Goal: Transaction & Acquisition: Purchase product/service

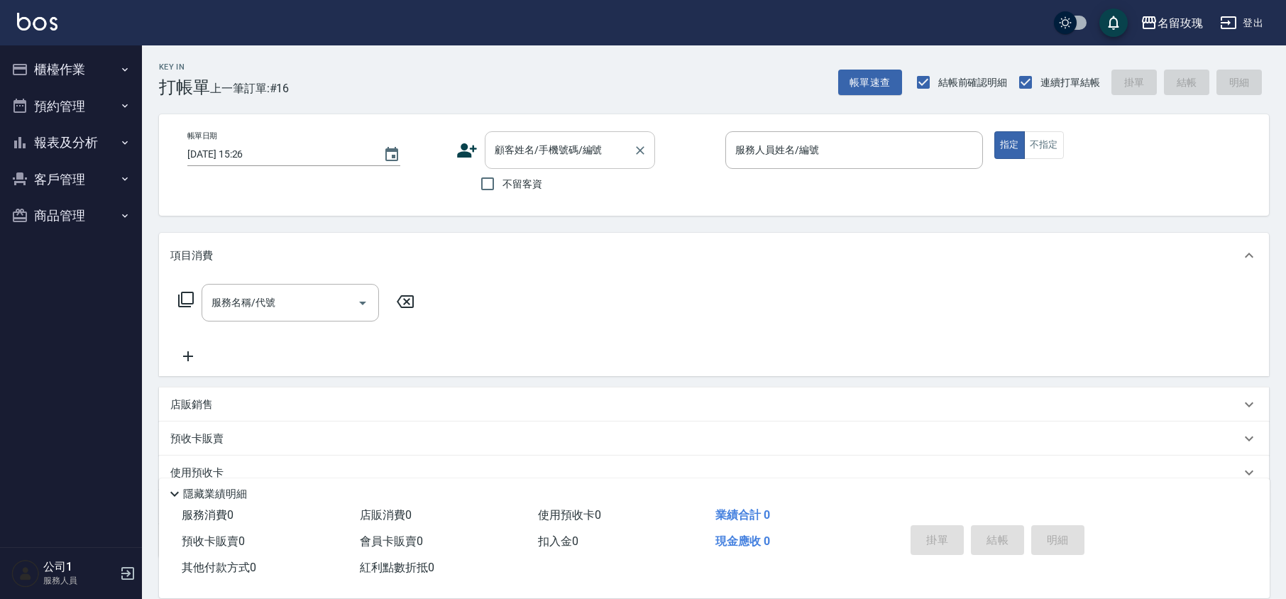
click at [546, 155] on input "顧客姓名/手機號碼/編號" at bounding box center [559, 150] width 136 height 25
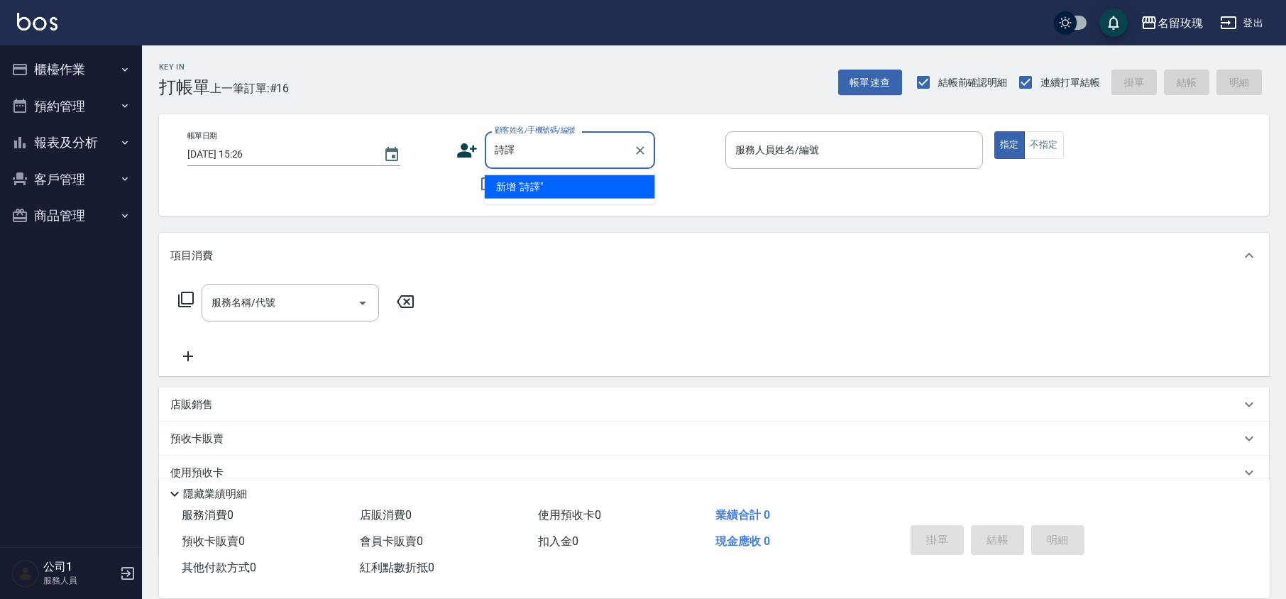
click at [524, 150] on input "詩譯" at bounding box center [559, 150] width 136 height 25
type input "譯"
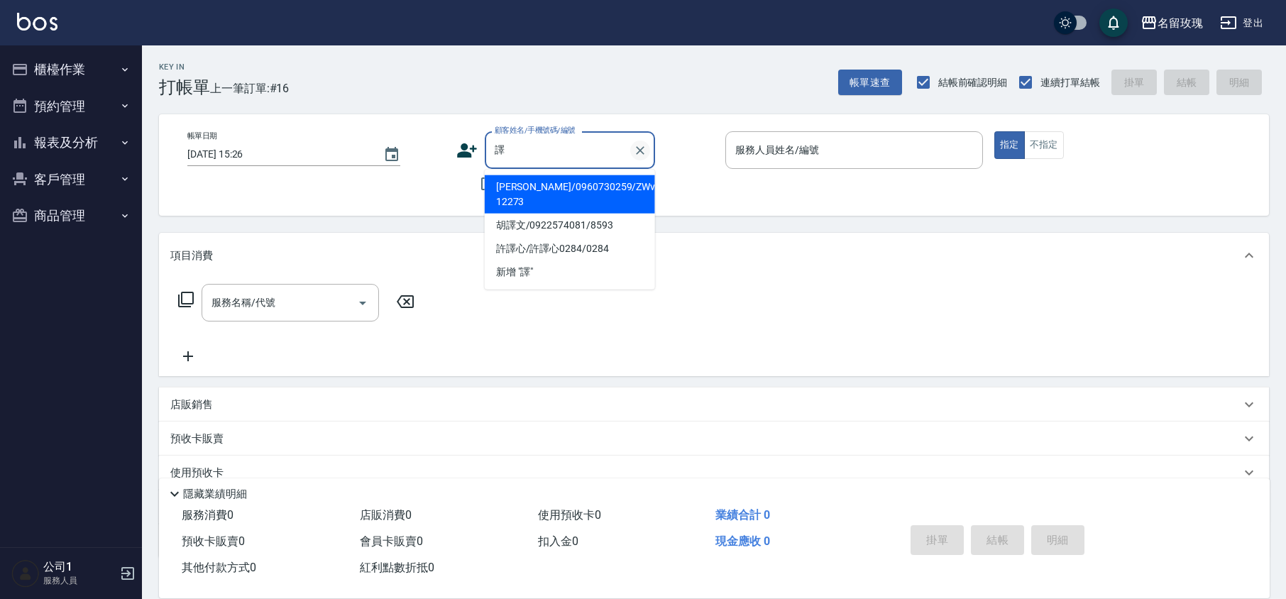
click at [636, 145] on icon "Clear" at bounding box center [640, 150] width 14 height 14
click at [602, 96] on div "Key In 打帳單 上一筆訂單:#16 帳單速查 結帳前確認明細 連續打單結帳 掛單 結帳 明細" at bounding box center [705, 71] width 1127 height 52
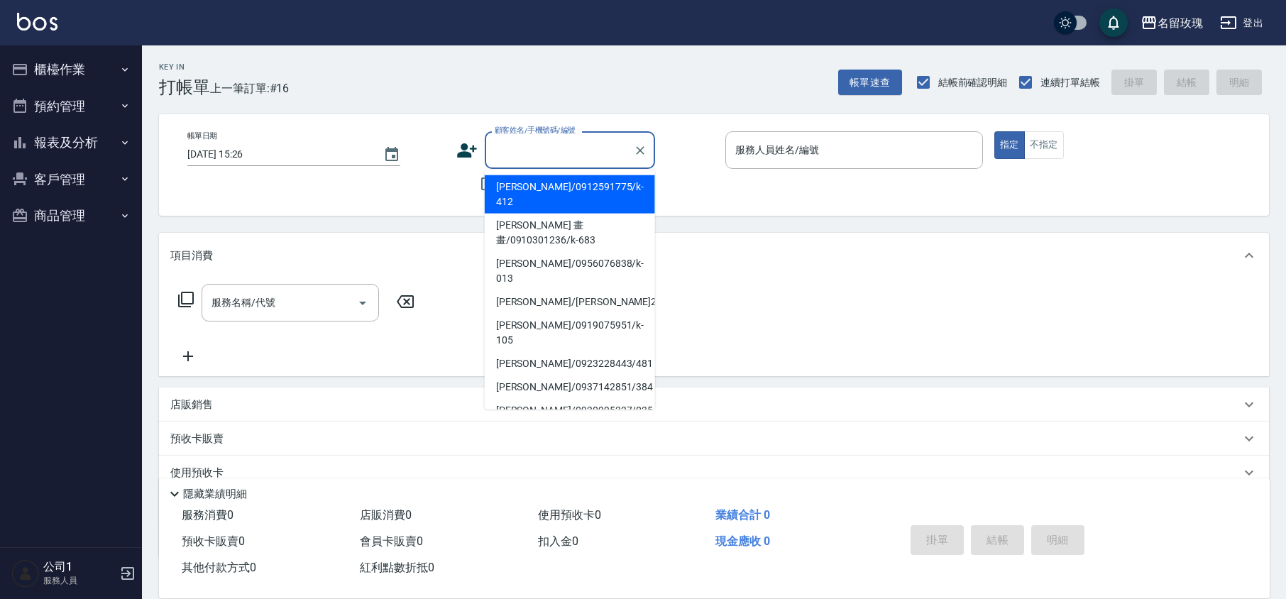
click at [585, 145] on input "顧客姓名/手機號碼/編號" at bounding box center [559, 150] width 136 height 25
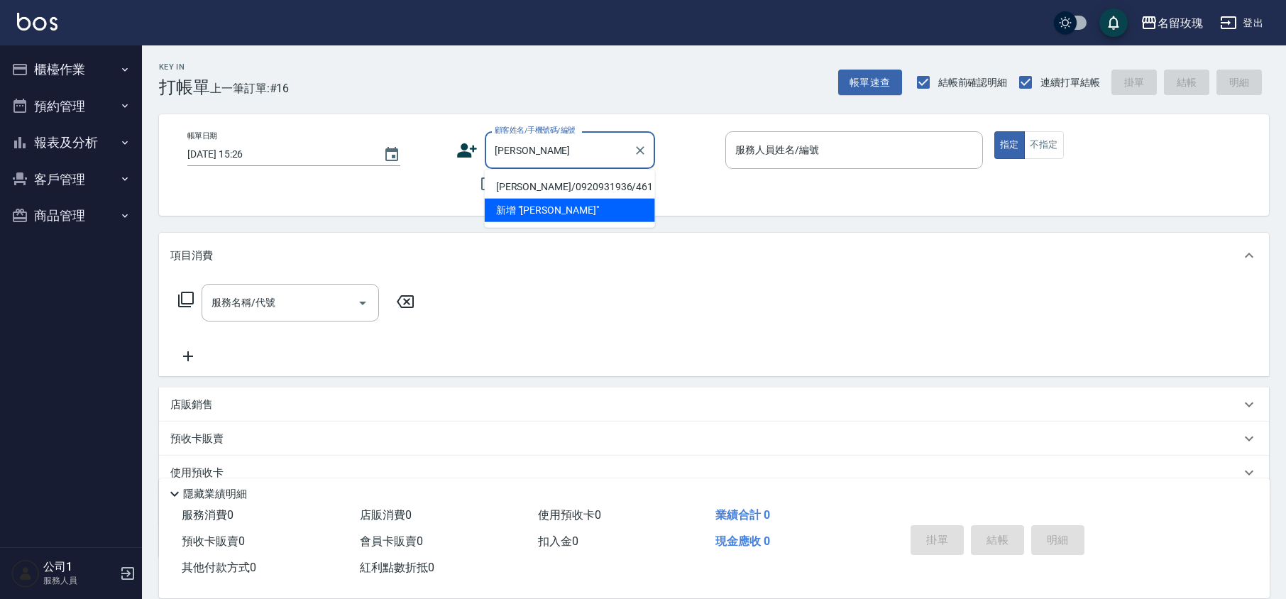
click at [591, 192] on li "[PERSON_NAME]/0920931936/461" at bounding box center [570, 186] width 170 height 23
type input "[PERSON_NAME]/0920931936/461"
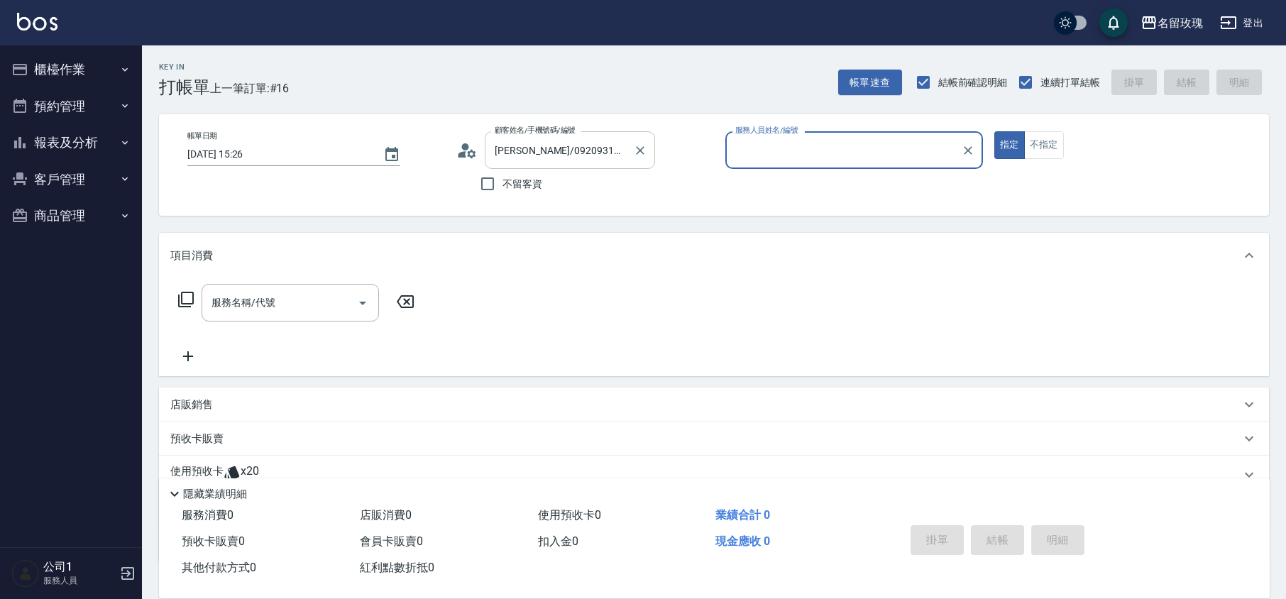
type input "VIVI-2"
click at [462, 146] on circle at bounding box center [465, 146] width 7 height 7
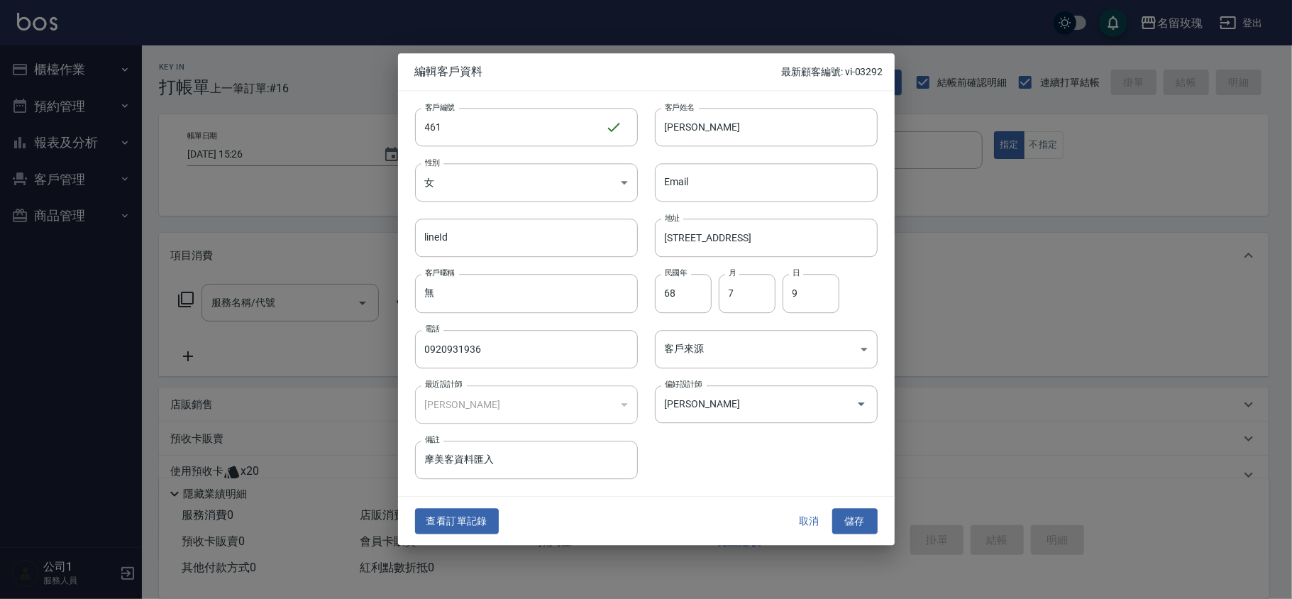
click at [807, 528] on button "取消" at bounding box center [809, 521] width 45 height 26
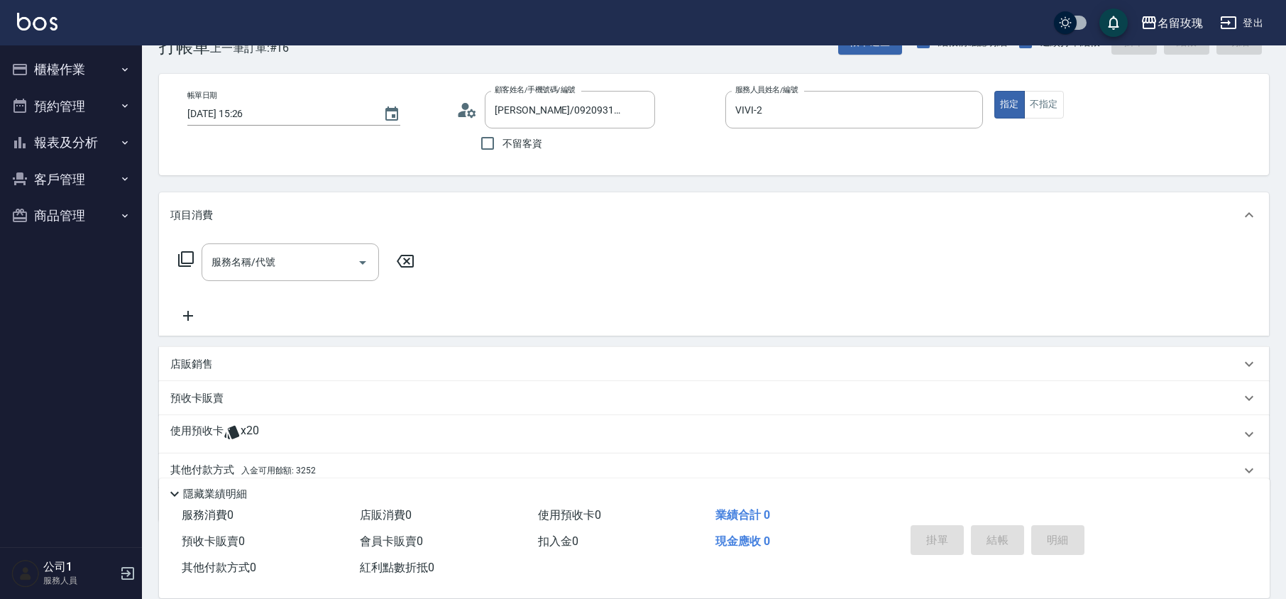
scroll to position [96, 0]
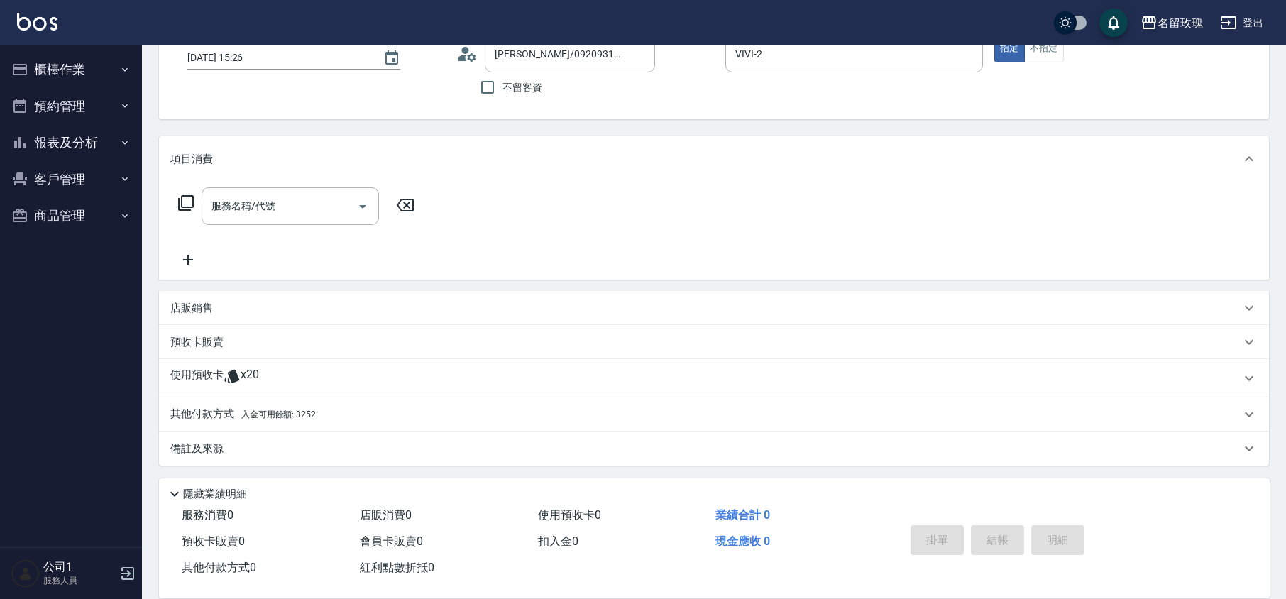
click at [265, 370] on div "使用預收卡 x20" at bounding box center [705, 377] width 1070 height 21
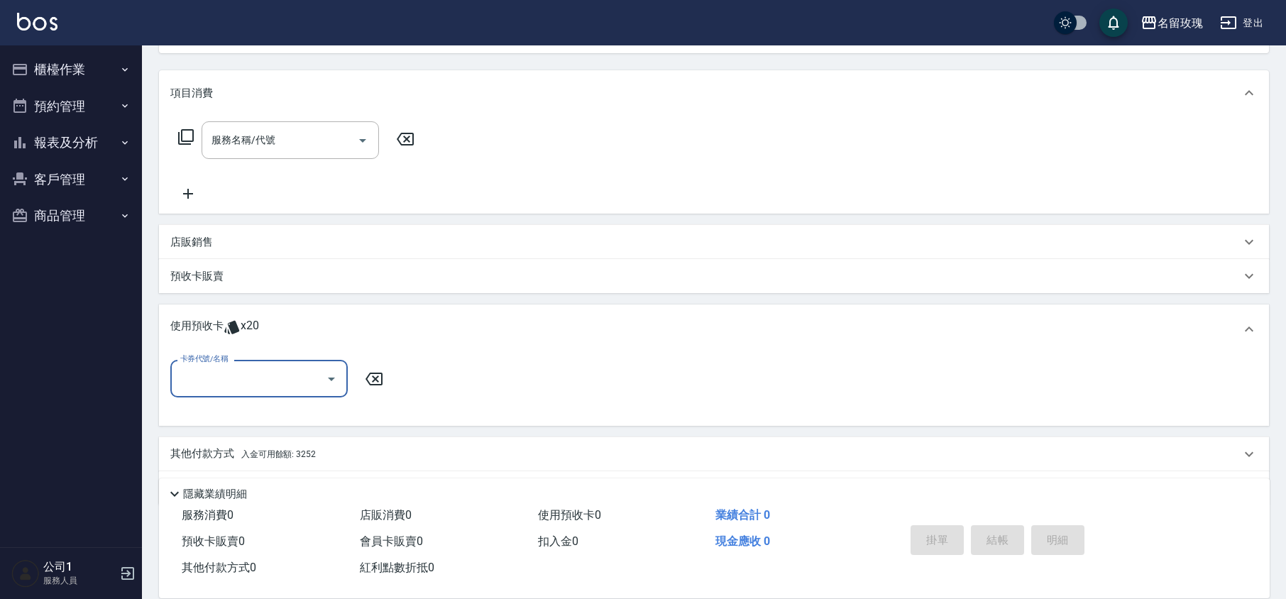
scroll to position [202, 0]
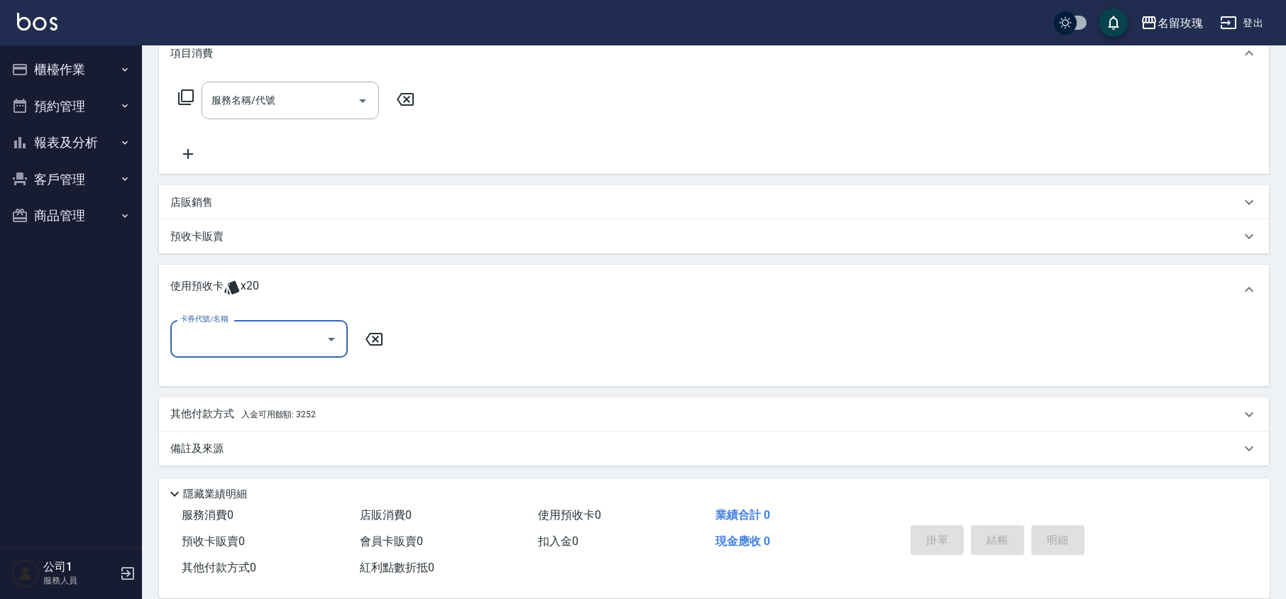
click at [247, 338] on input "卡券代號/名稱" at bounding box center [248, 338] width 143 height 25
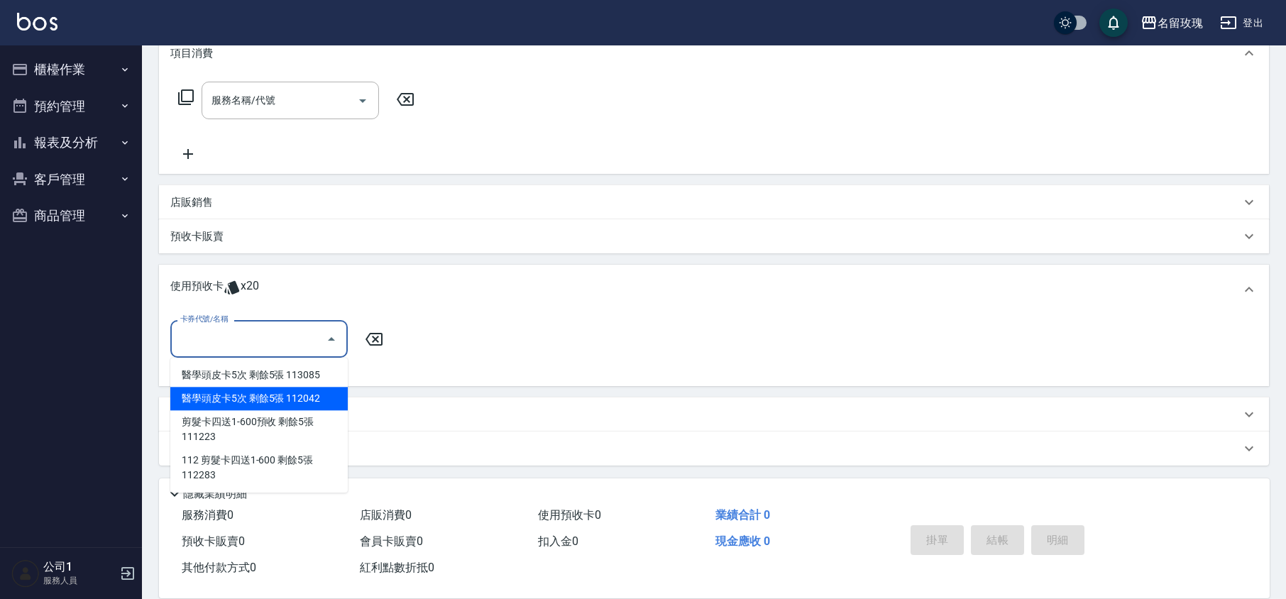
click at [324, 399] on div "醫學頭皮卡5次 剩餘5張 112042" at bounding box center [258, 398] width 177 height 23
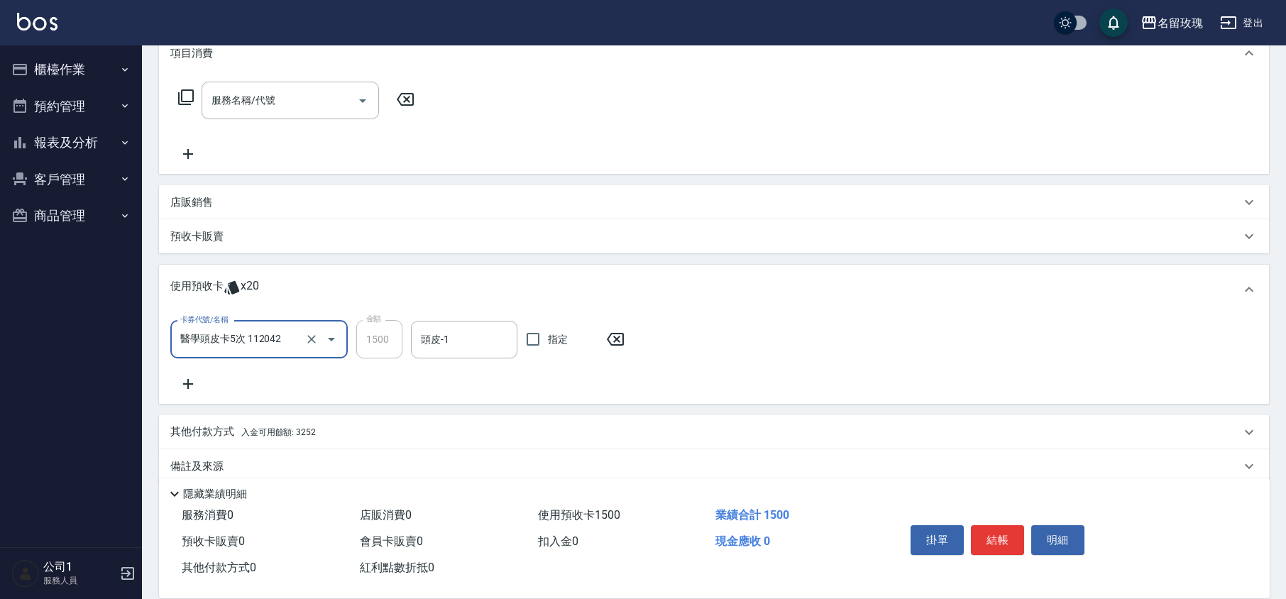
drag, startPoint x: 239, startPoint y: 338, endPoint x: 239, endPoint y: 348, distance: 9.9
click at [239, 338] on input "醫學頭皮卡5次 112042" at bounding box center [239, 339] width 125 height 25
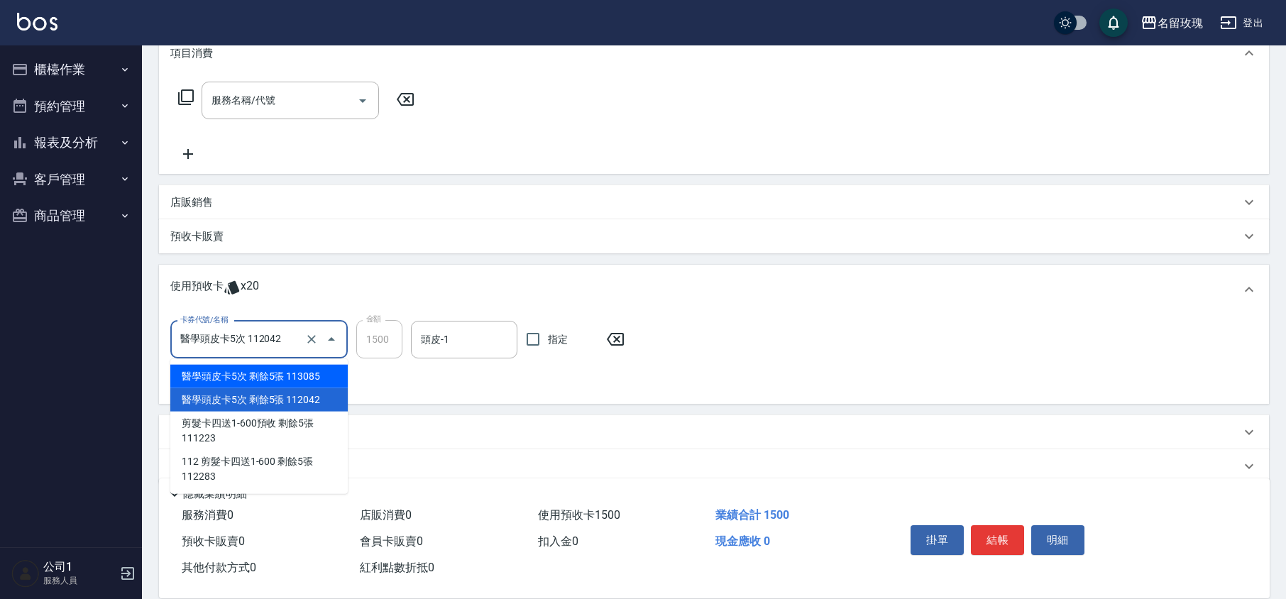
click at [248, 387] on ul "醫學頭皮卡5次 剩餘5張 113085 醫學頭皮卡5次 剩餘5張 112042 剪髮卡四送1-600預收 剩餘5張 111223 112 剪髮卡四送1-600…" at bounding box center [258, 426] width 177 height 135
click at [243, 381] on div "醫學頭皮卡5次 剩餘5張 113085" at bounding box center [258, 376] width 177 height 23
click at [245, 348] on input "醫學頭皮卡5次 113085" at bounding box center [239, 339] width 125 height 25
click at [256, 396] on div "醫學頭皮卡5次 剩餘5張 112042" at bounding box center [258, 399] width 177 height 23
type input "醫學頭皮卡5次 112042"
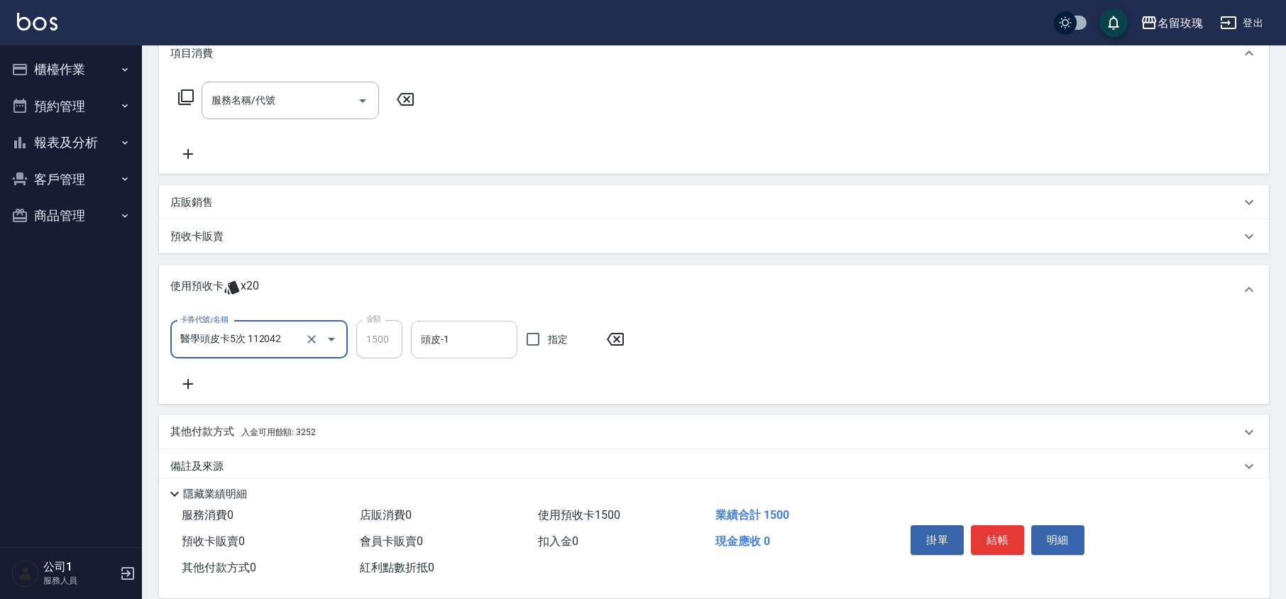
click at [429, 344] on input "頭皮-1" at bounding box center [464, 339] width 94 height 25
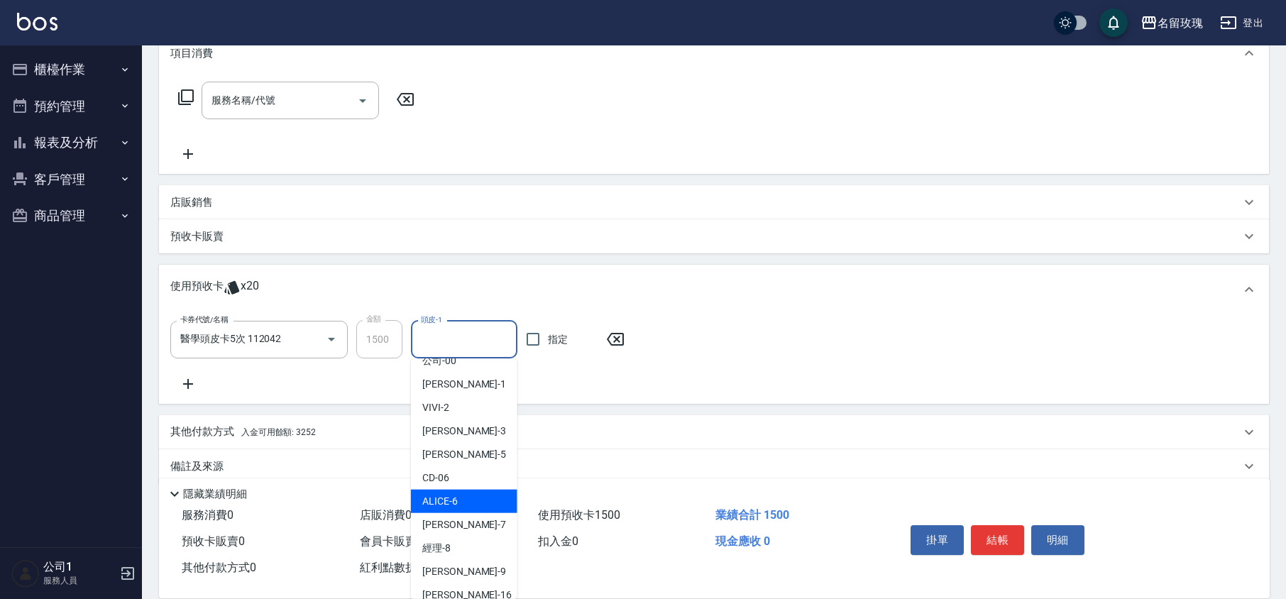
scroll to position [94, 0]
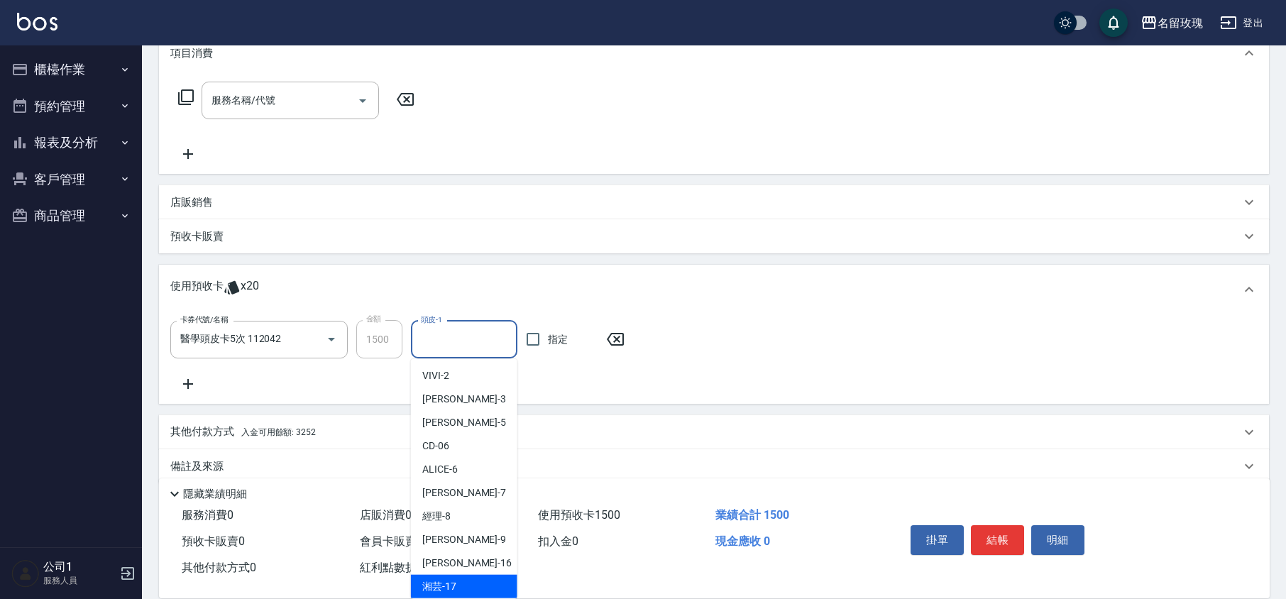
click at [453, 587] on span "湘芸 -17" at bounding box center [439, 586] width 34 height 15
type input "湘芸-17"
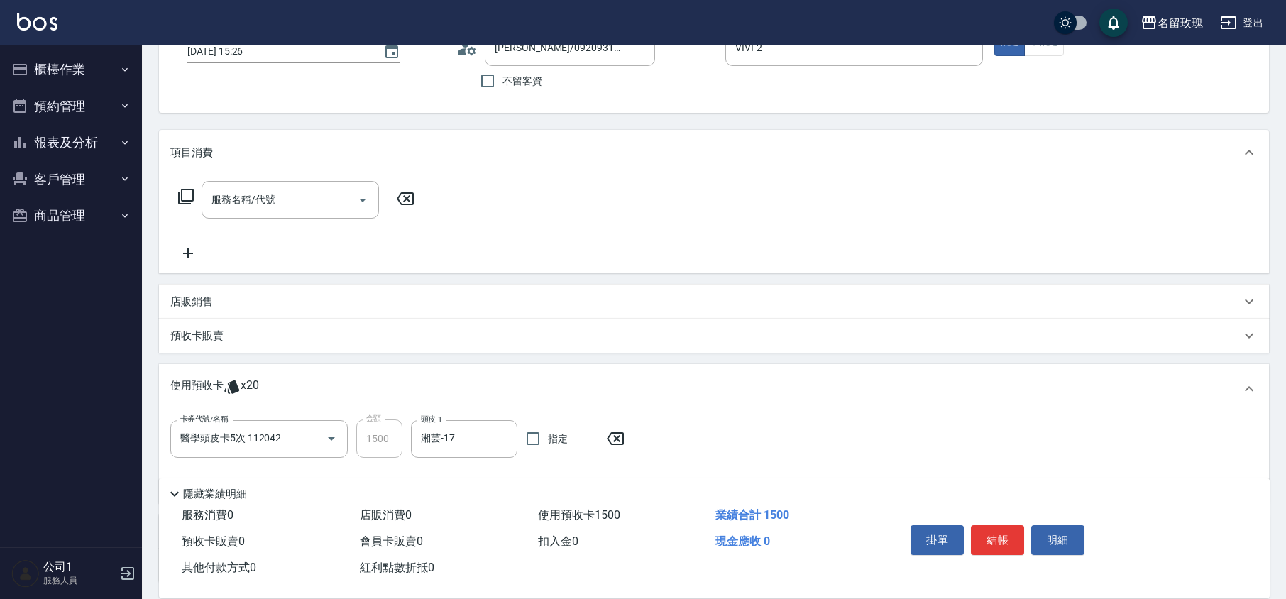
scroll to position [0, 0]
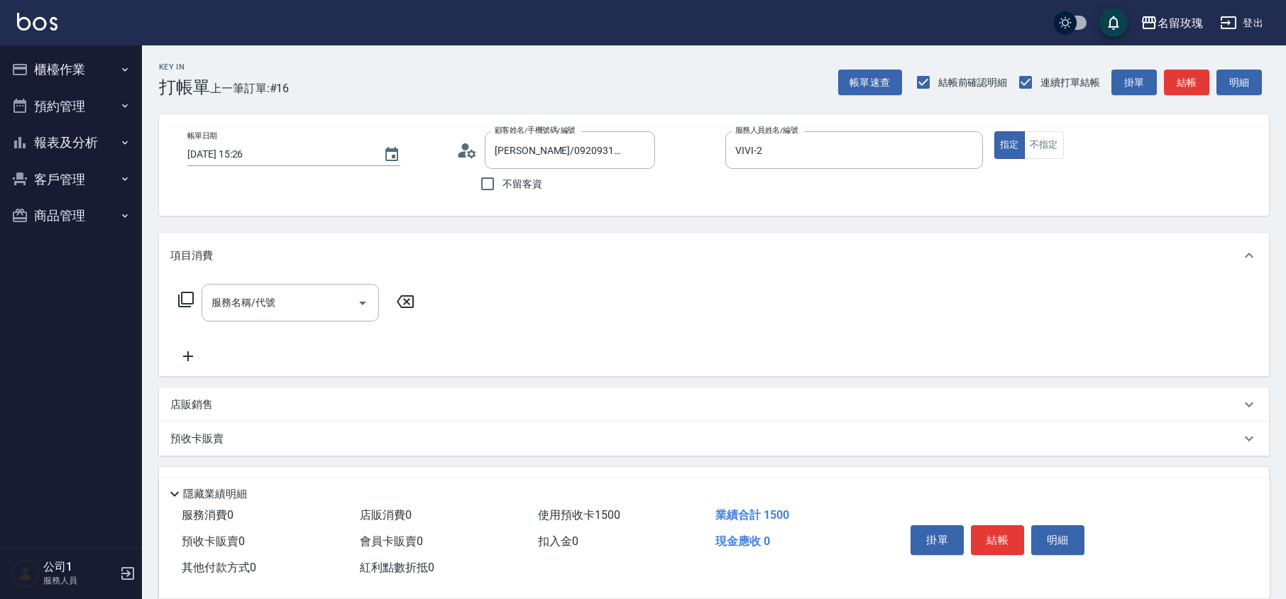
click at [187, 304] on icon at bounding box center [185, 299] width 17 height 17
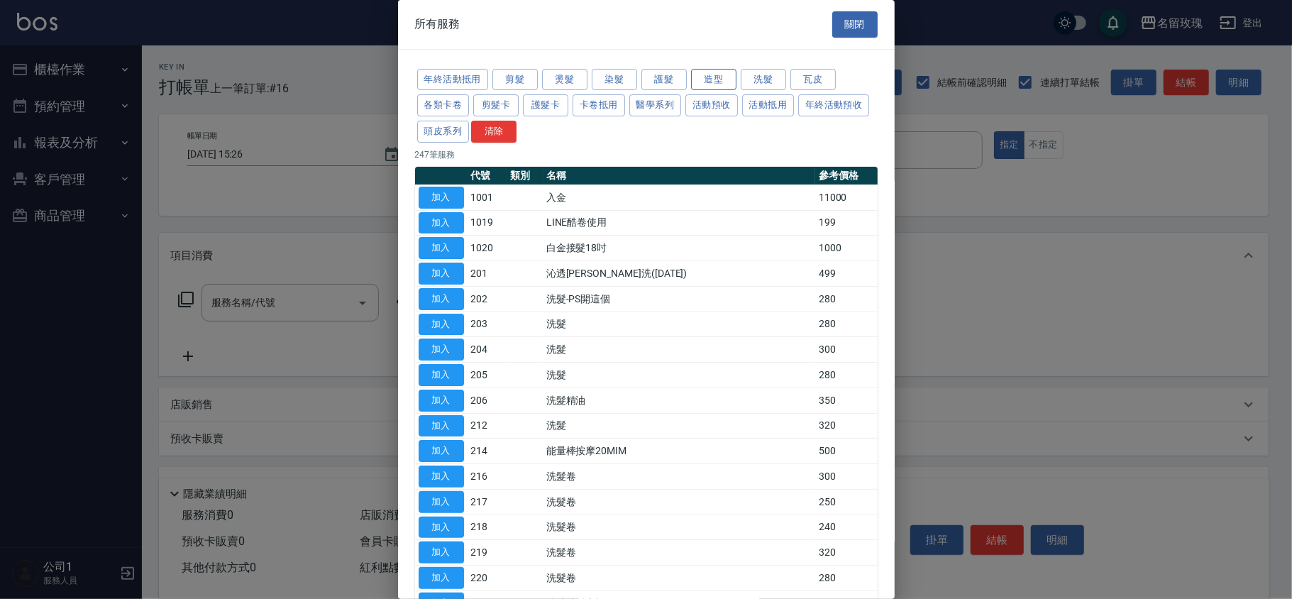
click at [729, 80] on button "造型" at bounding box center [713, 80] width 45 height 22
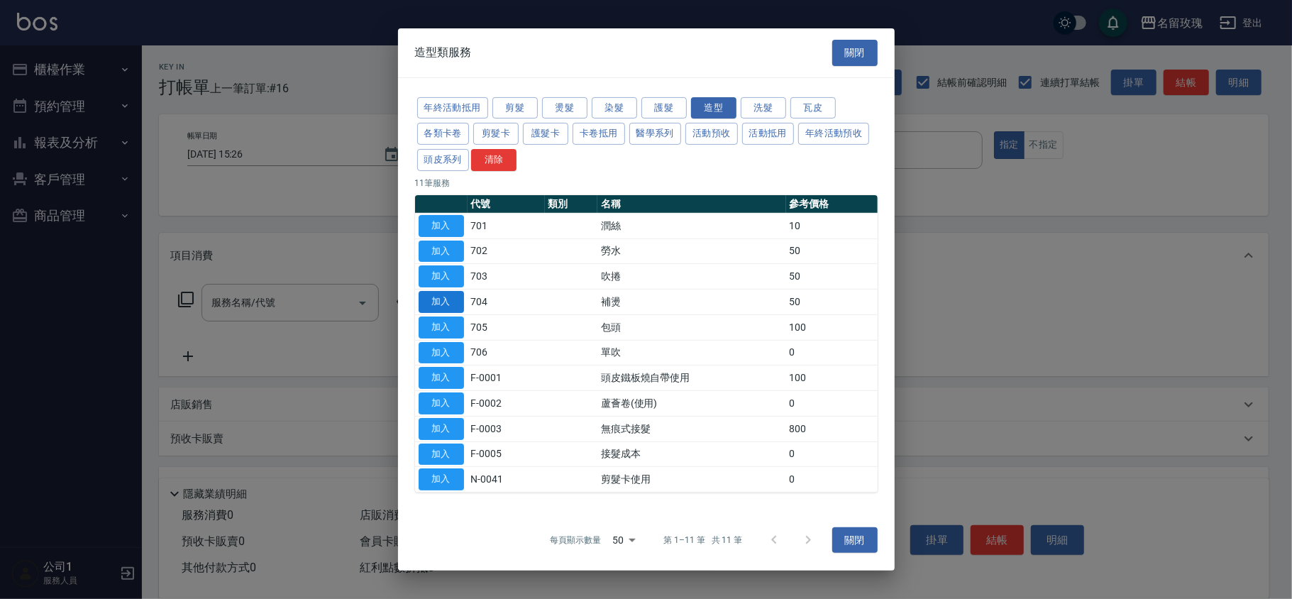
click at [455, 305] on button "加入" at bounding box center [441, 302] width 45 height 22
type input "補燙(704)"
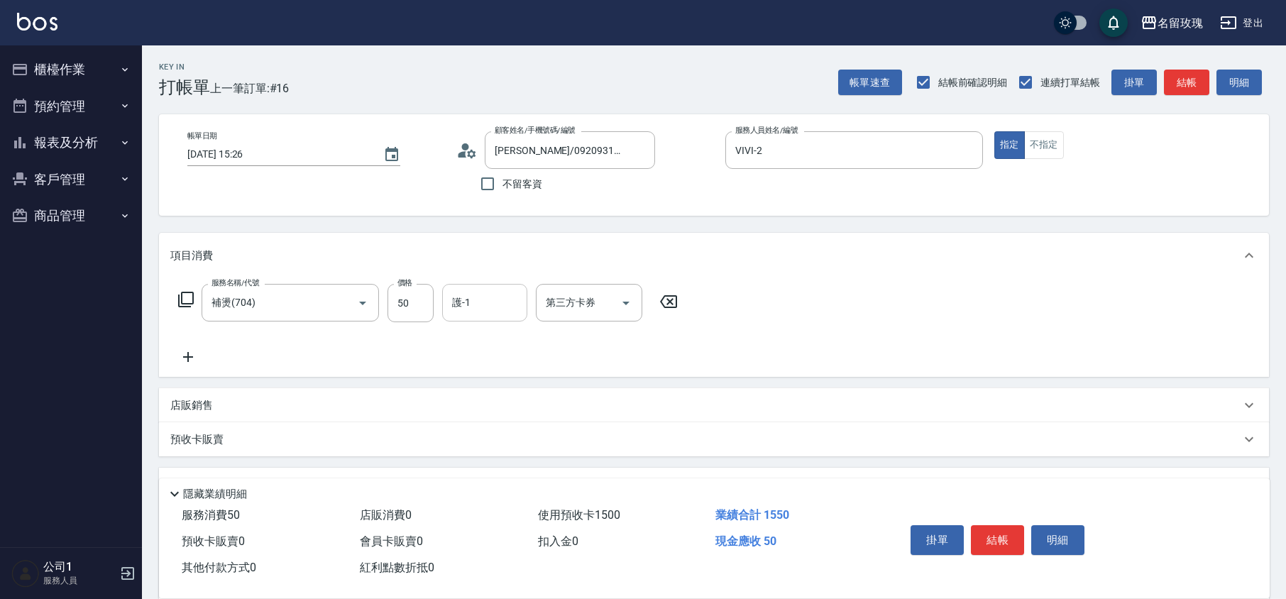
click at [458, 304] on input "護-1" at bounding box center [484, 302] width 72 height 25
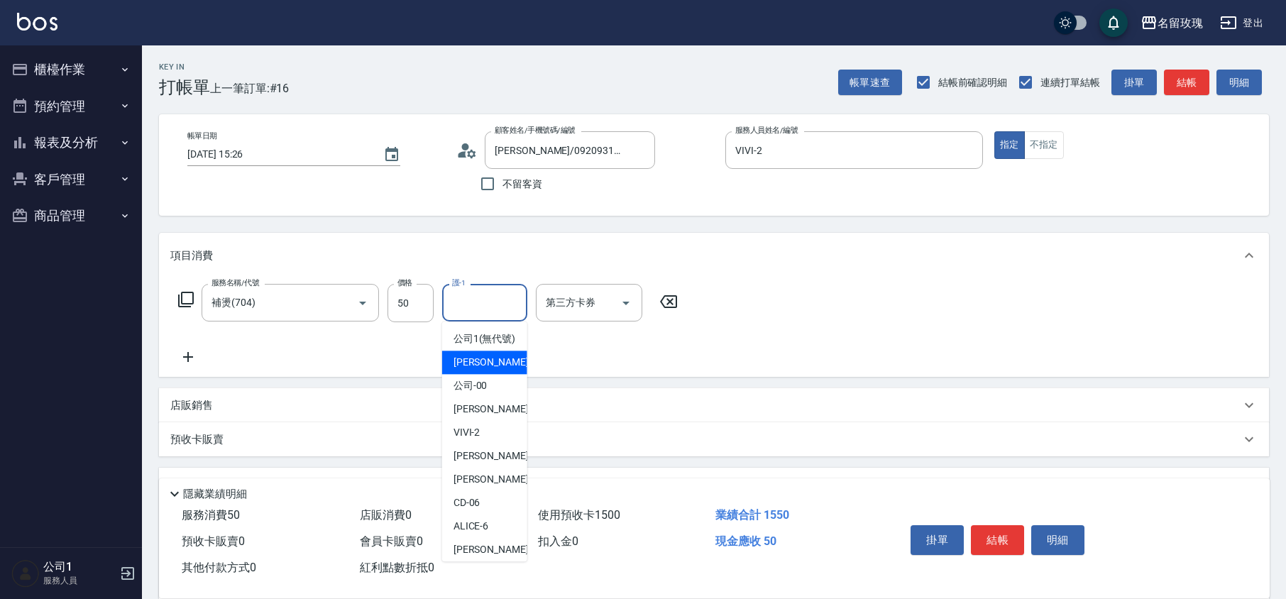
scroll to position [279, 0]
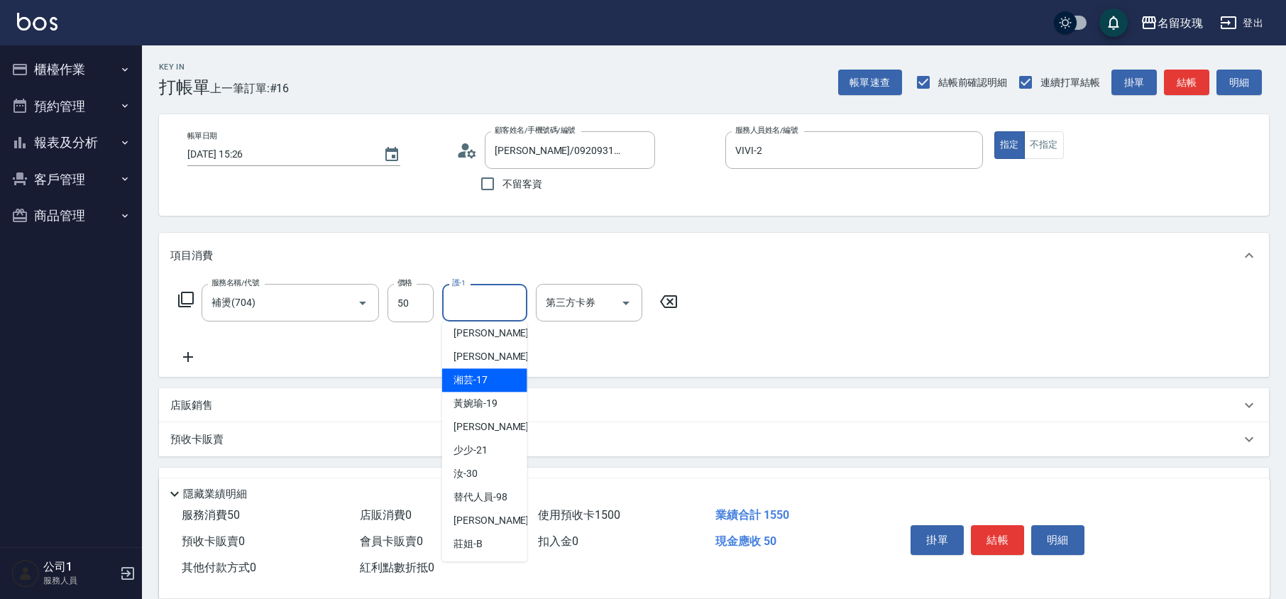
click at [483, 375] on span "湘芸 -17" at bounding box center [470, 379] width 34 height 15
type input "湘芸-17"
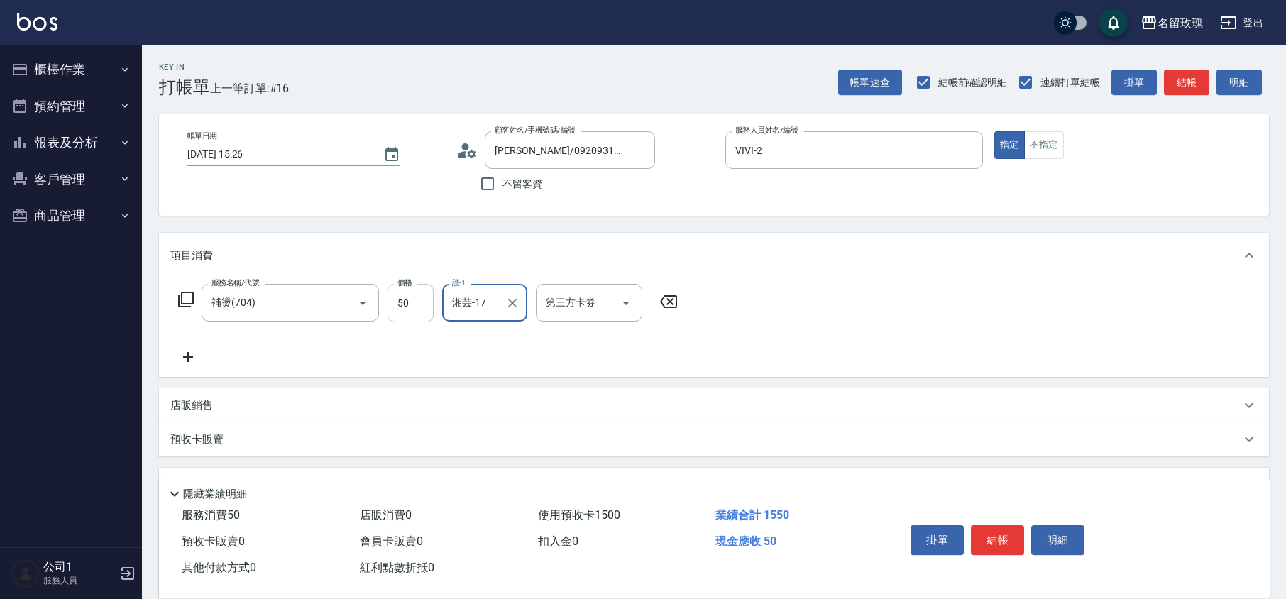
click at [418, 308] on input "50" at bounding box center [410, 303] width 46 height 38
type input "500"
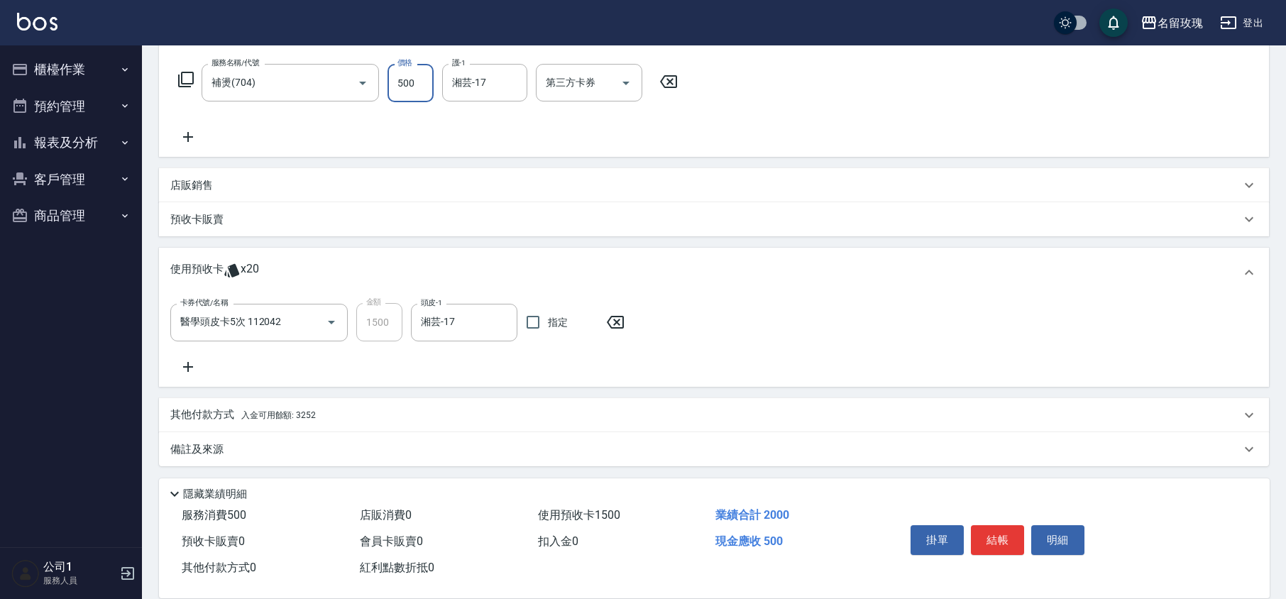
scroll to position [221, 0]
click at [332, 418] on div "其他付款方式 入金可用餘額: 3252" at bounding box center [705, 415] width 1070 height 16
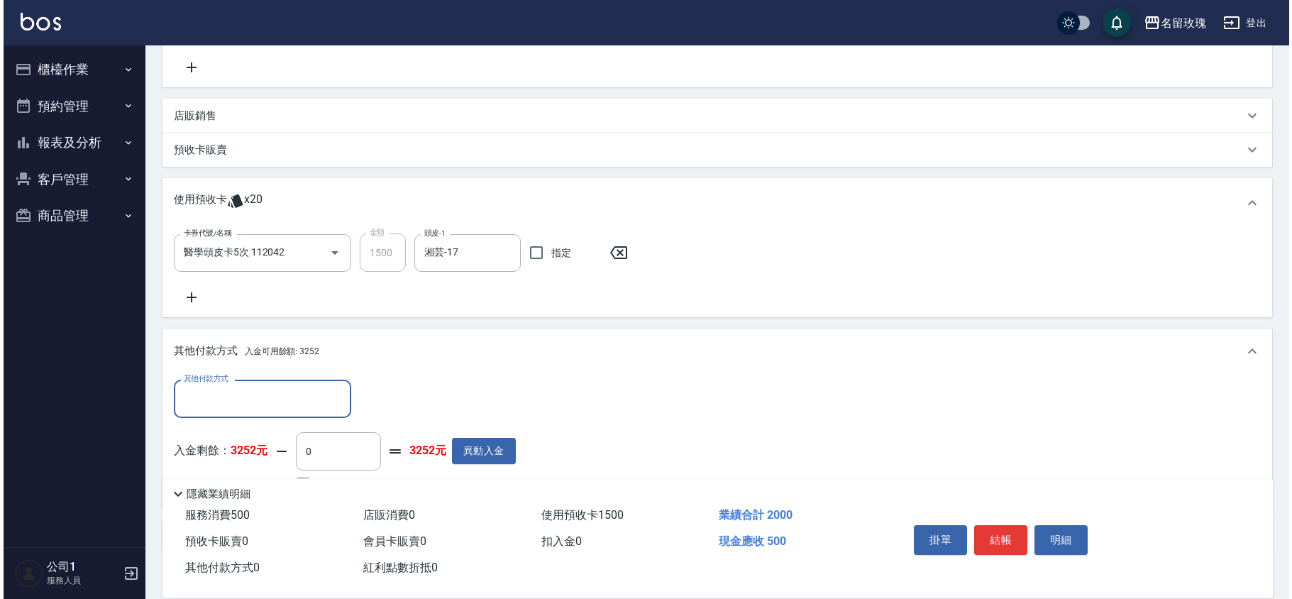
scroll to position [376, 0]
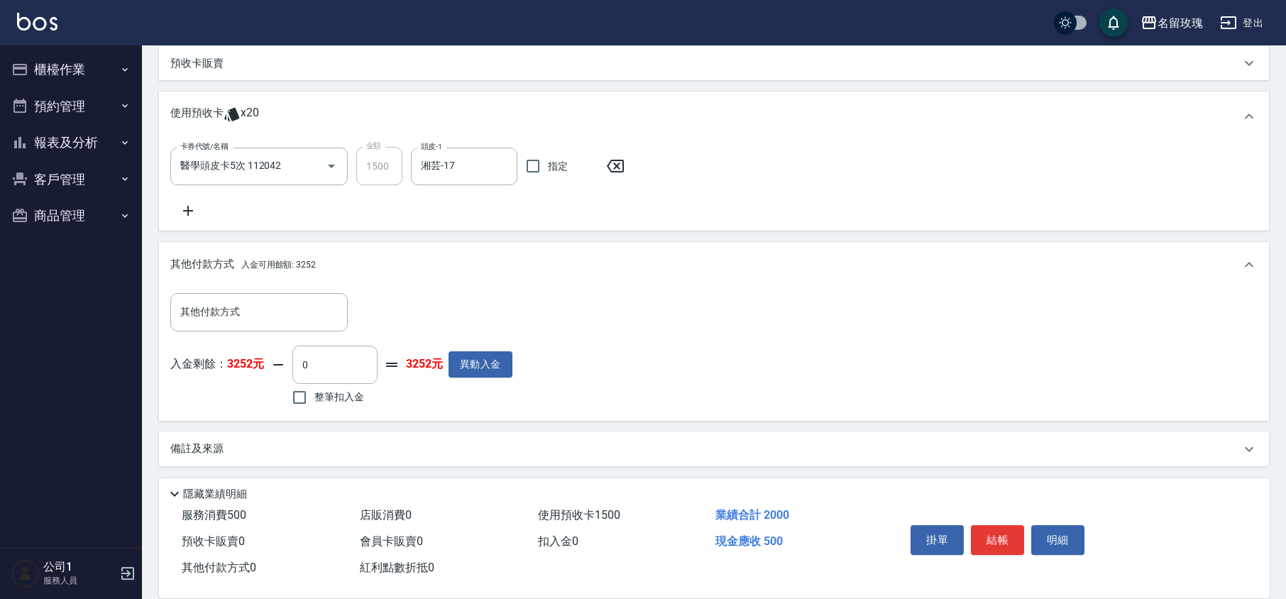
click at [328, 396] on span "整筆扣入金" at bounding box center [339, 396] width 50 height 15
click at [314, 396] on input "整筆扣入金" at bounding box center [299, 397] width 30 height 30
checkbox input "true"
type input "500"
click at [991, 540] on button "結帳" at bounding box center [997, 540] width 53 height 30
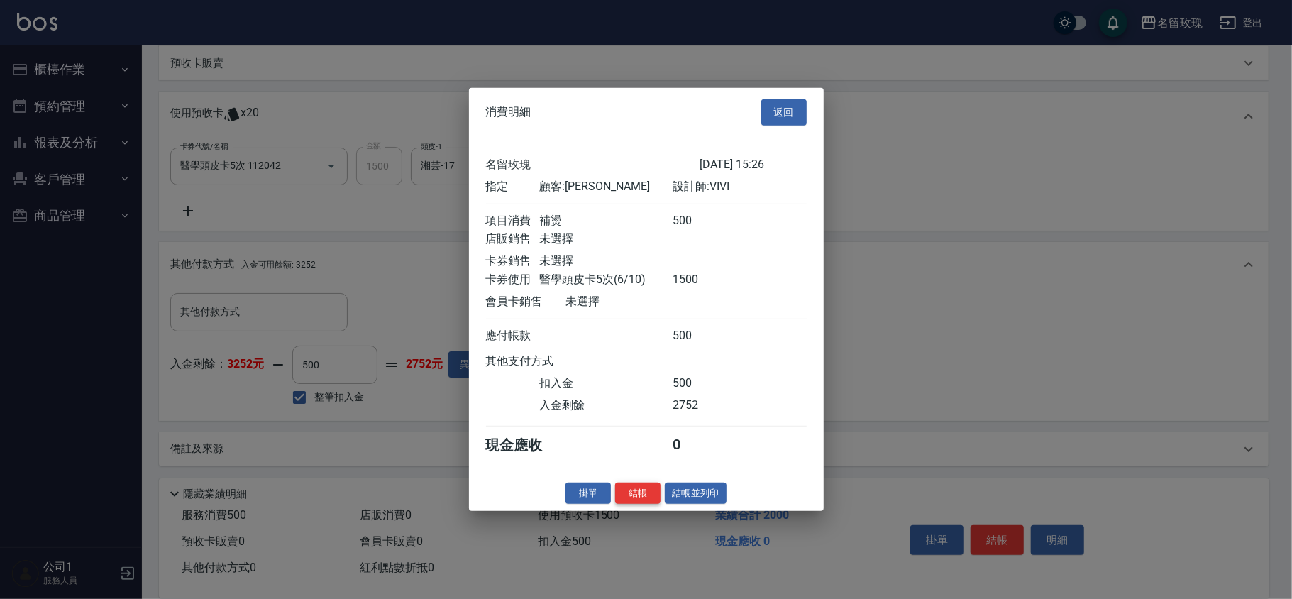
click at [631, 499] on button "結帳" at bounding box center [637, 493] width 45 height 22
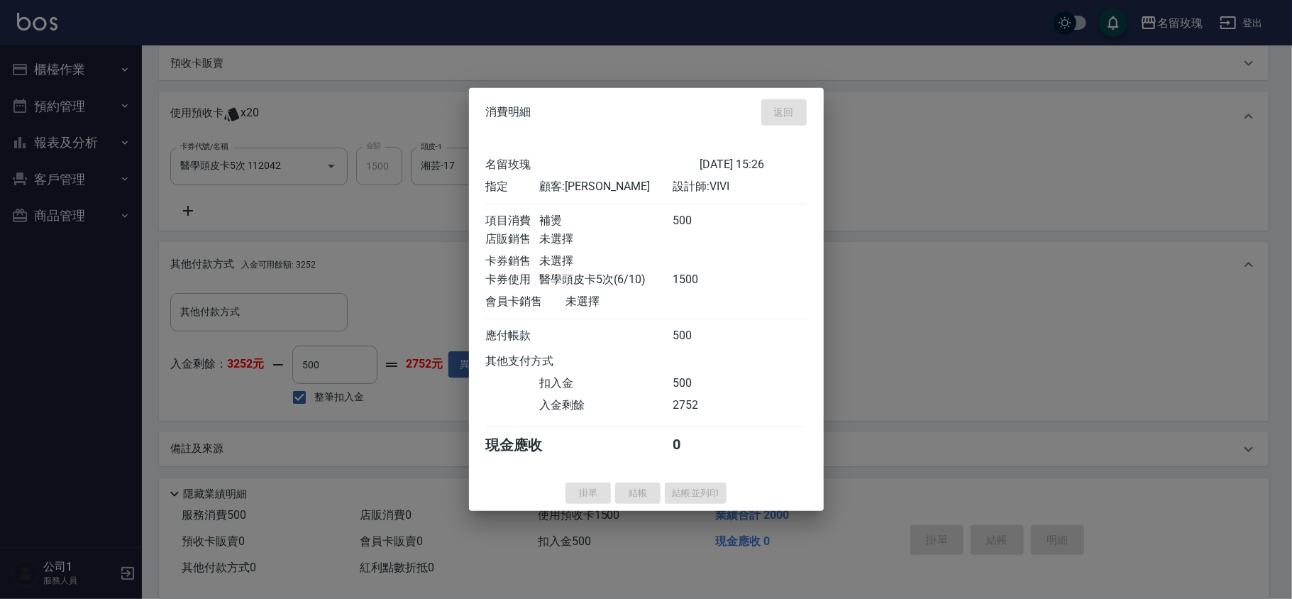
type input "[DATE] 16:59"
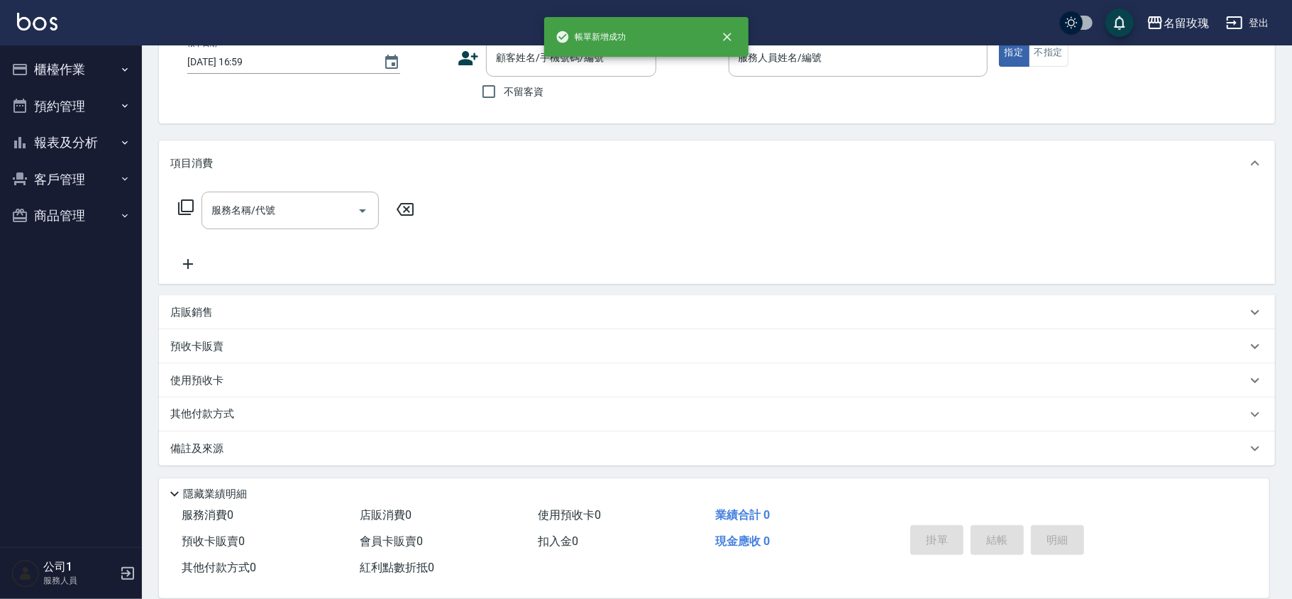
scroll to position [0, 0]
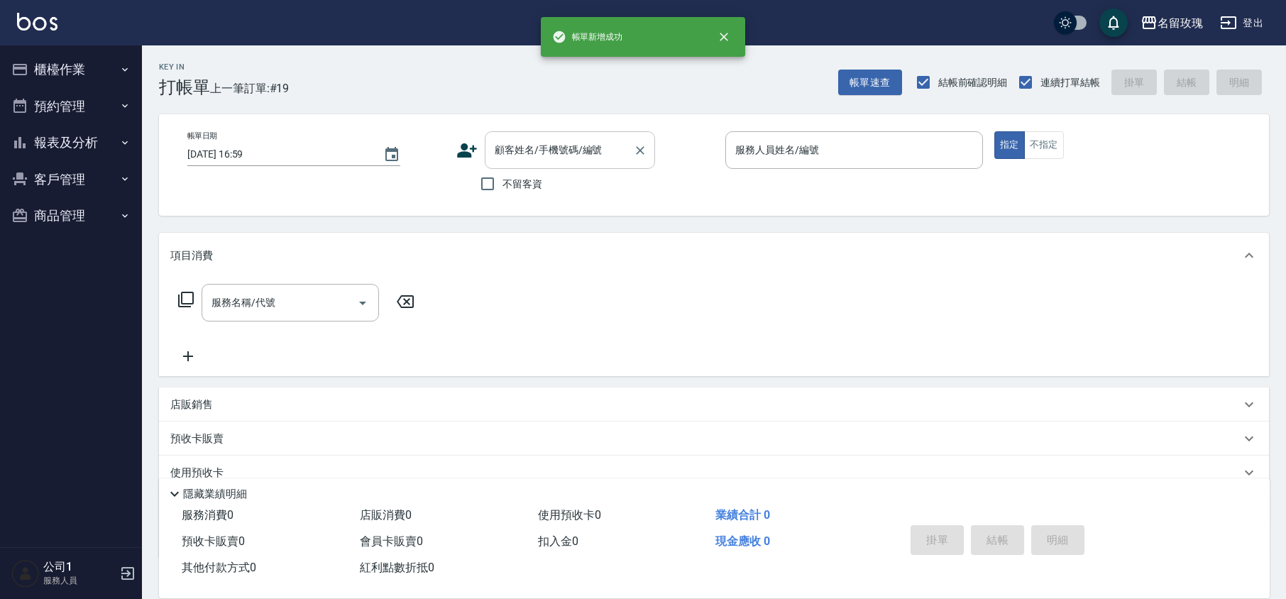
click at [539, 159] on input "顧客姓名/手機號碼/編號" at bounding box center [559, 150] width 136 height 25
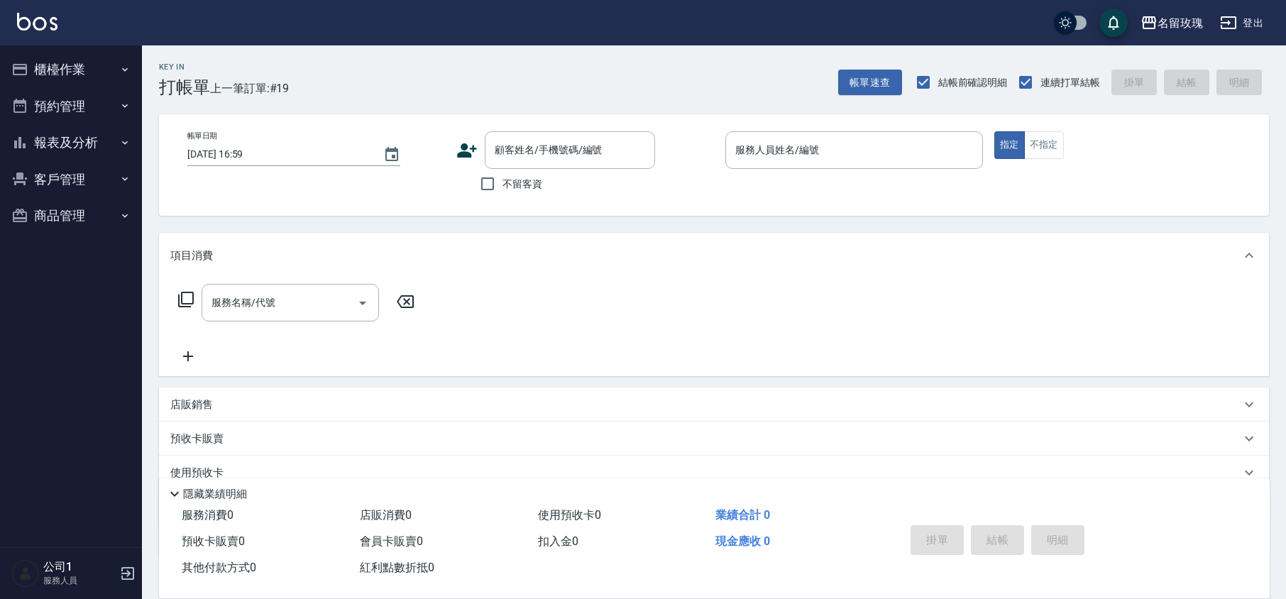
click at [687, 182] on div "顧客姓名/手機號碼/編號 顧客姓名/手機號碼/編號 不留客資" at bounding box center [585, 164] width 258 height 67
click at [792, 148] on input "服務人員姓名/編號" at bounding box center [853, 150] width 245 height 25
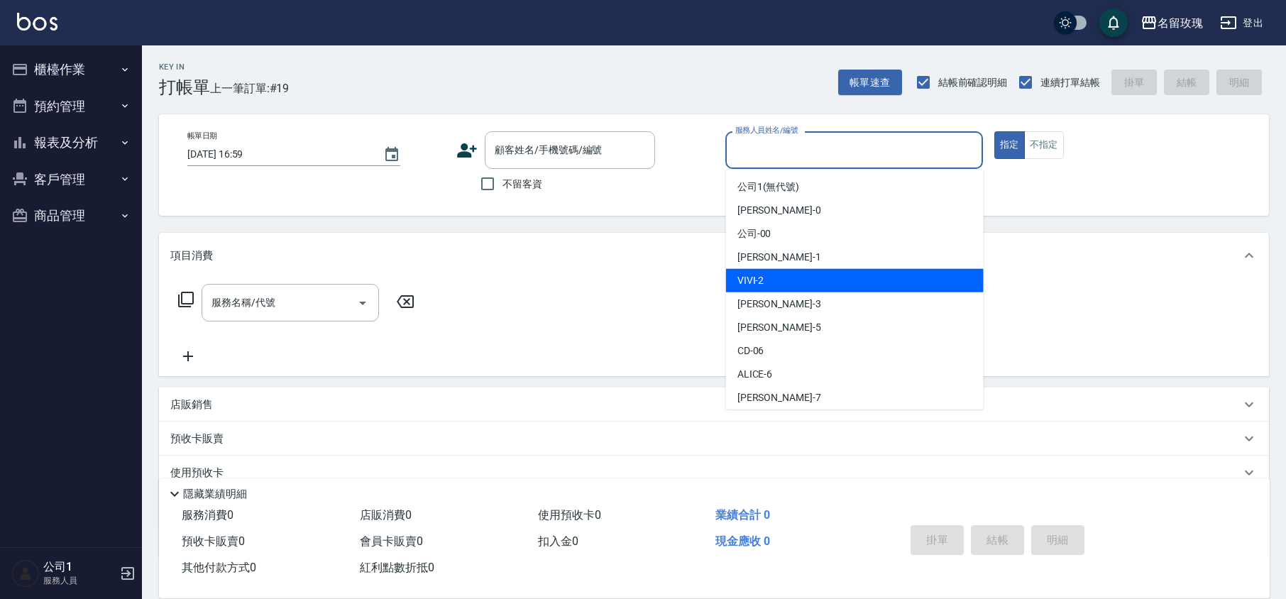
click at [821, 284] on div "VIVI -2" at bounding box center [855, 280] width 258 height 23
type input "VIVI-2"
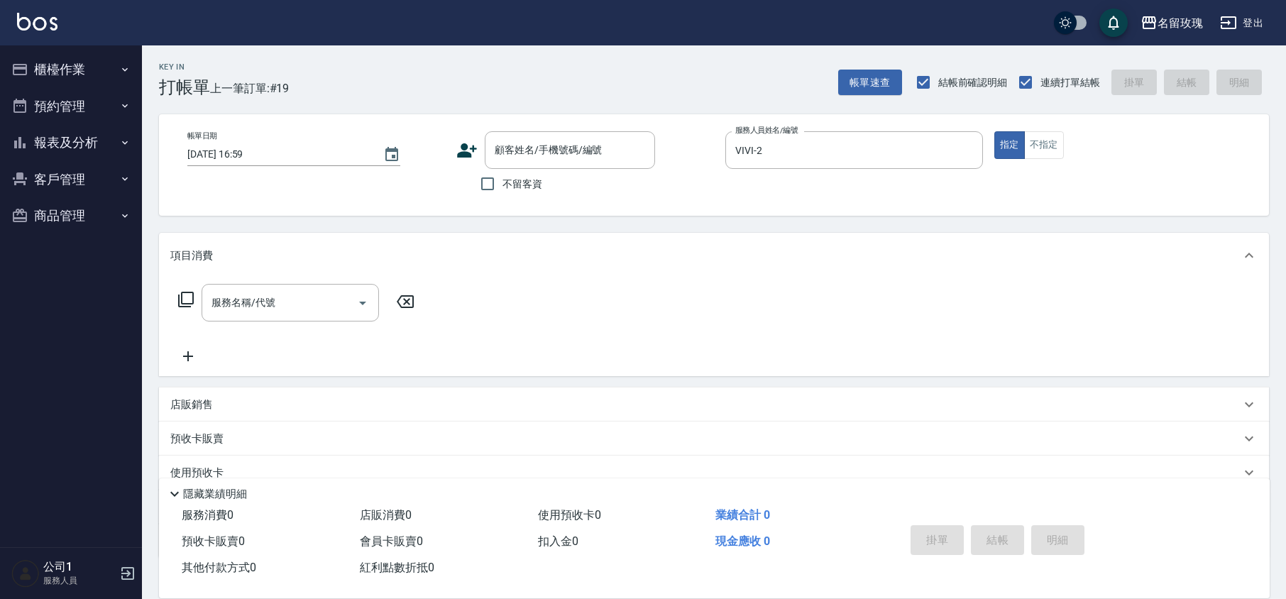
click at [173, 309] on div "服務名稱/代號 服務名稱/代號" at bounding box center [296, 303] width 253 height 38
click at [179, 302] on div "服務名稱/代號 服務名稱/代號" at bounding box center [296, 303] width 253 height 38
click at [187, 301] on icon at bounding box center [185, 299] width 17 height 17
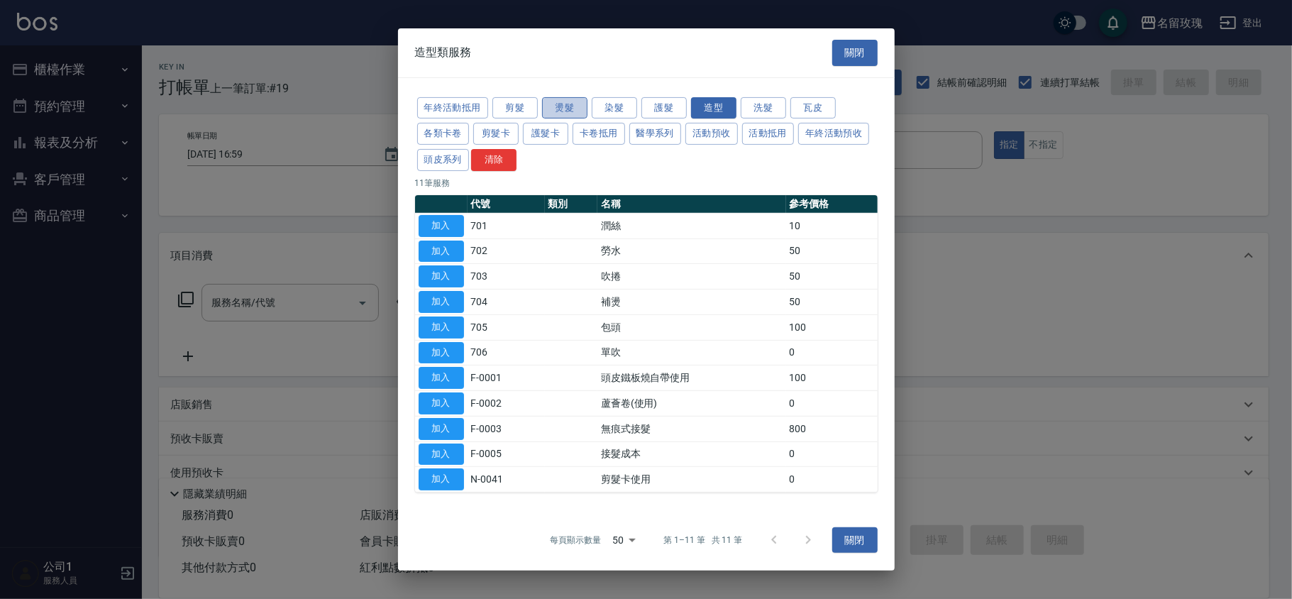
click at [572, 106] on button "燙髮" at bounding box center [564, 107] width 45 height 22
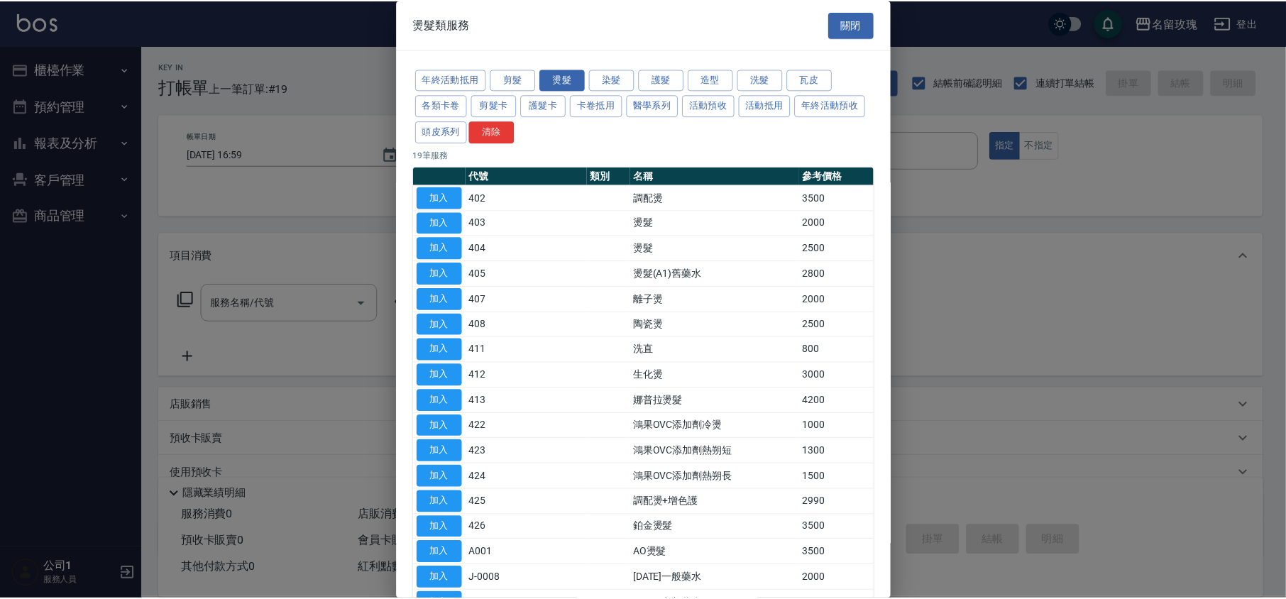
scroll to position [94, 0]
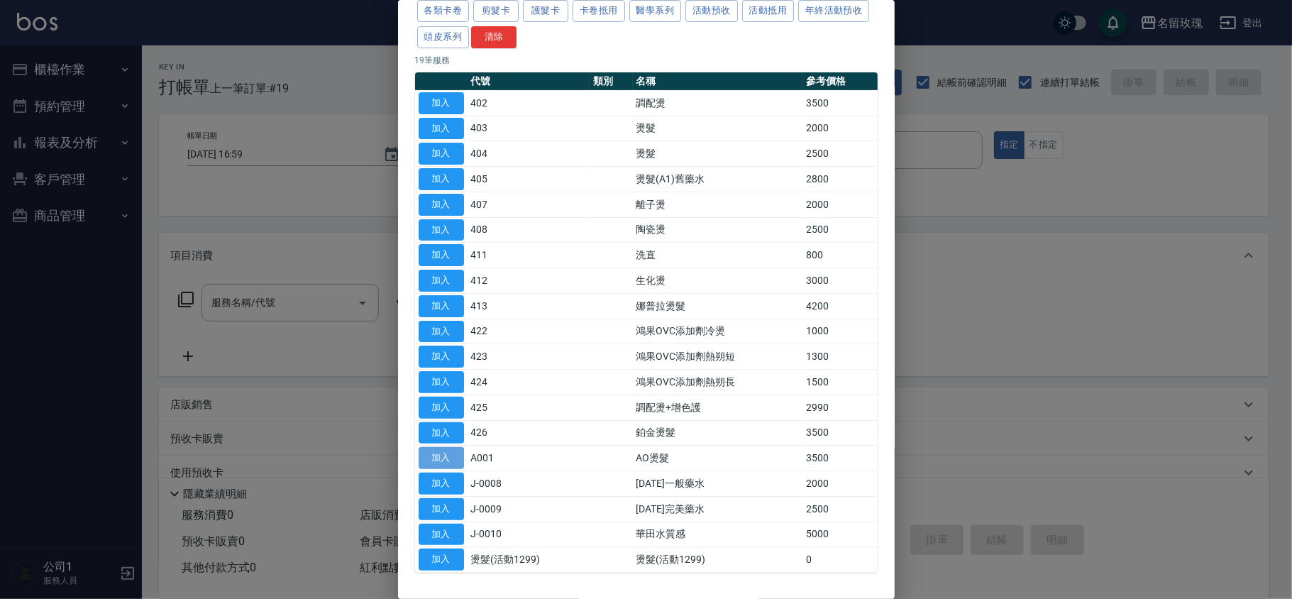
click at [460, 463] on button "加入" at bounding box center [441, 458] width 45 height 22
type input "AO燙髮(A001)"
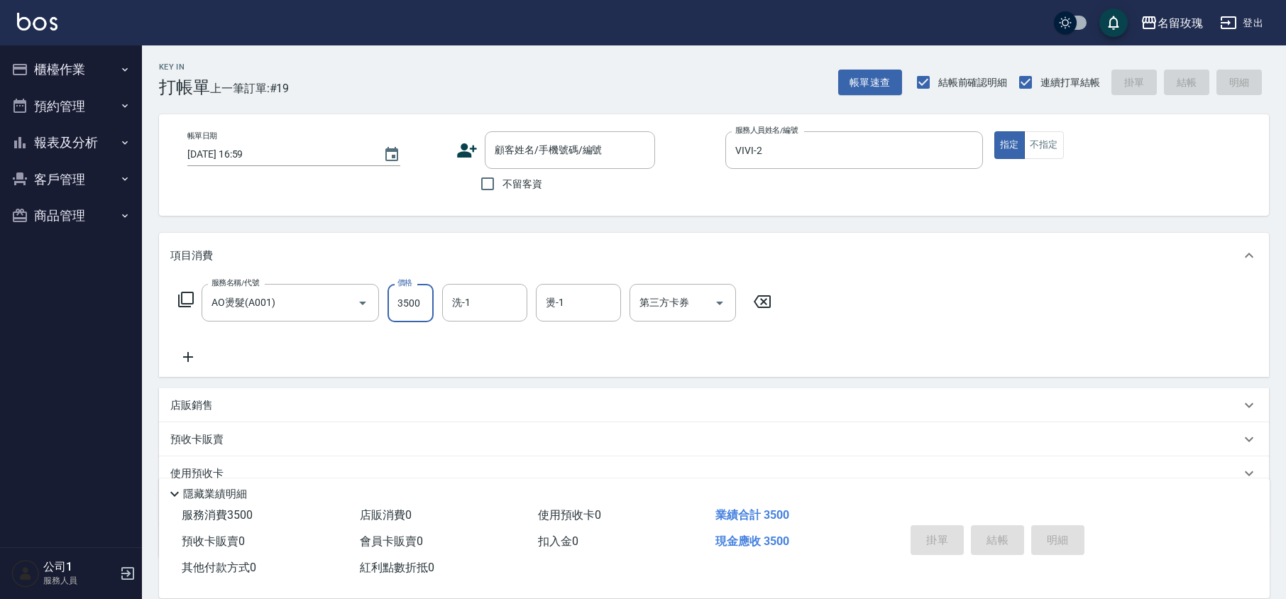
click at [404, 295] on input "3500" at bounding box center [410, 303] width 46 height 38
click at [404, 304] on input "3500" at bounding box center [410, 303] width 46 height 38
click at [412, 302] on input "3500" at bounding box center [410, 303] width 46 height 38
type input "3000"
click at [481, 310] on input "洗-1" at bounding box center [484, 302] width 72 height 25
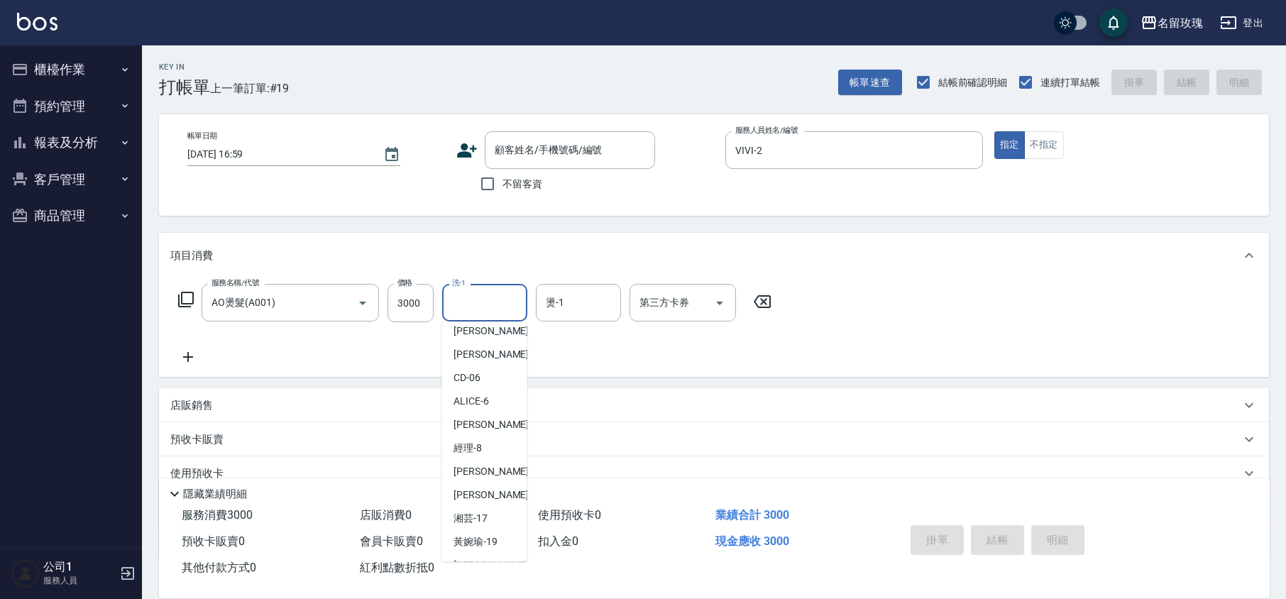
scroll to position [279, 0]
click at [486, 383] on span "湘芸 -17" at bounding box center [470, 379] width 34 height 15
type input "湘芸-17"
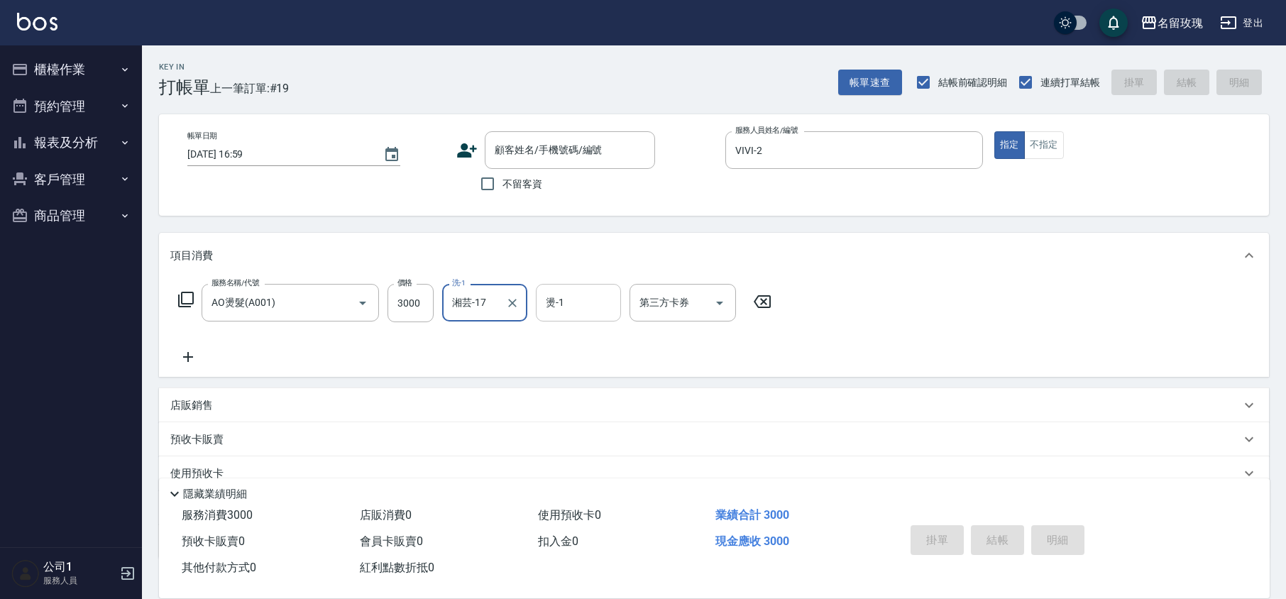
click at [555, 296] on div "燙-1 燙-1" at bounding box center [578, 303] width 85 height 38
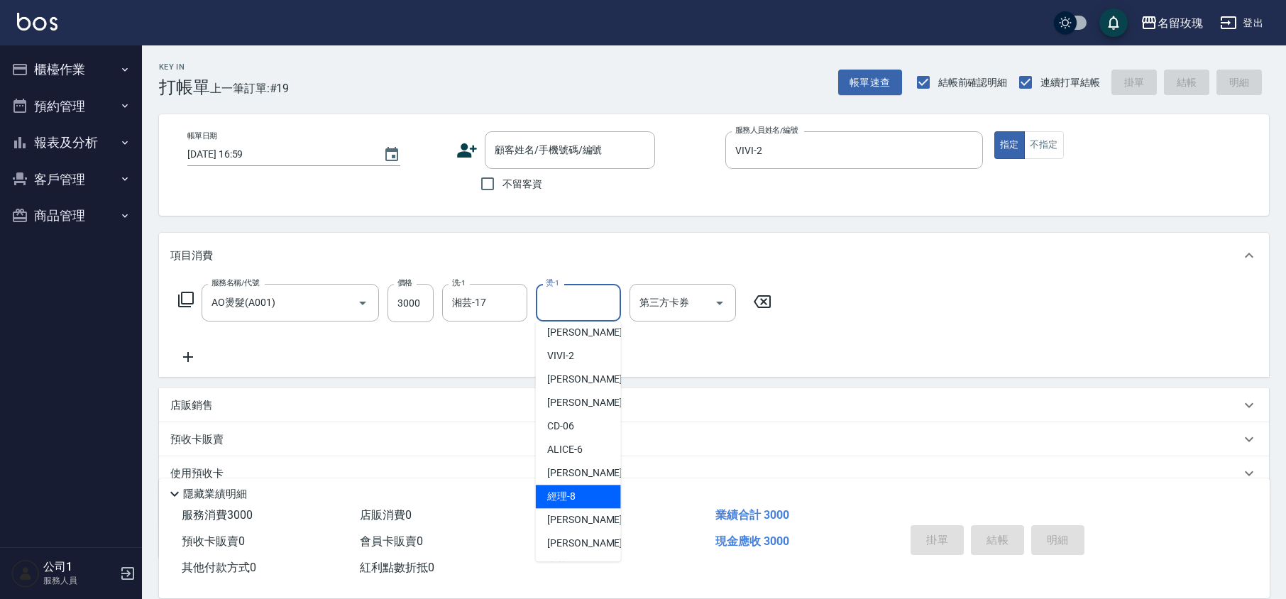
scroll to position [189, 0]
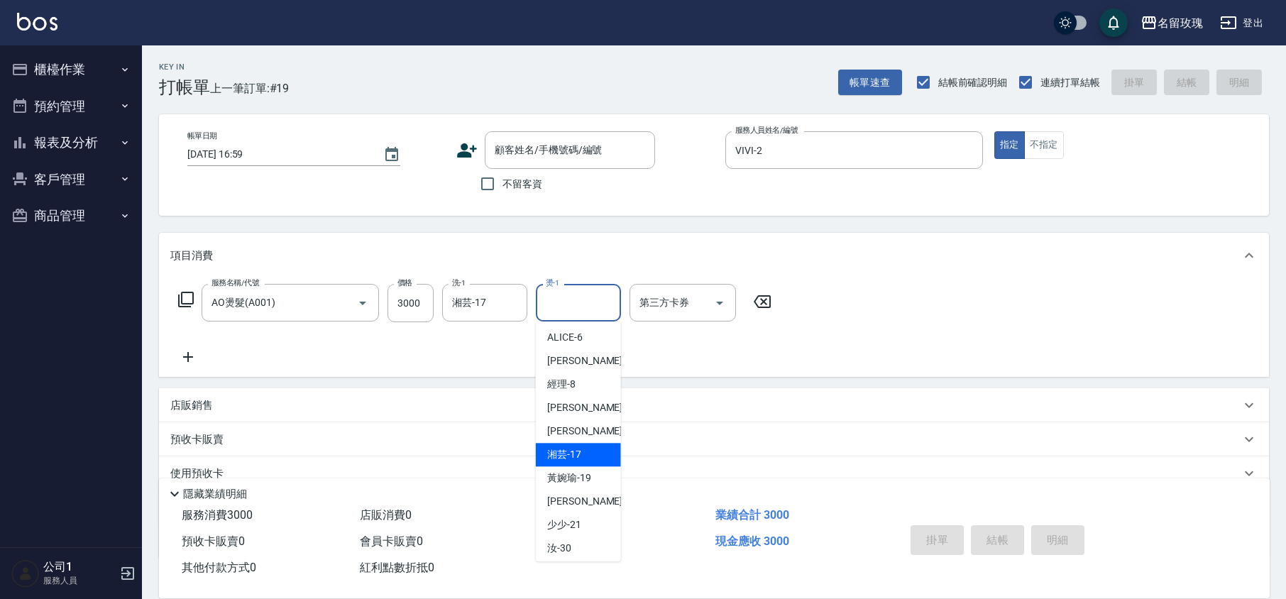
click at [580, 462] on span "湘芸 -17" at bounding box center [564, 454] width 34 height 15
type input "湘芸-17"
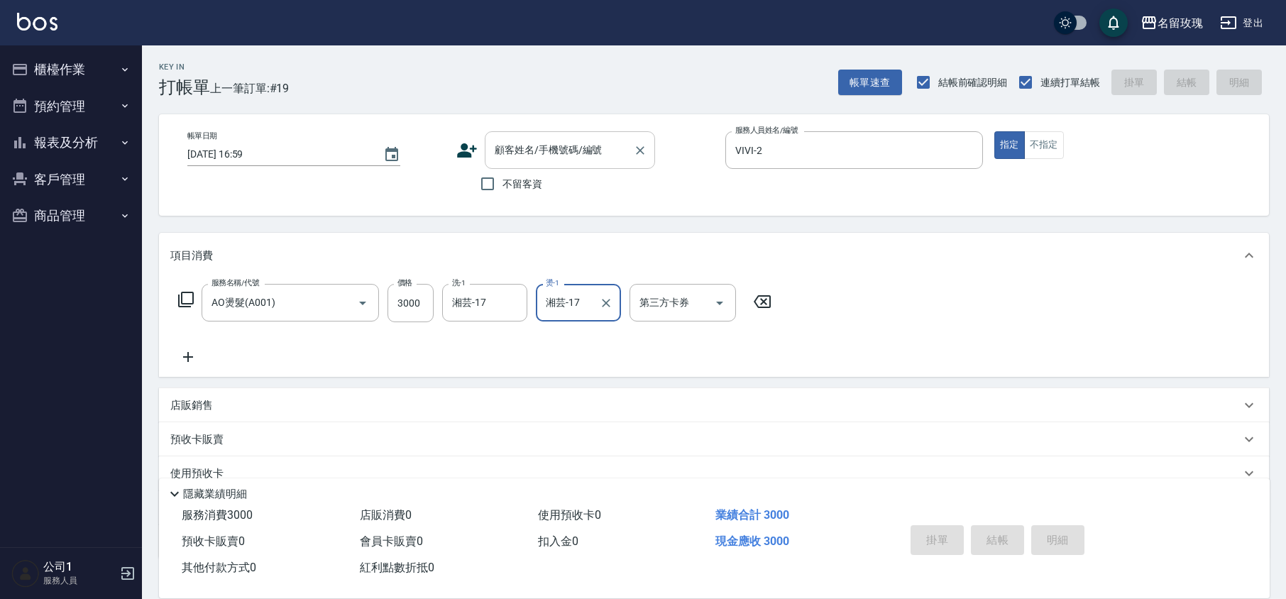
click at [532, 145] on input "顧客姓名/手機號碼/編號" at bounding box center [559, 150] width 136 height 25
click at [688, 174] on div "顧客姓名/手機號碼/編號 顧客姓名/手機號碼/編號 不留客資" at bounding box center [585, 164] width 258 height 67
click at [511, 185] on span "不留客資" at bounding box center [522, 184] width 40 height 15
click at [502, 185] on input "不留客資" at bounding box center [487, 184] width 30 height 30
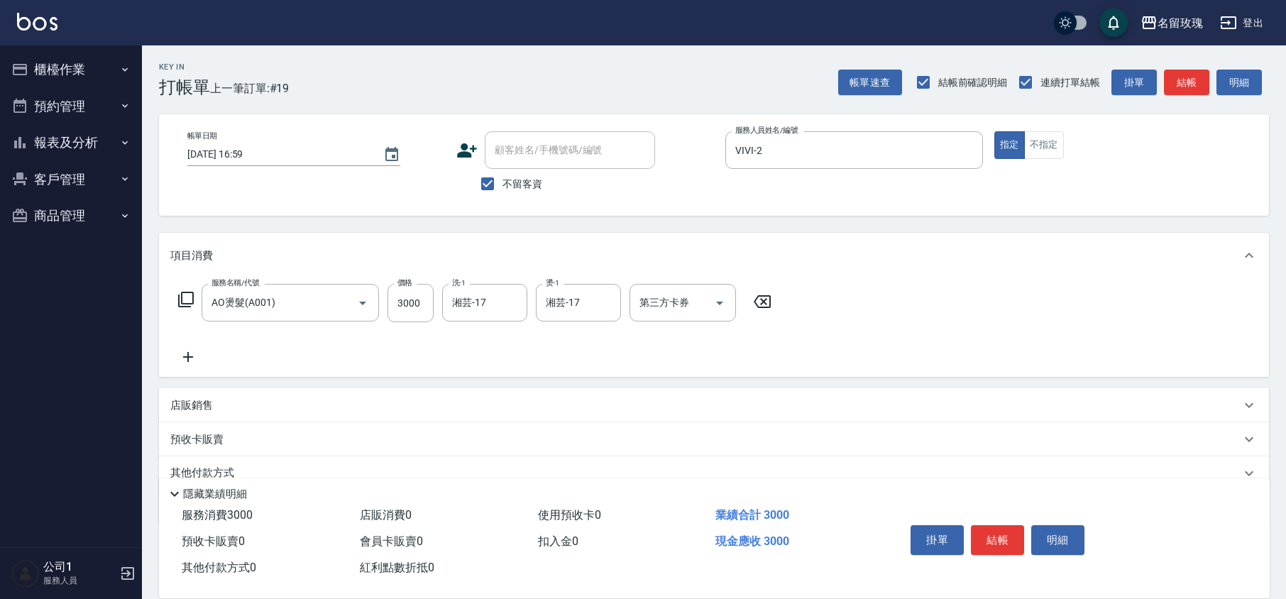
drag, startPoint x: 526, startPoint y: 182, endPoint x: 526, endPoint y: 165, distance: 16.3
click at [526, 173] on label "不留客資" at bounding box center [507, 184] width 70 height 30
click at [502, 173] on input "不留客資" at bounding box center [487, 184] width 30 height 30
checkbox input "false"
click at [528, 154] on input "顧客姓名/手機號碼/編號" at bounding box center [569, 150] width 157 height 25
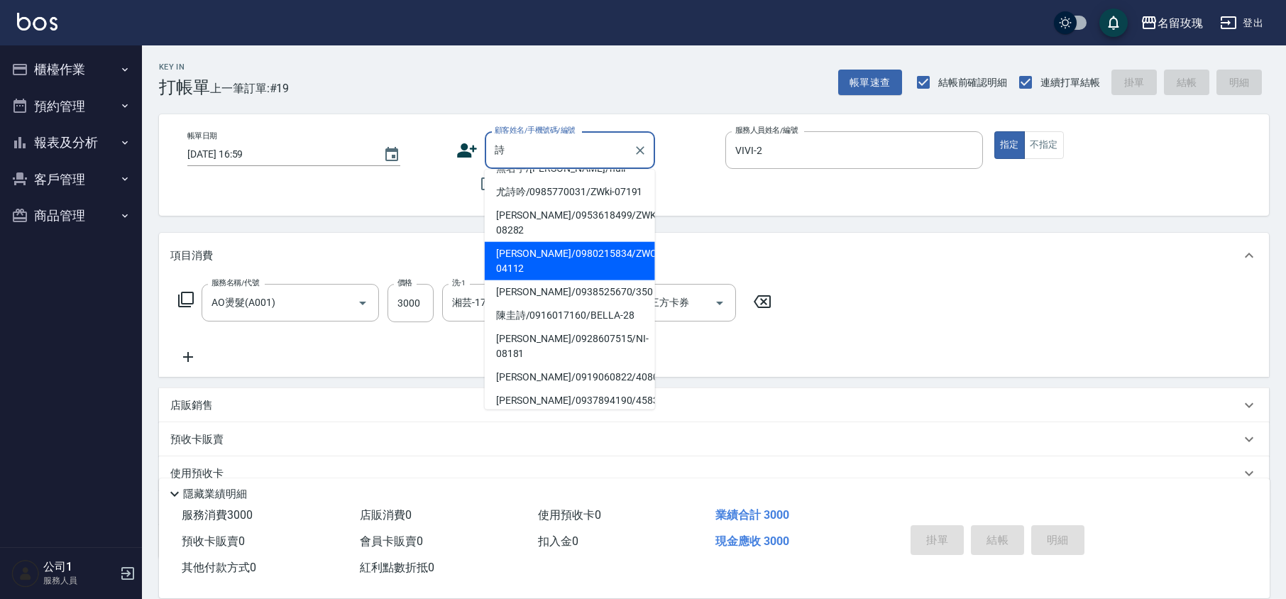
scroll to position [69, 0]
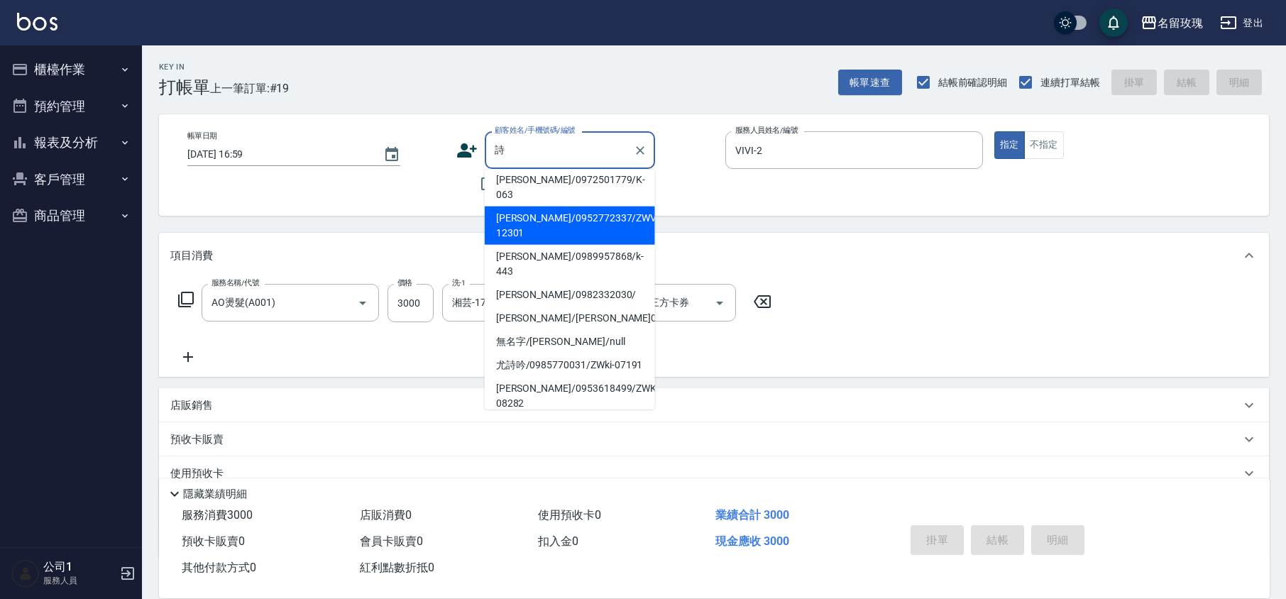
click at [548, 214] on li "[PERSON_NAME]/0952772337/ZWVI-12301" at bounding box center [570, 225] width 170 height 38
type input "[PERSON_NAME]/0952772337/ZWVI-12301"
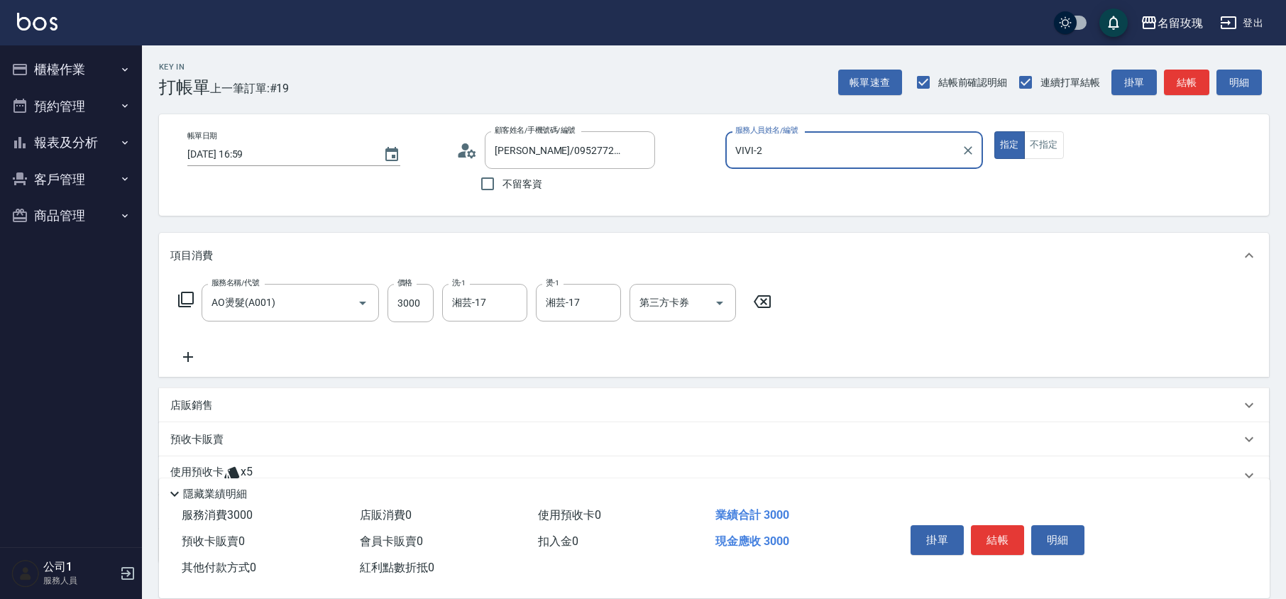
click at [460, 153] on icon at bounding box center [462, 154] width 9 height 6
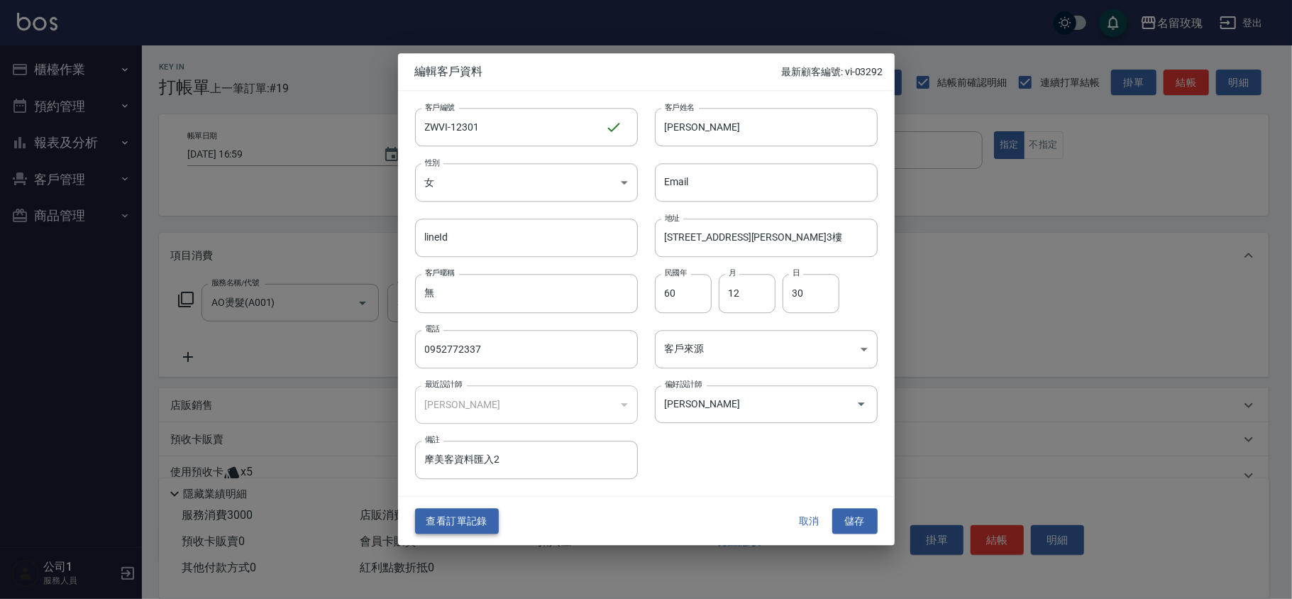
click at [461, 519] on button "查看訂單記錄" at bounding box center [457, 521] width 84 height 26
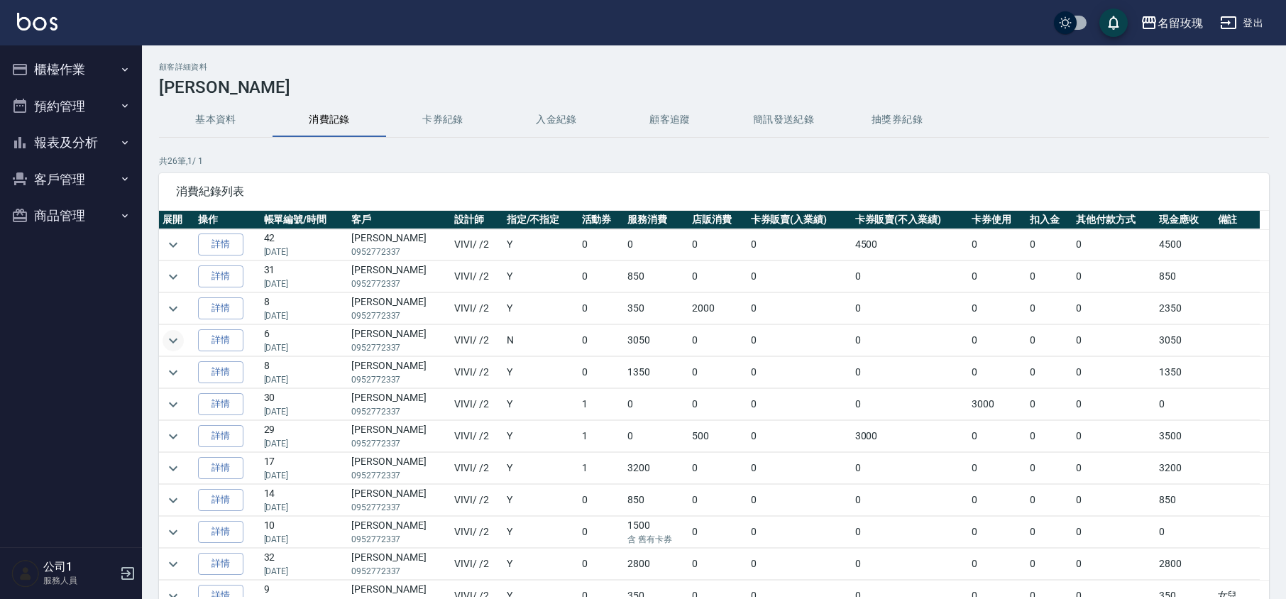
click at [170, 347] on icon "expand row" at bounding box center [173, 340] width 17 height 17
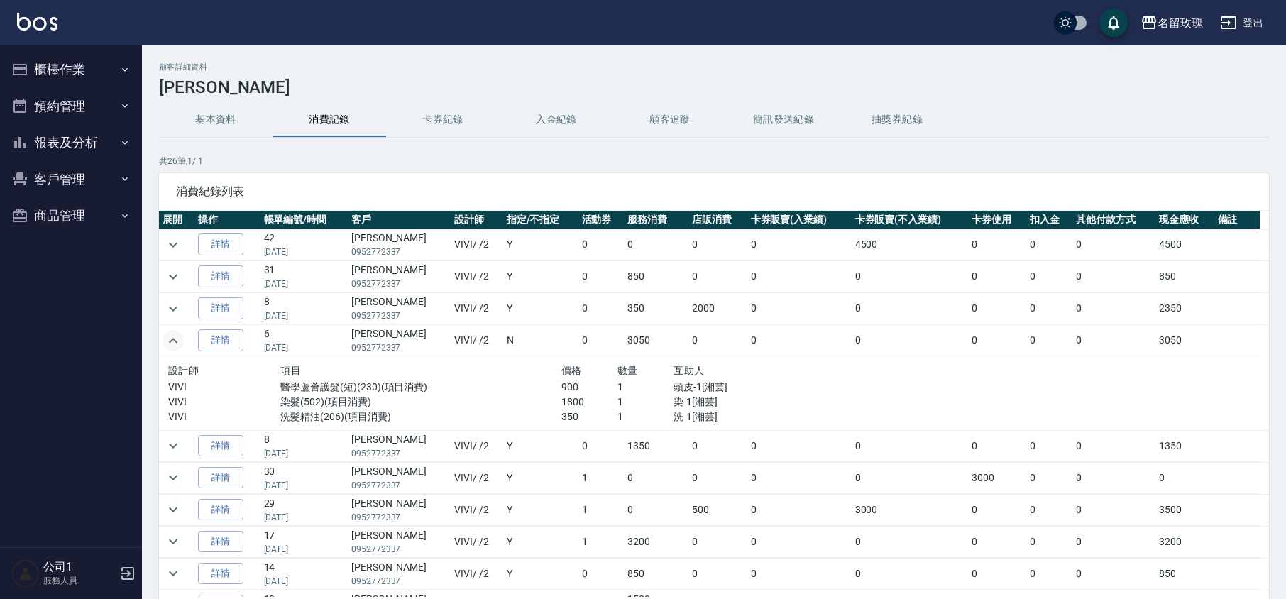
click at [169, 346] on icon "expand row" at bounding box center [173, 340] width 17 height 17
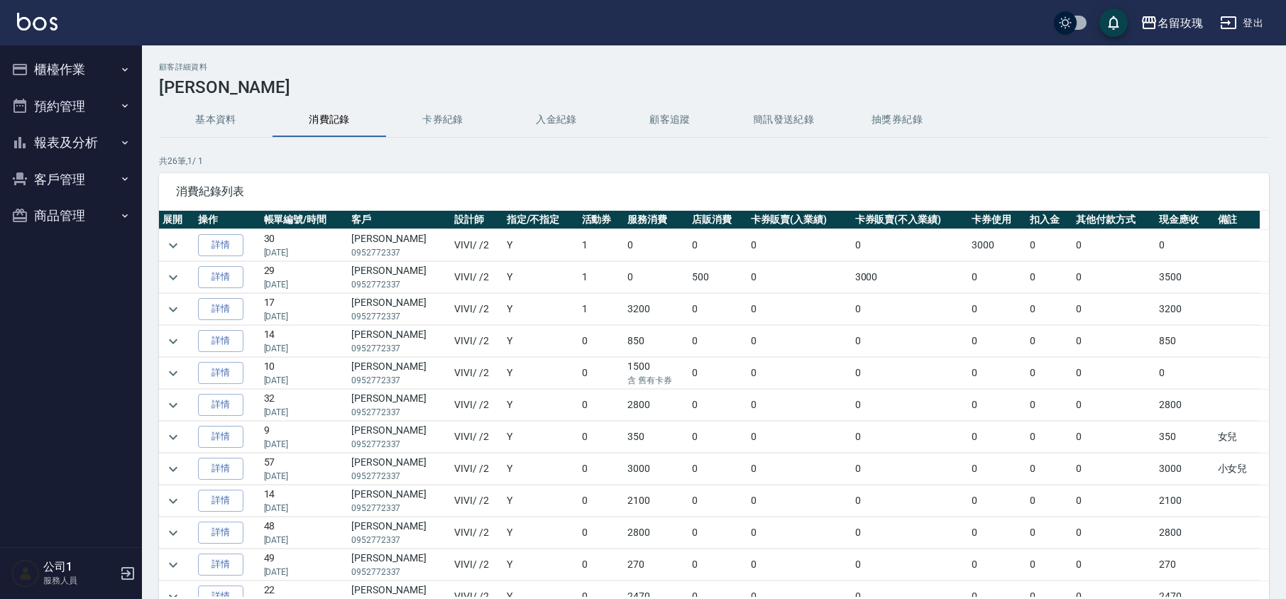
scroll to position [189, 0]
click at [175, 440] on icon "expand row" at bounding box center [173, 439] width 17 height 17
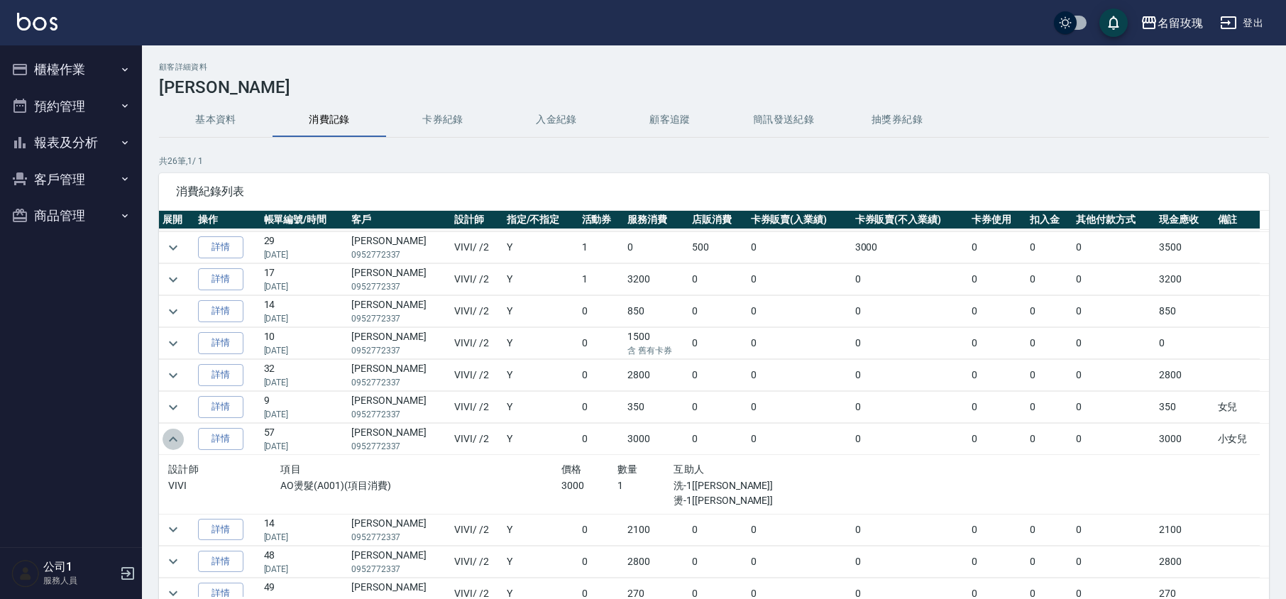
click at [175, 440] on icon "expand row" at bounding box center [173, 439] width 17 height 17
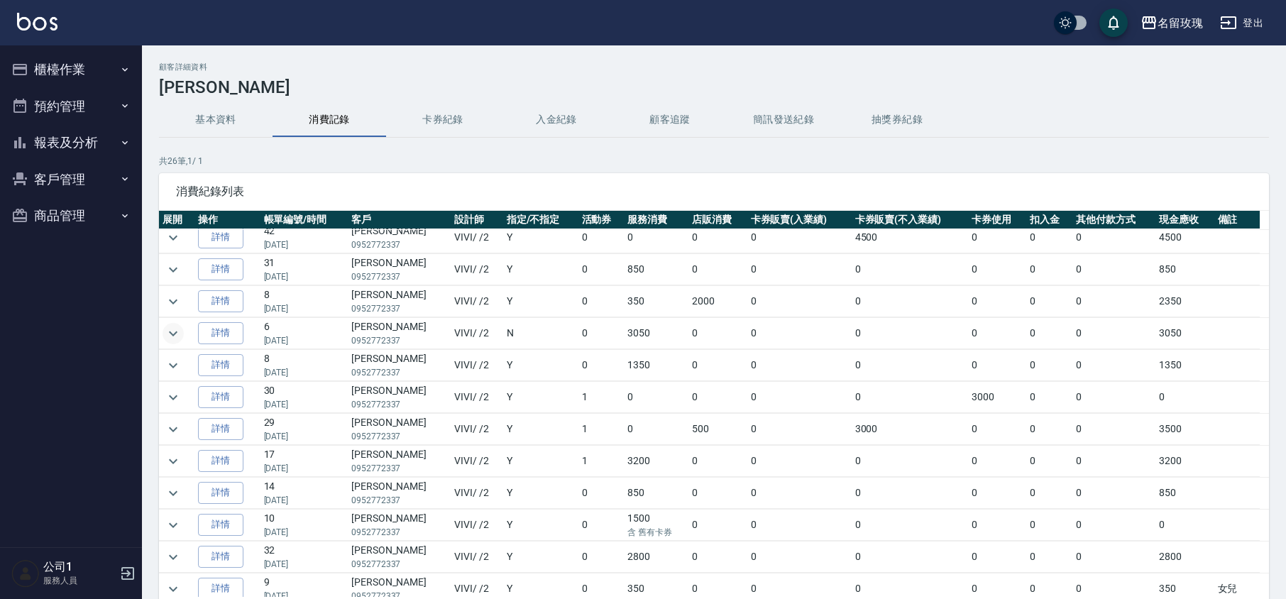
scroll to position [0, 0]
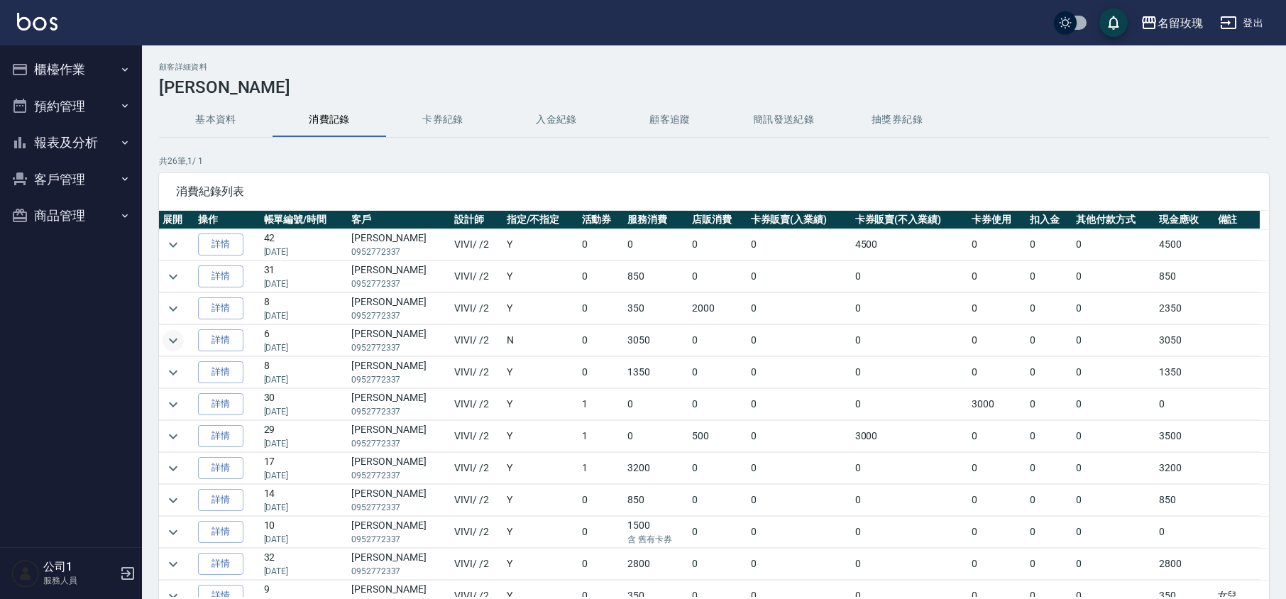
click at [80, 79] on button "櫃檯作業" at bounding box center [71, 69] width 131 height 37
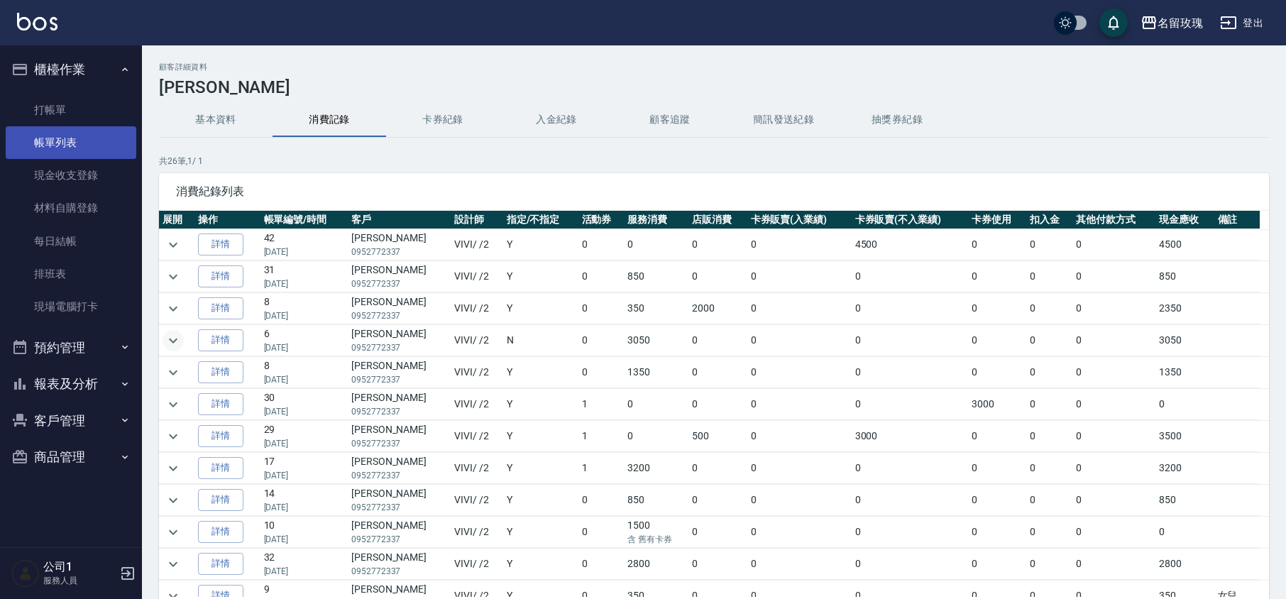
click at [82, 128] on link "帳單列表" at bounding box center [71, 142] width 131 height 33
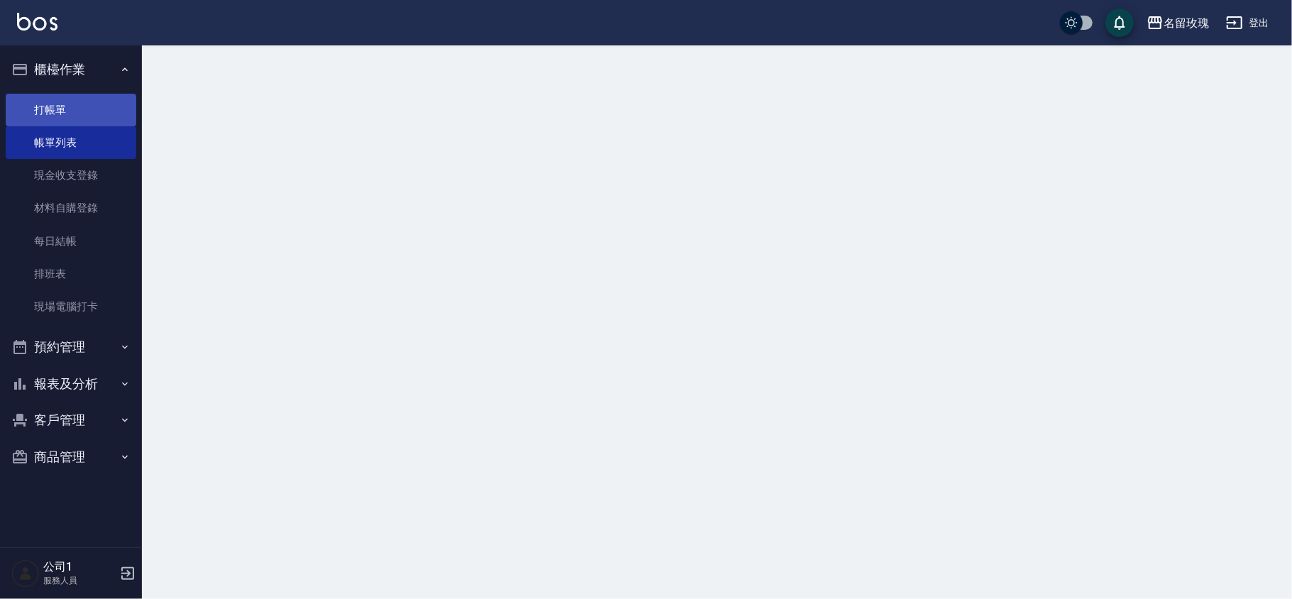
click at [82, 106] on link "打帳單" at bounding box center [71, 110] width 131 height 33
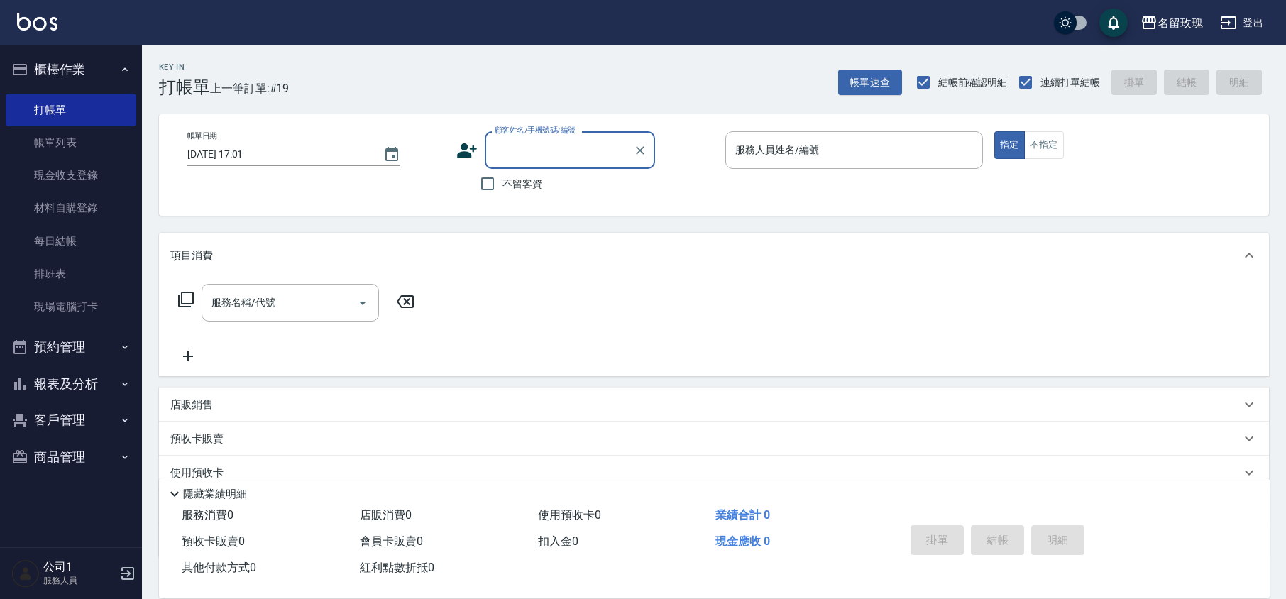
click at [570, 145] on input "顧客姓名/手機號碼/編號" at bounding box center [559, 150] width 136 height 25
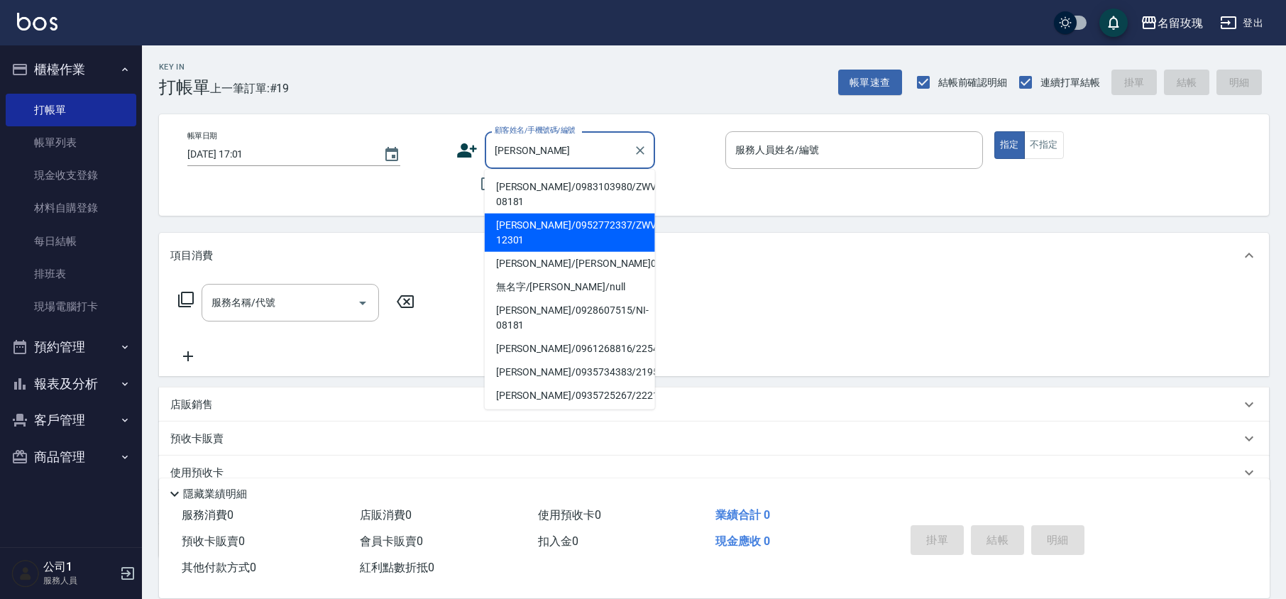
click at [526, 223] on li "[PERSON_NAME]/0952772337/ZWVI-12301" at bounding box center [570, 233] width 170 height 38
type input "[PERSON_NAME]/0952772337/ZWVI-12301"
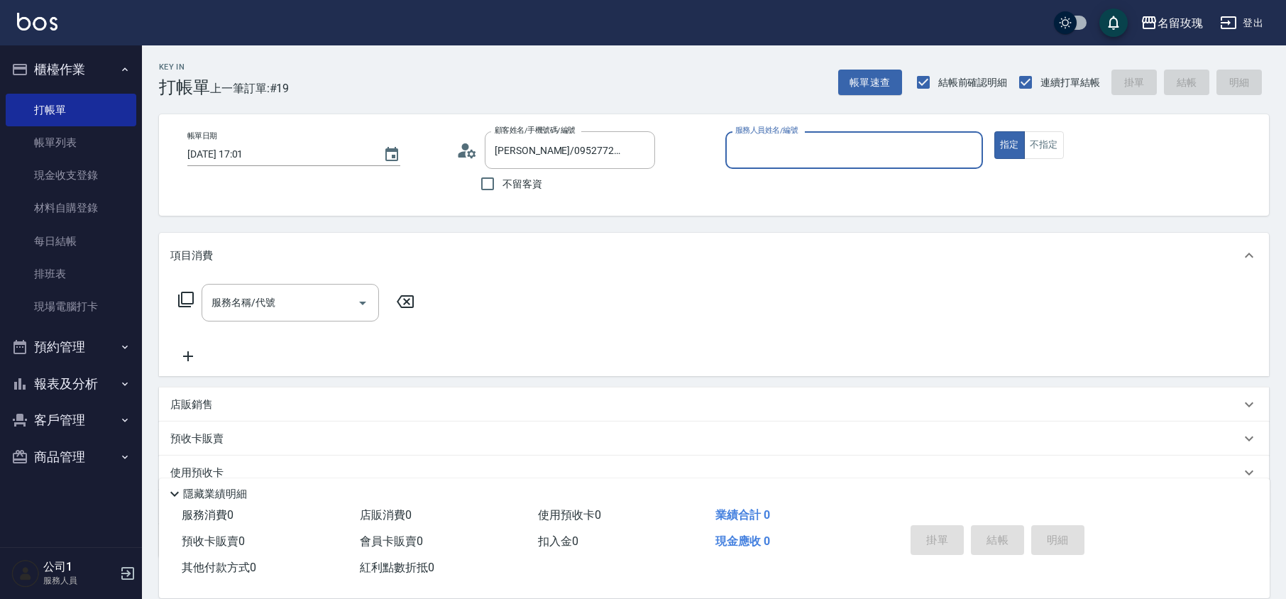
type input "VIVI-2"
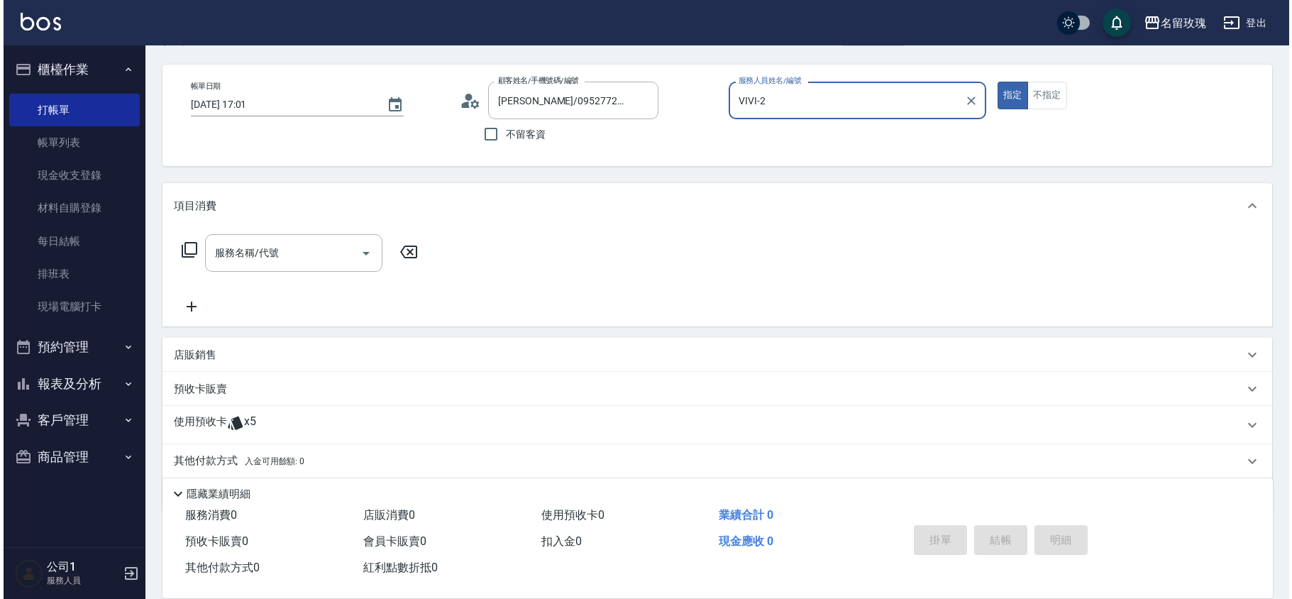
scroll to position [96, 0]
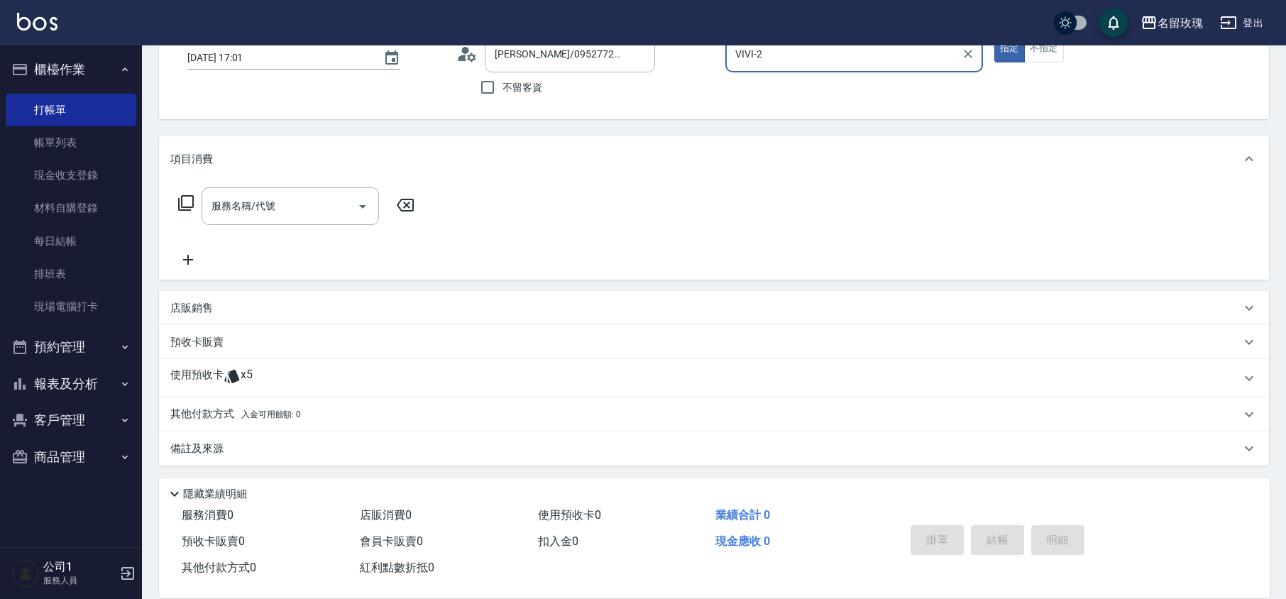
click at [187, 205] on icon at bounding box center [185, 202] width 17 height 17
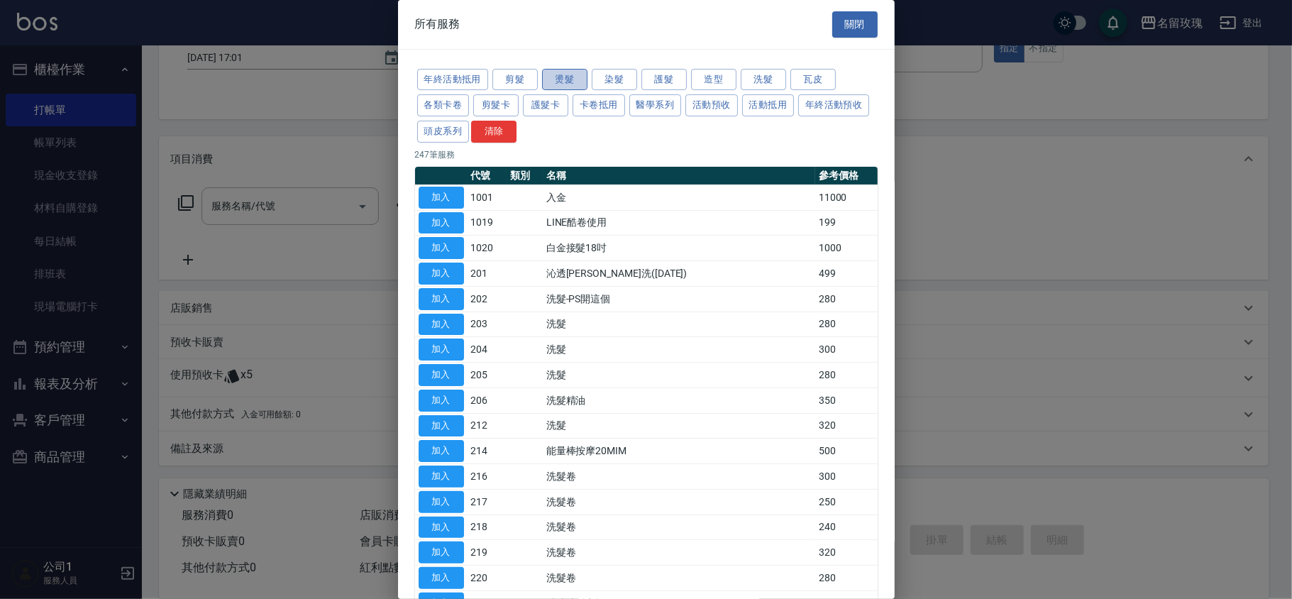
click at [562, 87] on button "燙髮" at bounding box center [564, 80] width 45 height 22
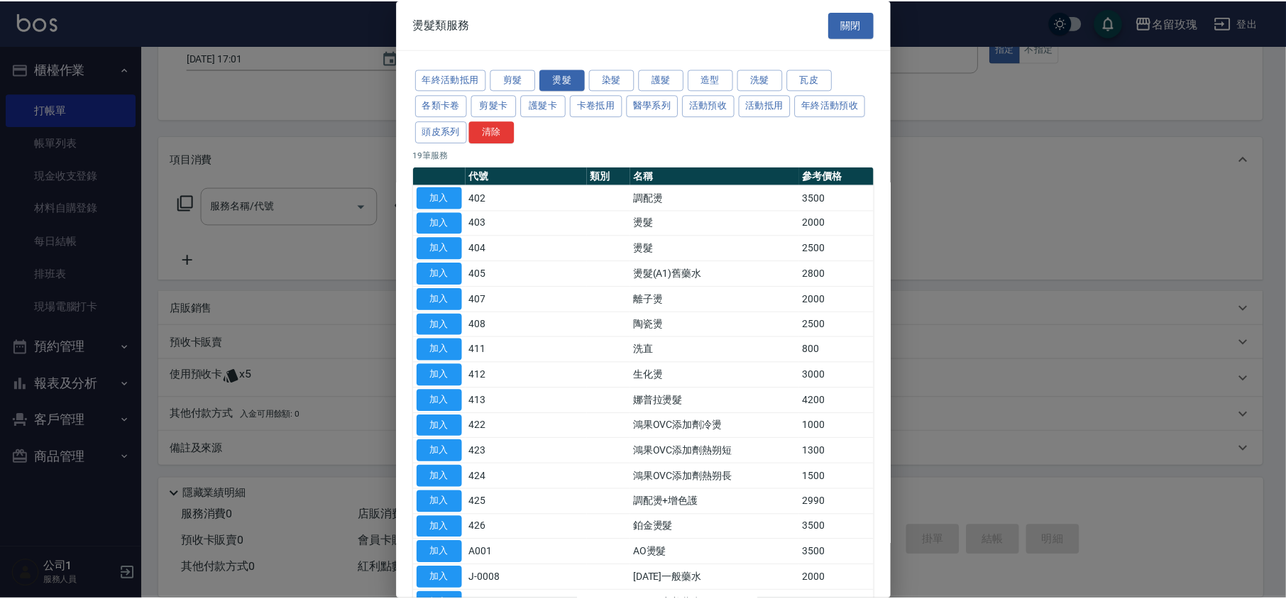
scroll to position [152, 0]
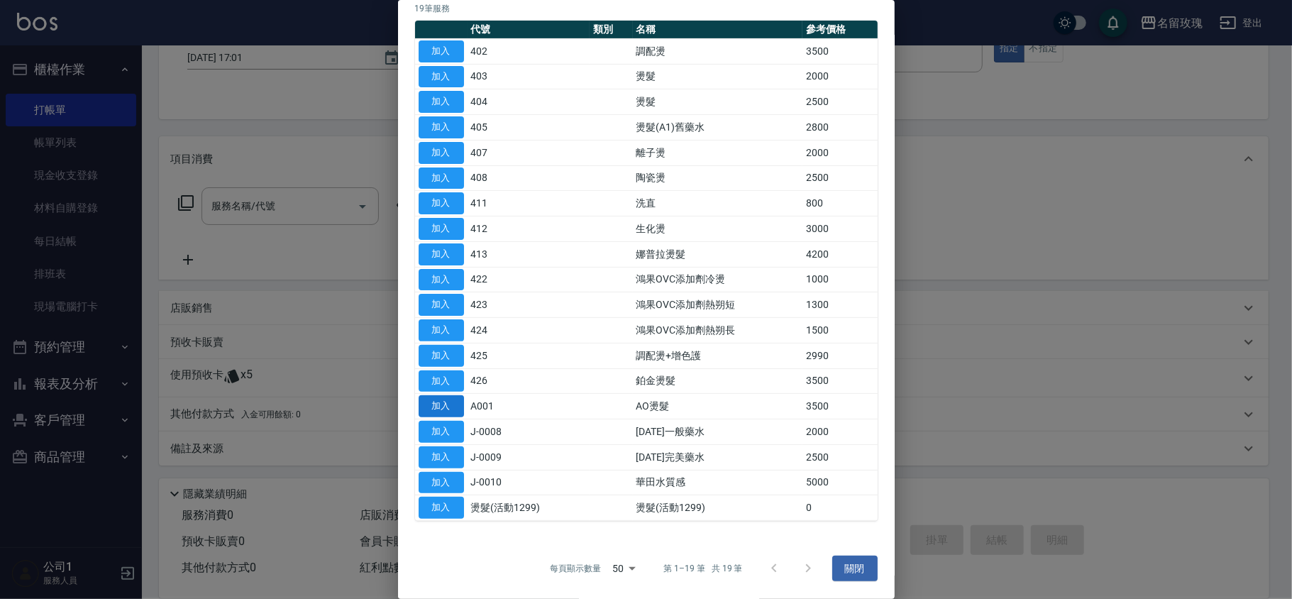
click at [443, 403] on button "加入" at bounding box center [441, 406] width 45 height 22
type input "AO燙髮(A001)"
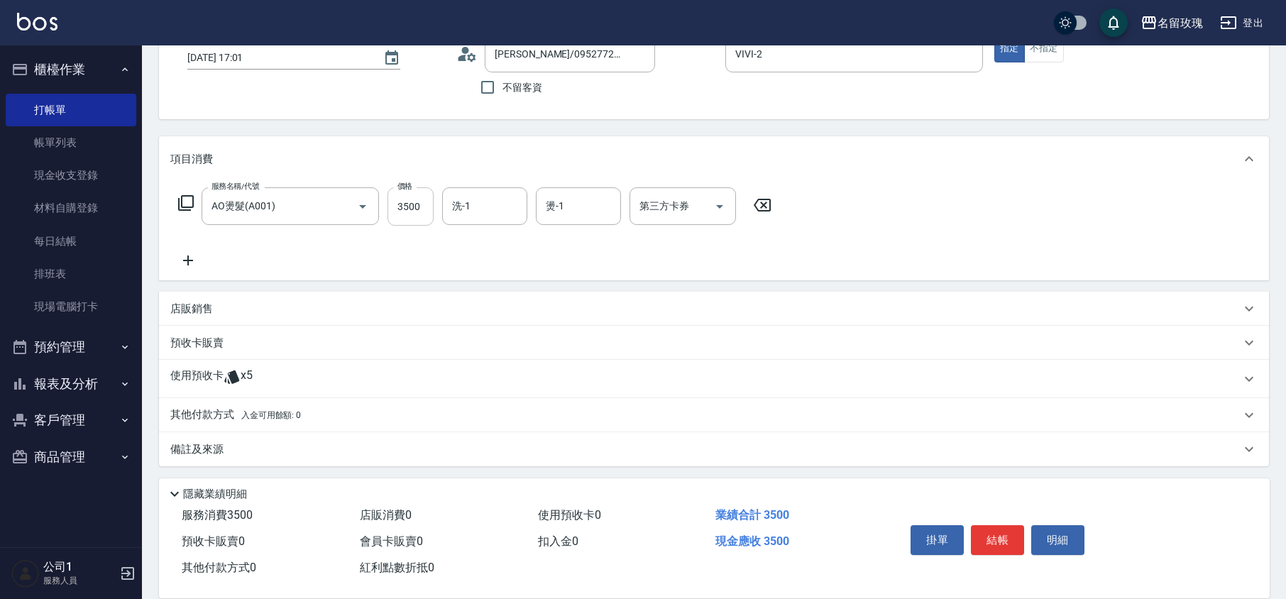
click at [406, 209] on input "3500" at bounding box center [410, 206] width 46 height 38
click at [409, 205] on input "3500" at bounding box center [410, 206] width 46 height 38
click at [472, 220] on div "洗-1" at bounding box center [484, 206] width 85 height 38
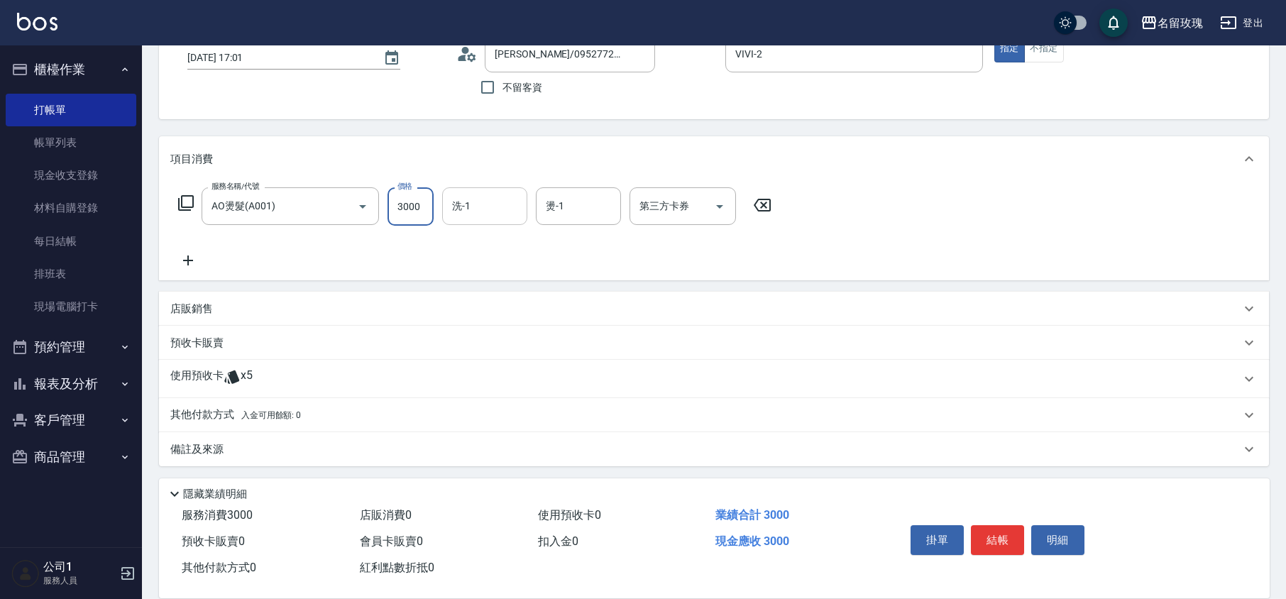
type input "3000"
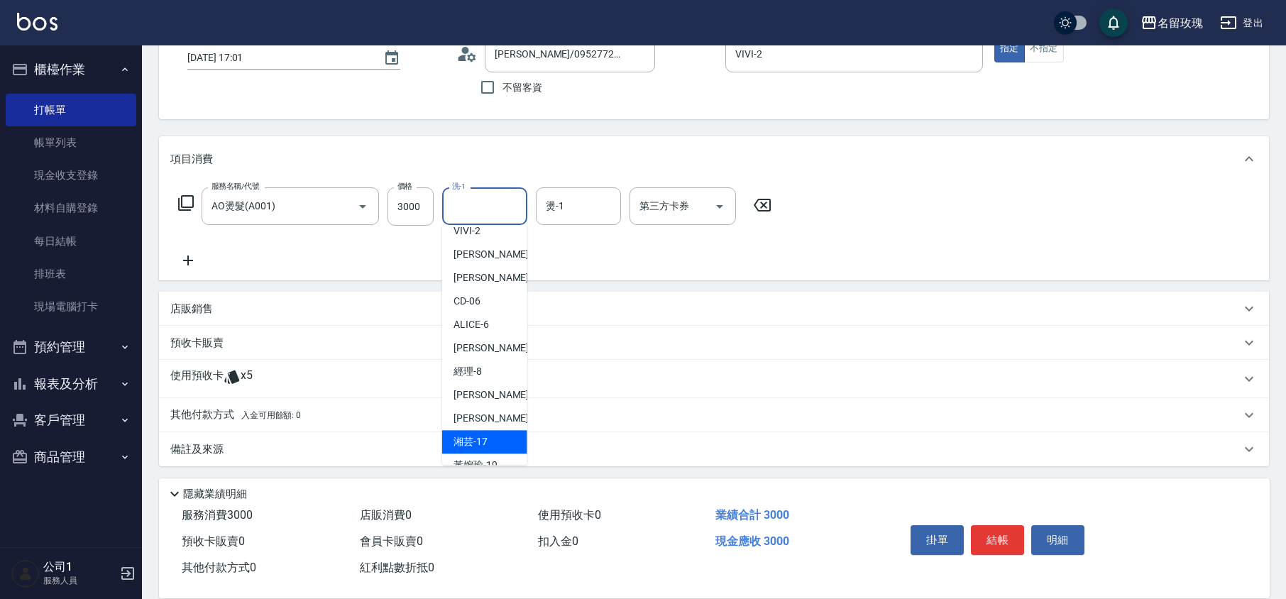
scroll to position [279, 0]
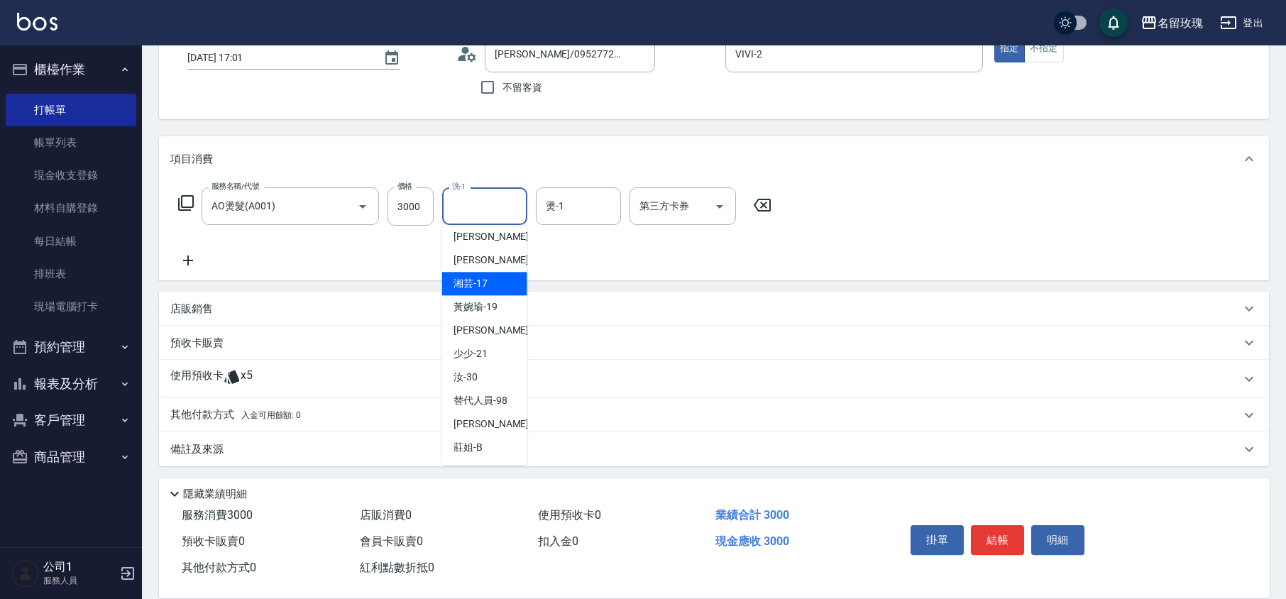
click at [467, 282] on span "湘芸 -17" at bounding box center [470, 283] width 34 height 15
type input "湘芸-17"
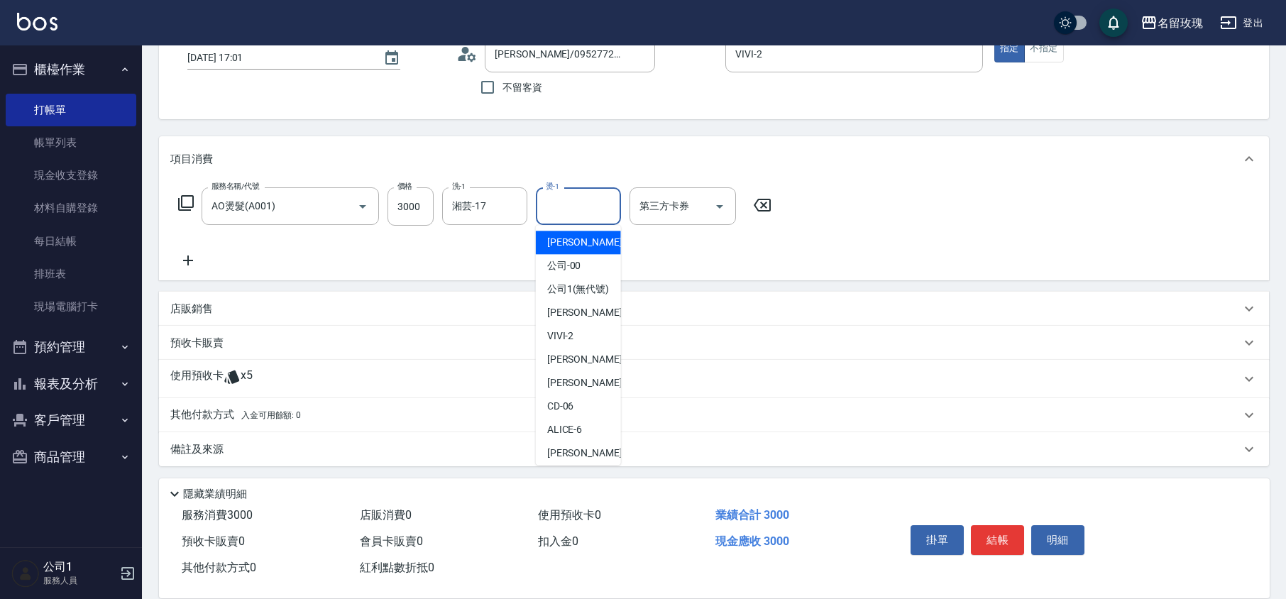
click at [556, 200] on div "燙-1 燙-1" at bounding box center [578, 206] width 85 height 38
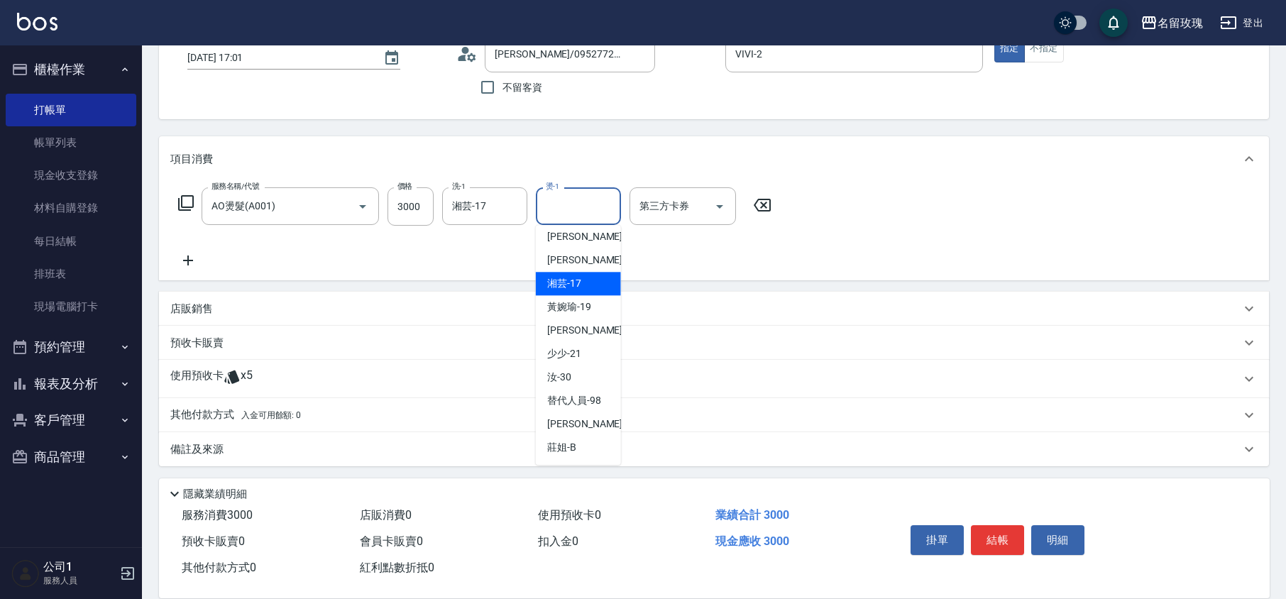
click at [565, 288] on span "湘芸 -17" at bounding box center [564, 283] width 34 height 15
type input "湘芸-17"
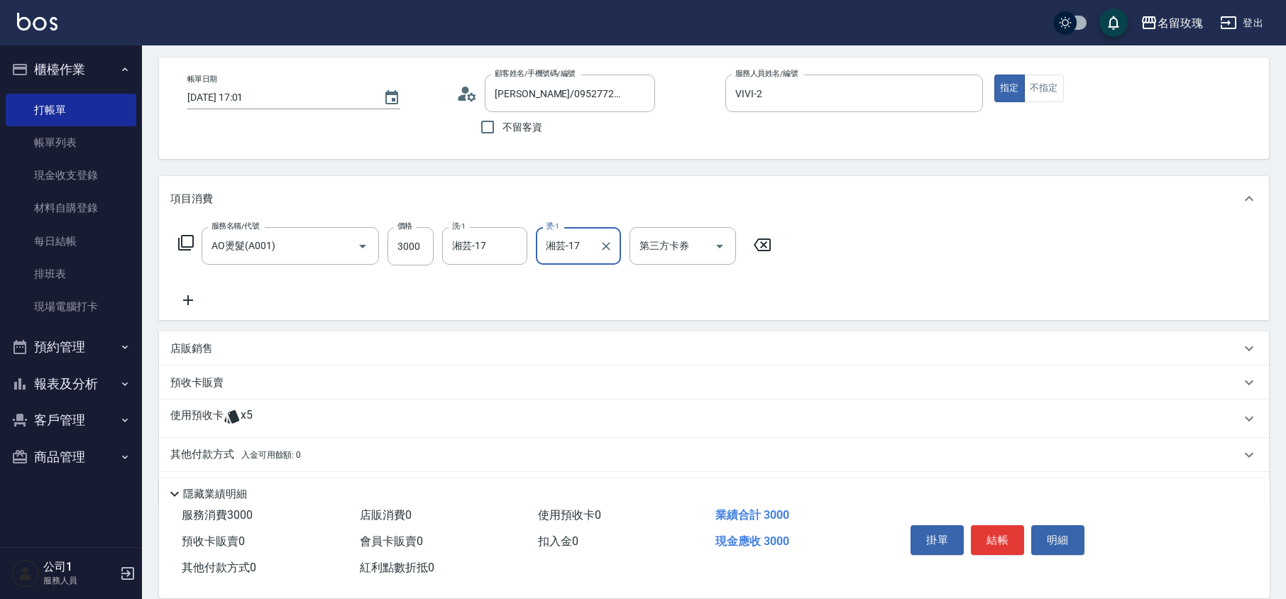
scroll to position [0, 0]
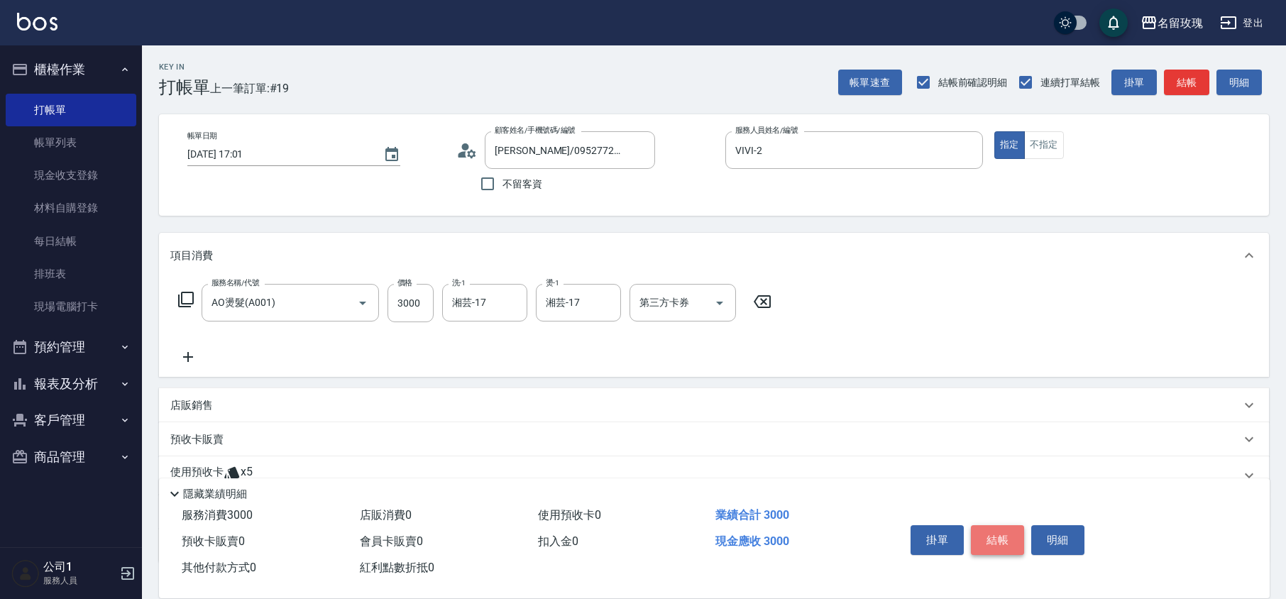
click at [997, 545] on button "結帳" at bounding box center [997, 540] width 53 height 30
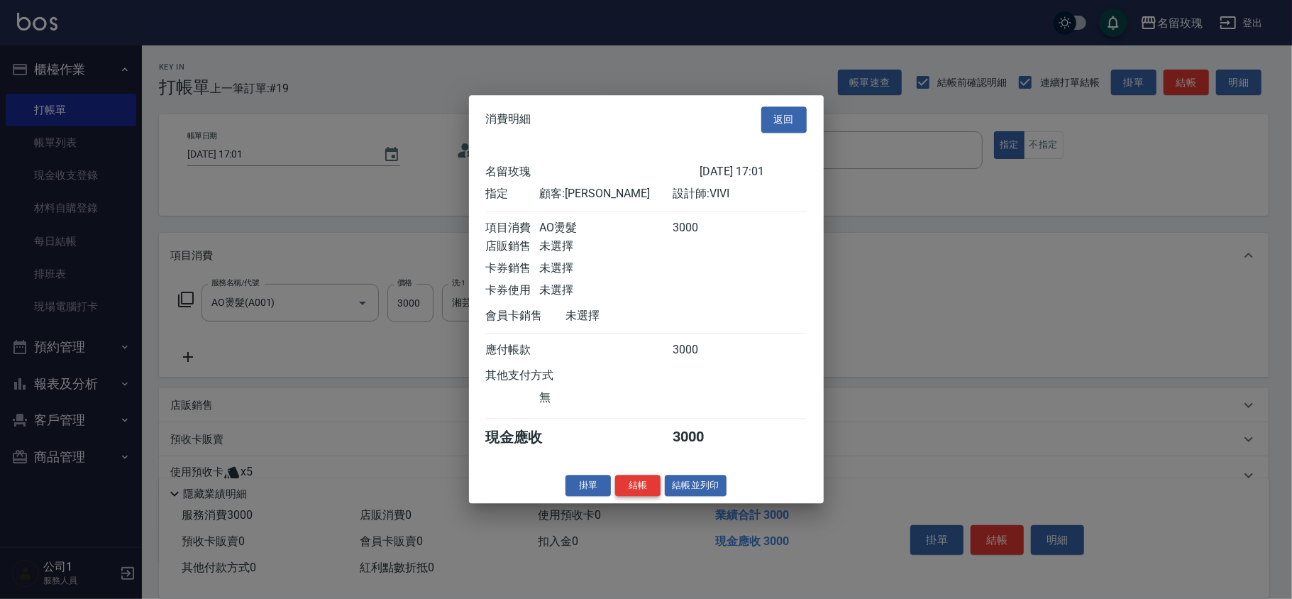
click at [639, 492] on button "結帳" at bounding box center [637, 486] width 45 height 22
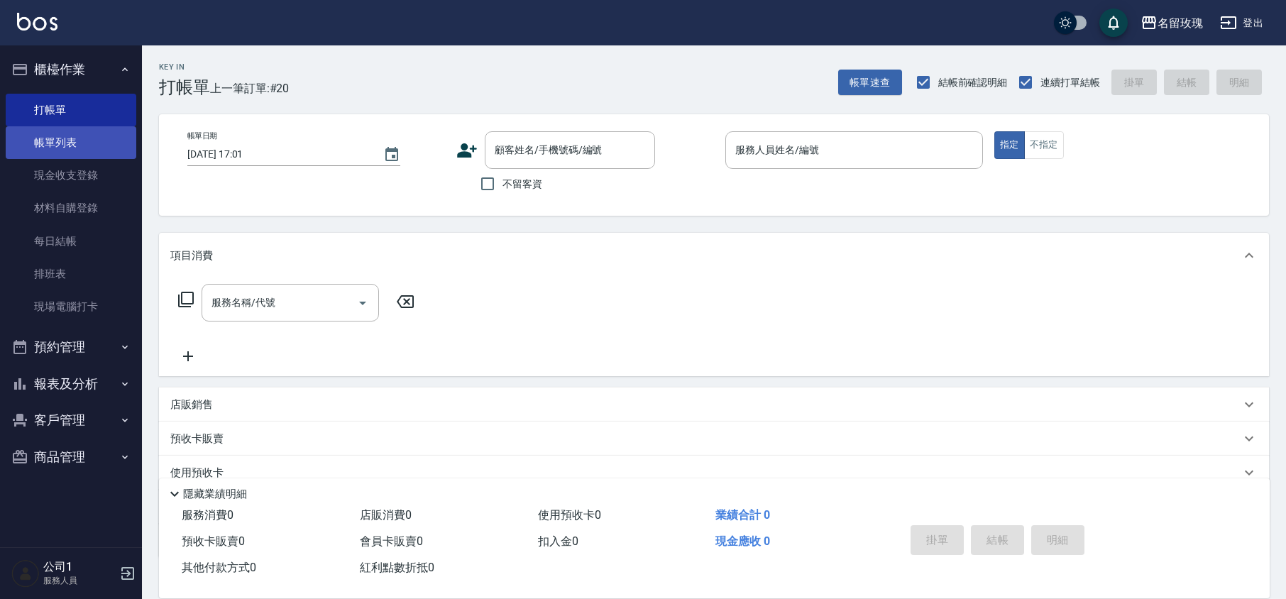
click at [55, 132] on link "帳單列表" at bounding box center [71, 142] width 131 height 33
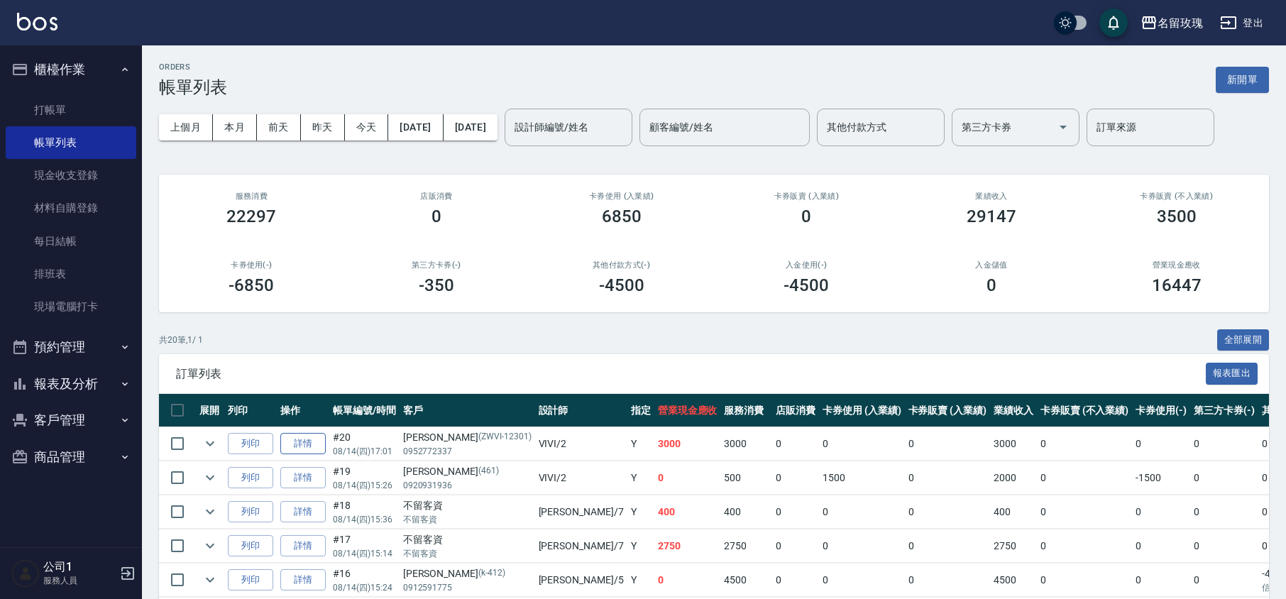
click at [307, 443] on link "詳情" at bounding box center [302, 444] width 45 height 22
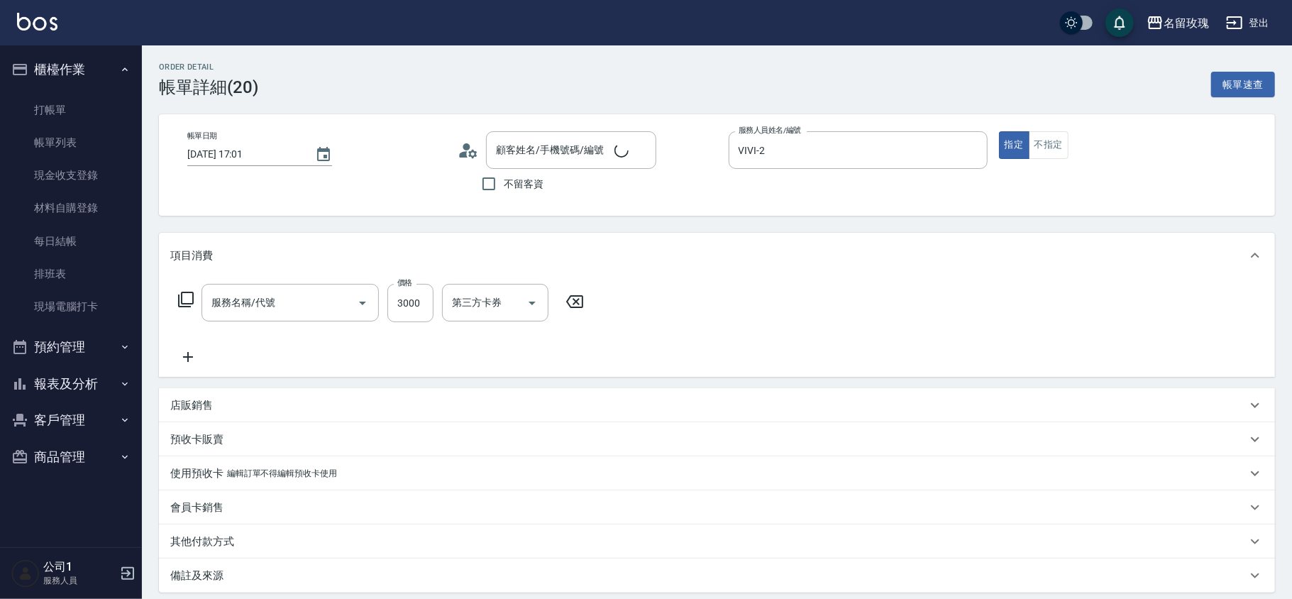
type input "VIVI-2"
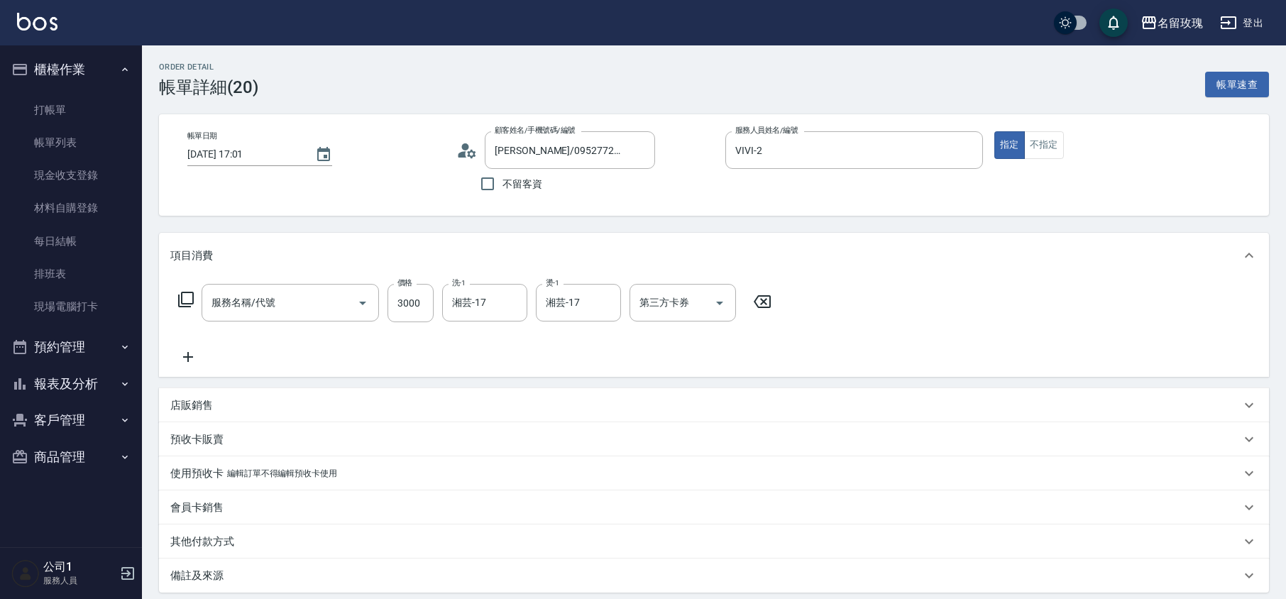
type input "[PERSON_NAME]/0952772337/ZWVI-12301"
type input "AO燙髮(A001)"
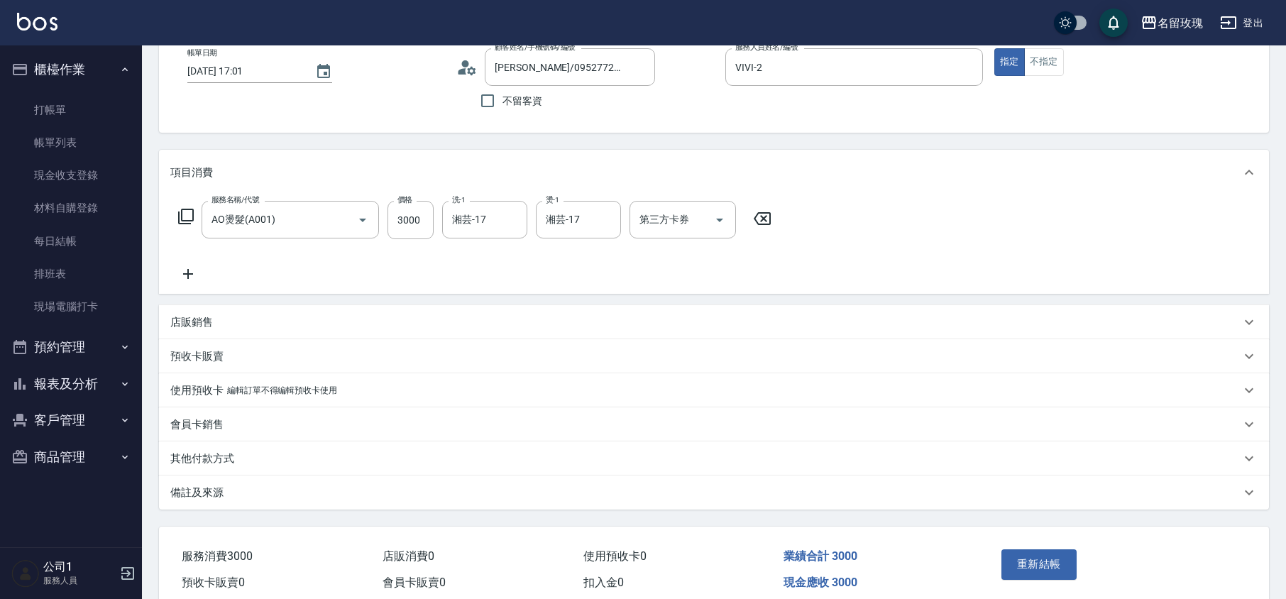
scroll to position [143, 0]
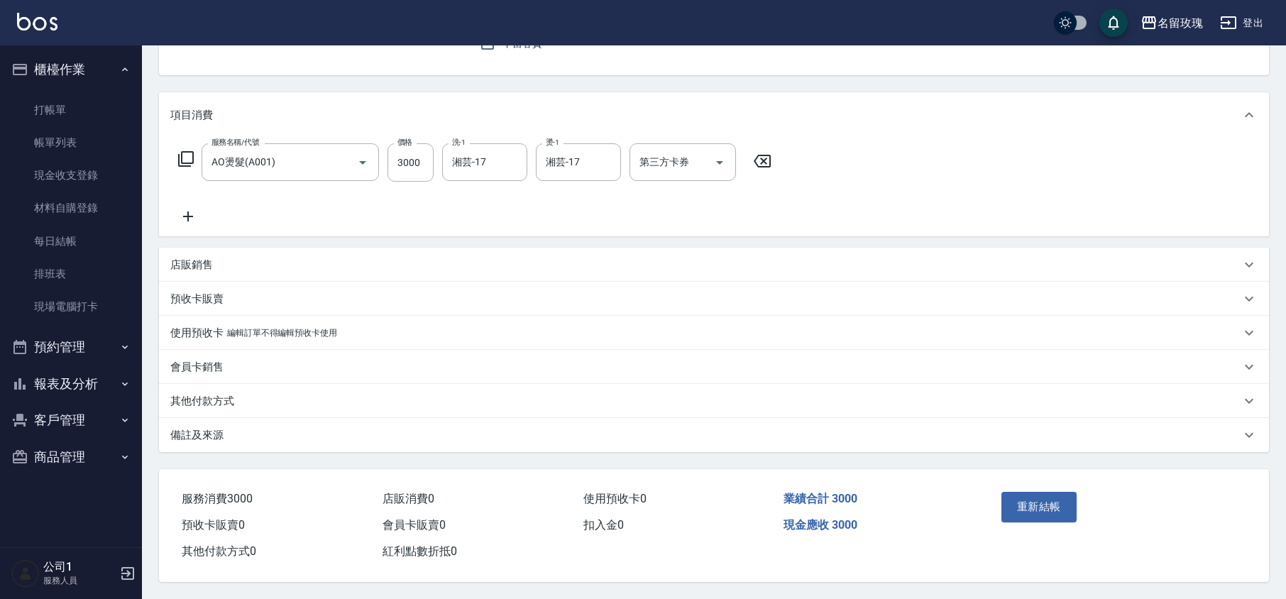
click at [237, 428] on div "備註及來源" at bounding box center [705, 435] width 1070 height 15
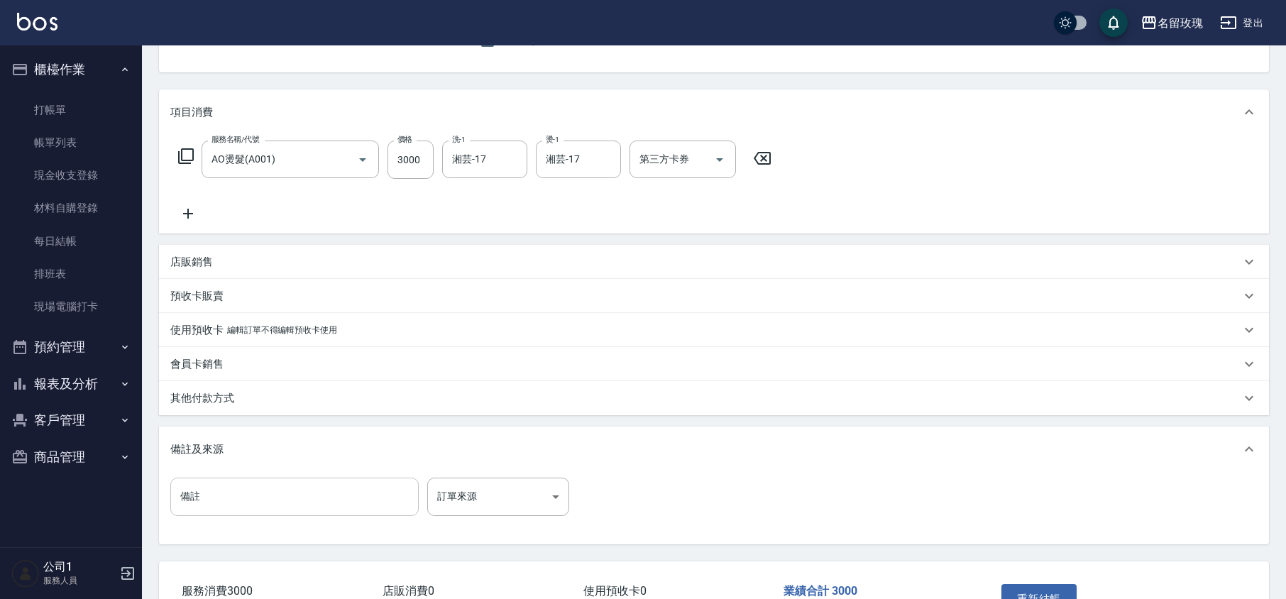
click at [271, 490] on input "備註" at bounding box center [294, 496] width 248 height 38
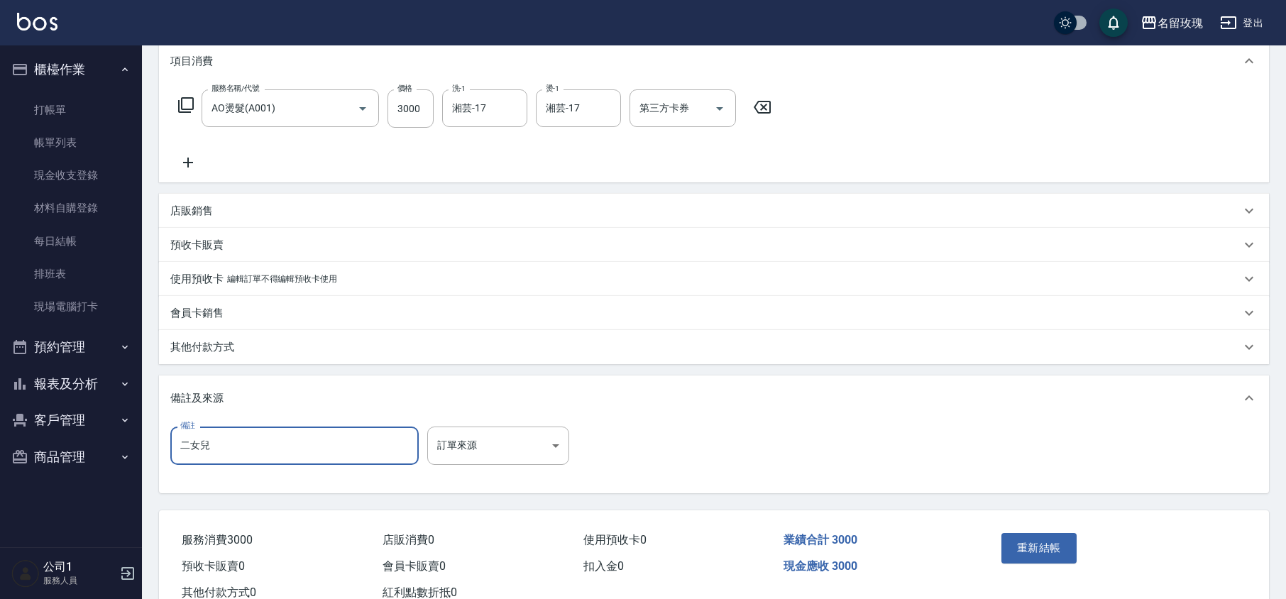
scroll to position [239, 0]
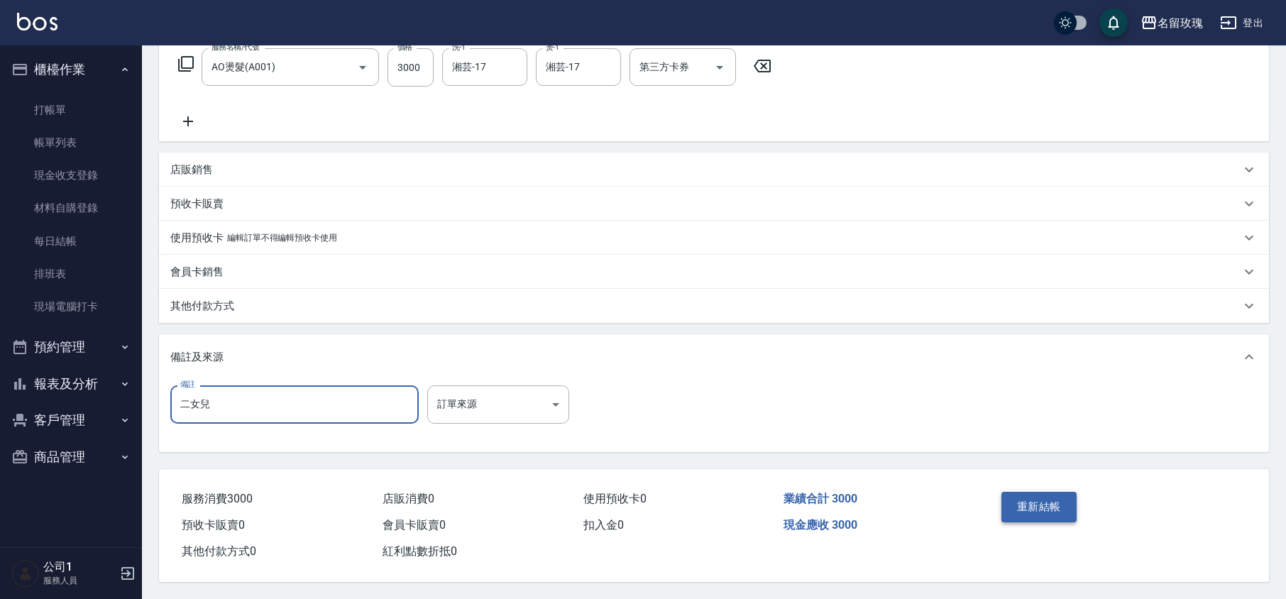
type input "二女兒"
click at [1019, 497] on button "重新結帳" at bounding box center [1038, 507] width 75 height 30
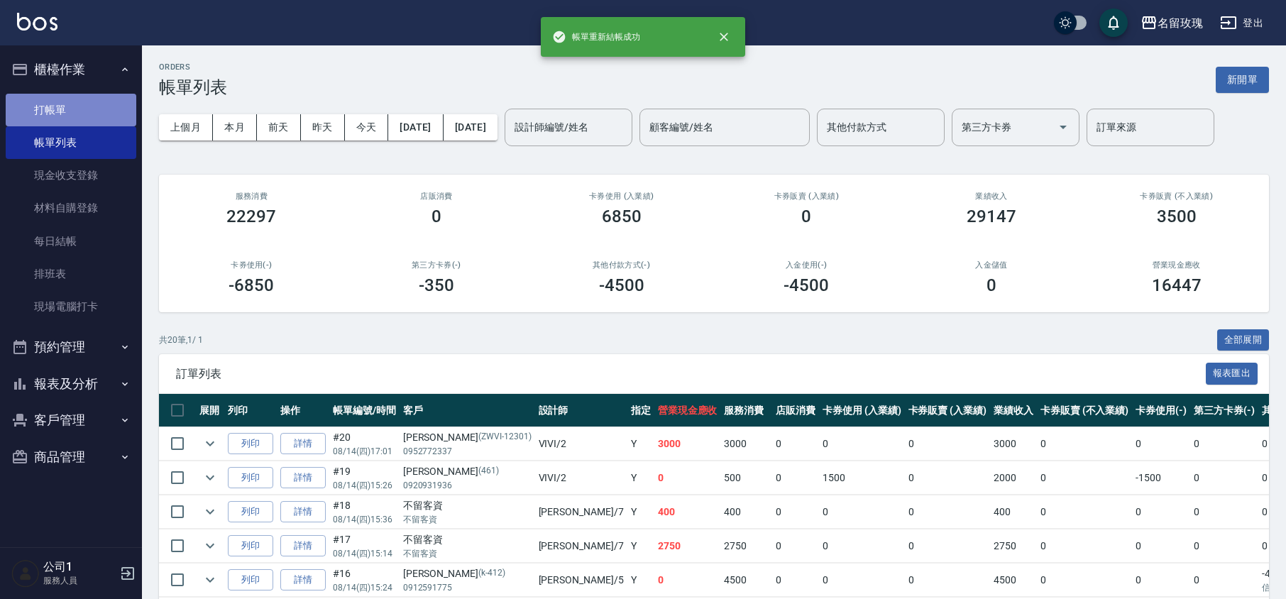
click at [79, 98] on link "打帳單" at bounding box center [71, 110] width 131 height 33
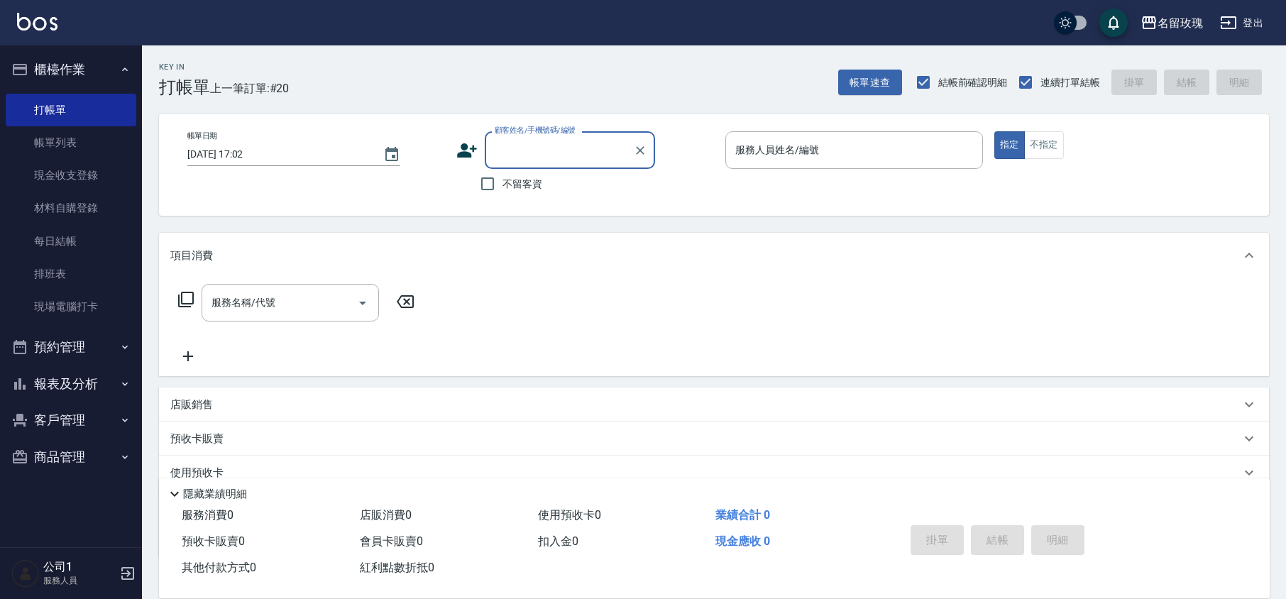
click at [511, 186] on span "不留客資" at bounding box center [522, 184] width 40 height 15
click at [502, 186] on input "不留客資" at bounding box center [487, 184] width 30 height 30
checkbox input "true"
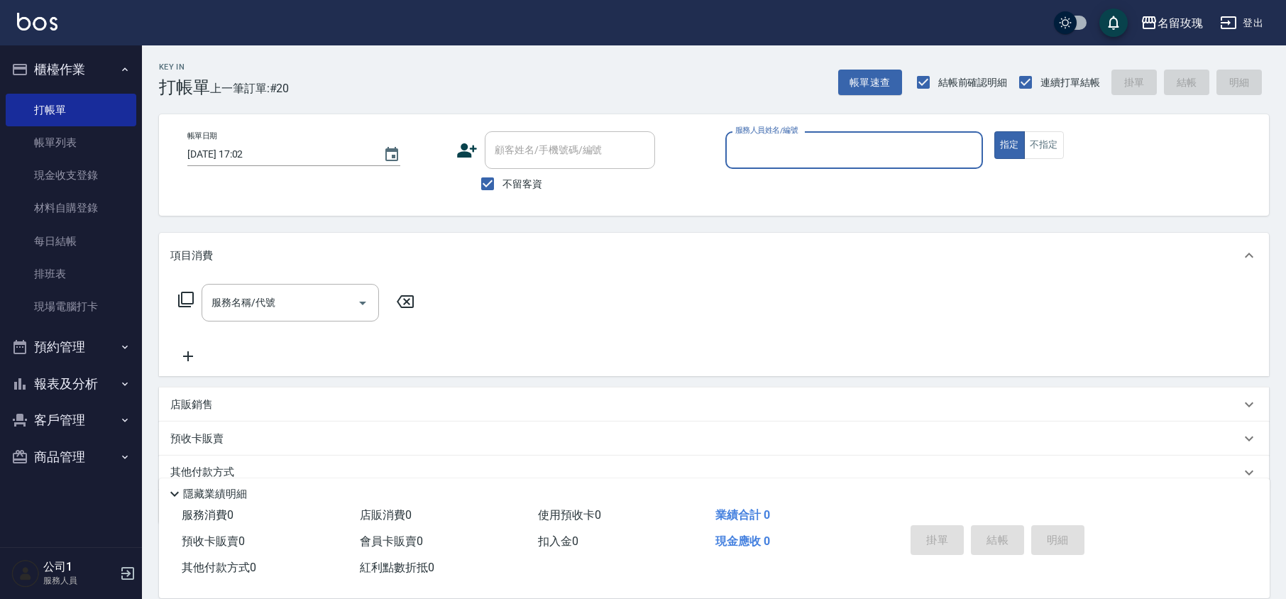
click at [756, 121] on div "帳單日期 [DATE] 17:02 顧客姓名/手機號碼/編號 顧客姓名/手機號碼/編號 不留客資 服務人員姓名/編號 服務人員姓名/編號 指定 不指定" at bounding box center [714, 164] width 1110 height 101
click at [759, 135] on div "服務人員姓名/編號" at bounding box center [854, 150] width 258 height 38
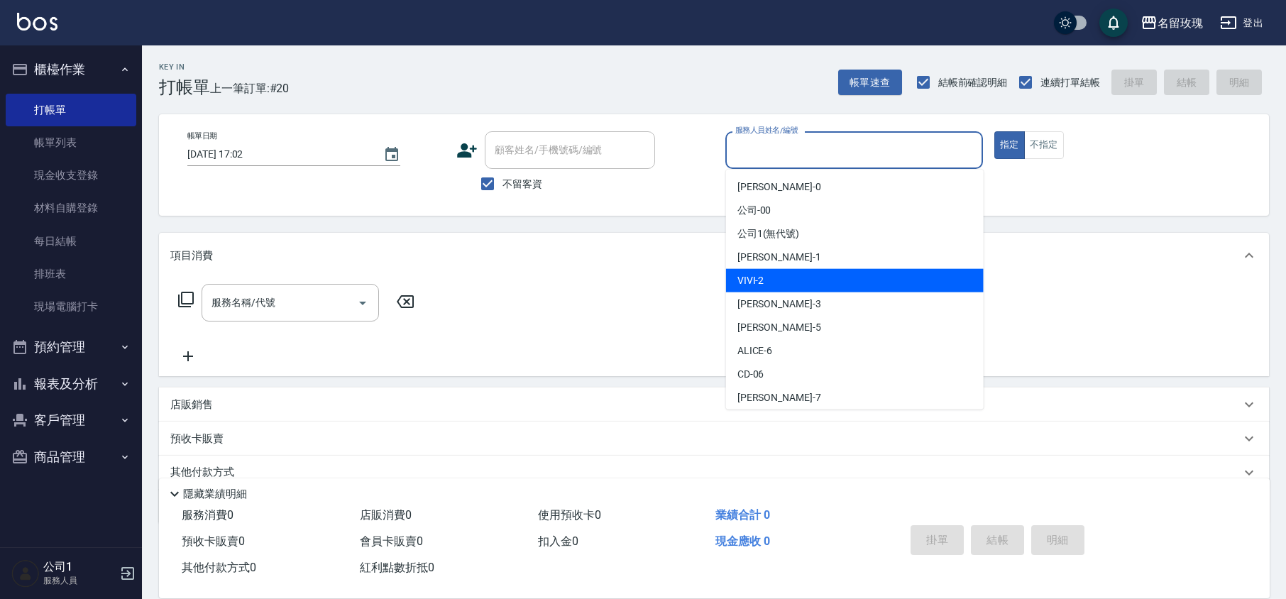
click at [775, 277] on div "VIVI -2" at bounding box center [855, 280] width 258 height 23
type input "VIVI-2"
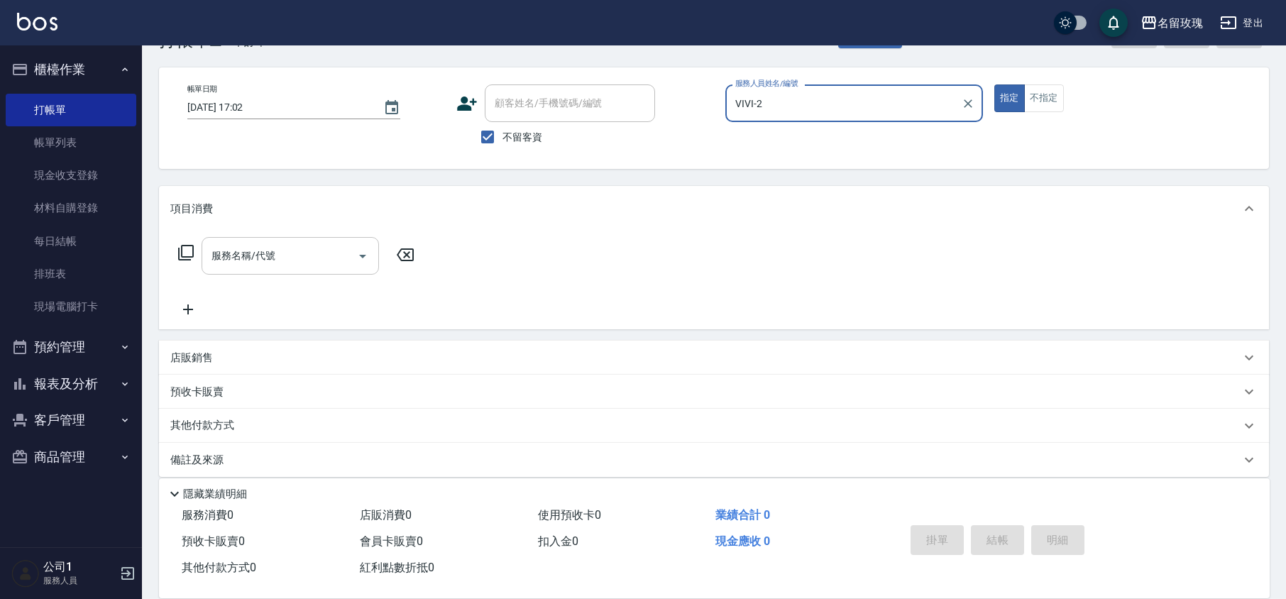
scroll to position [58, 0]
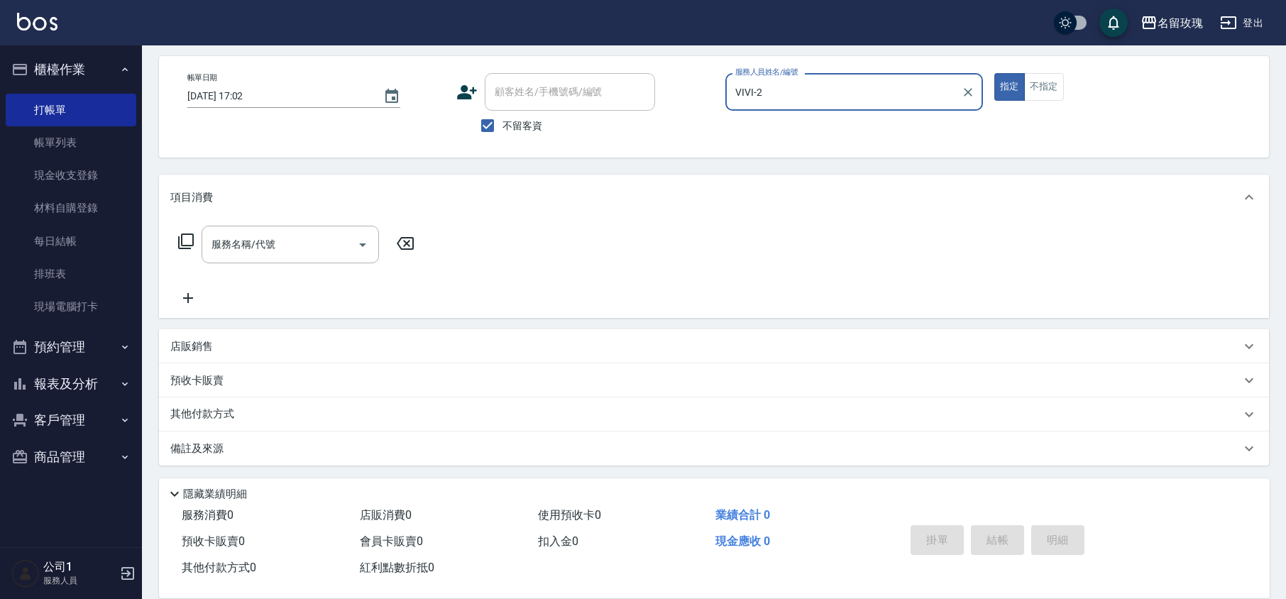
click at [185, 243] on icon at bounding box center [185, 241] width 17 height 17
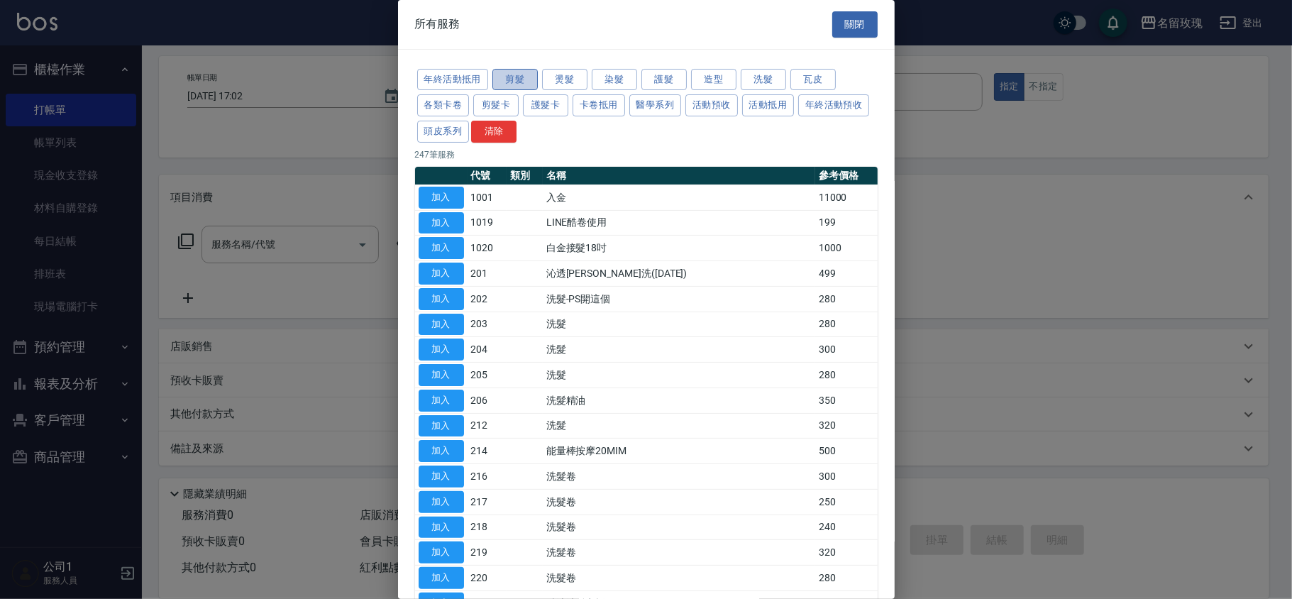
click at [515, 74] on button "剪髮" at bounding box center [514, 80] width 45 height 22
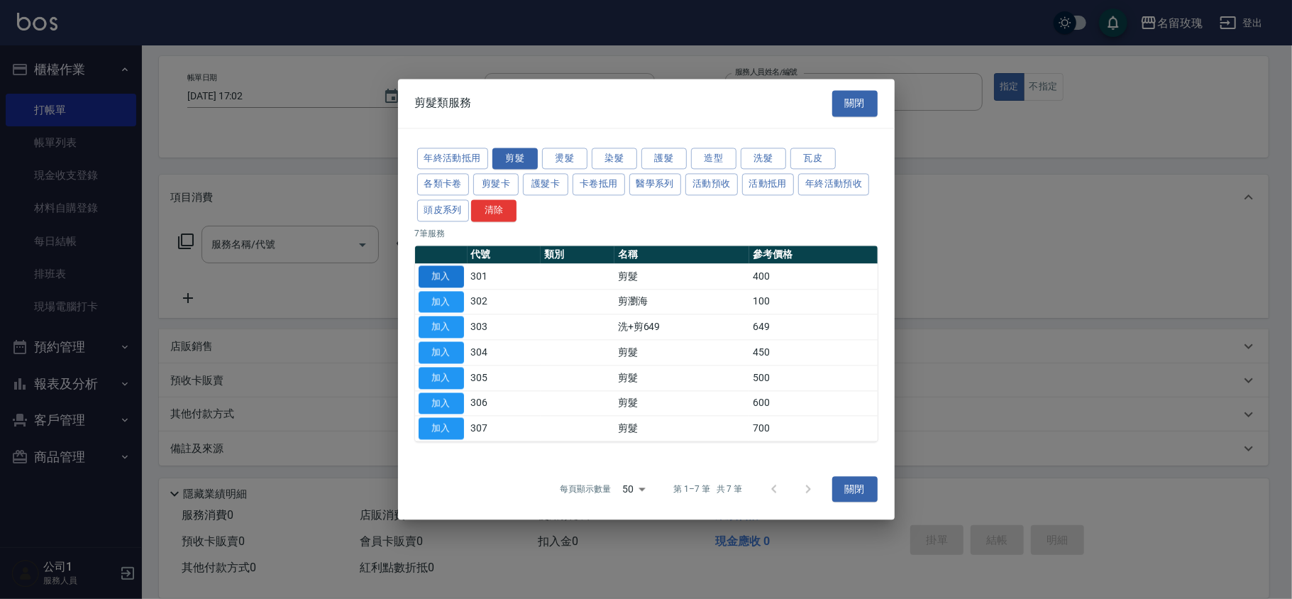
drag, startPoint x: 430, startPoint y: 260, endPoint x: 441, endPoint y: 282, distance: 24.4
click at [431, 260] on th at bounding box center [441, 254] width 52 height 18
click at [441, 282] on button "加入" at bounding box center [441, 276] width 45 height 22
type input "剪髮(301)"
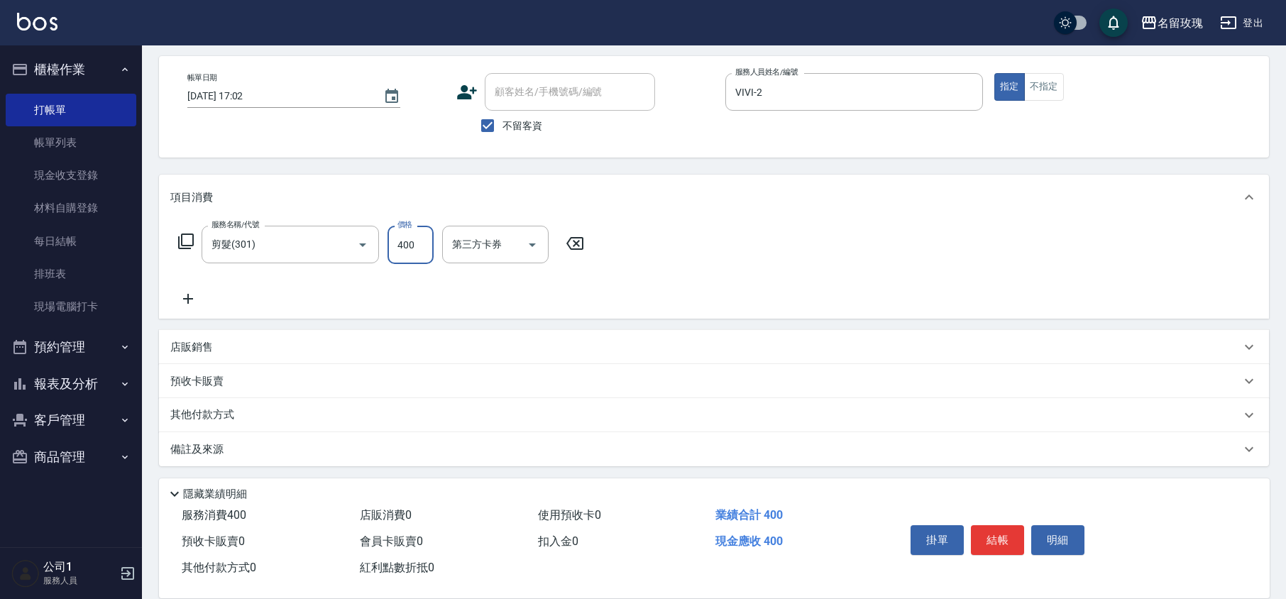
drag, startPoint x: 423, startPoint y: 250, endPoint x: 413, endPoint y: 250, distance: 9.9
click at [423, 250] on input "400" at bounding box center [410, 245] width 46 height 38
type input "350"
click at [988, 535] on button "結帳" at bounding box center [997, 540] width 53 height 30
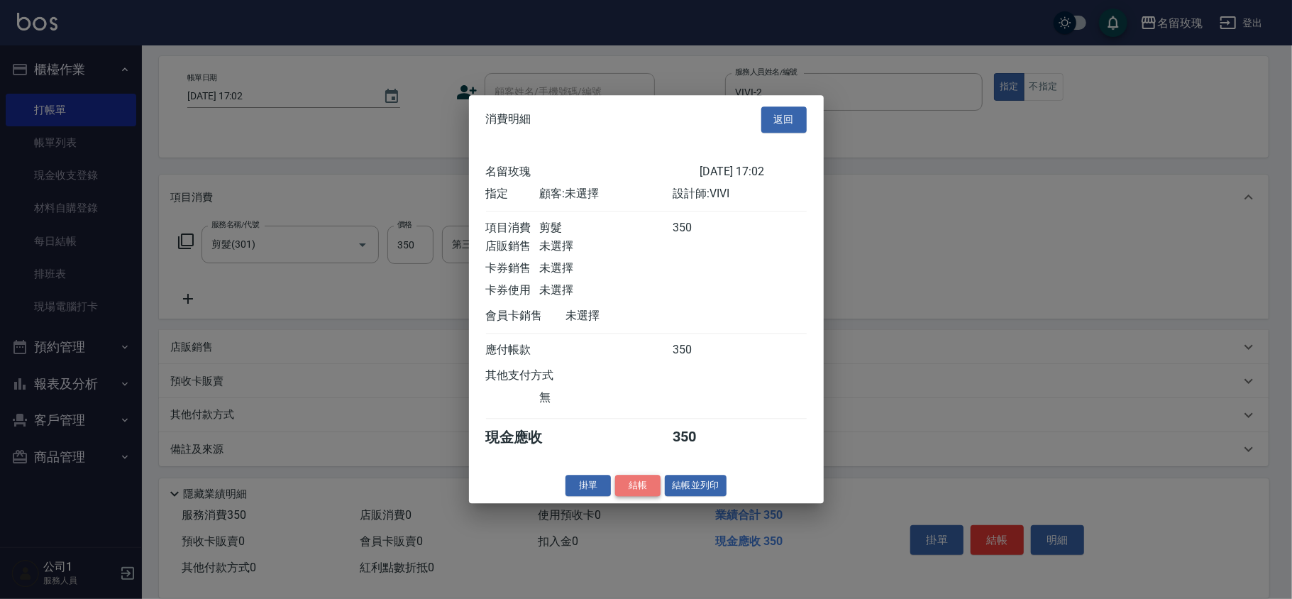
click at [653, 489] on button "結帳" at bounding box center [637, 486] width 45 height 22
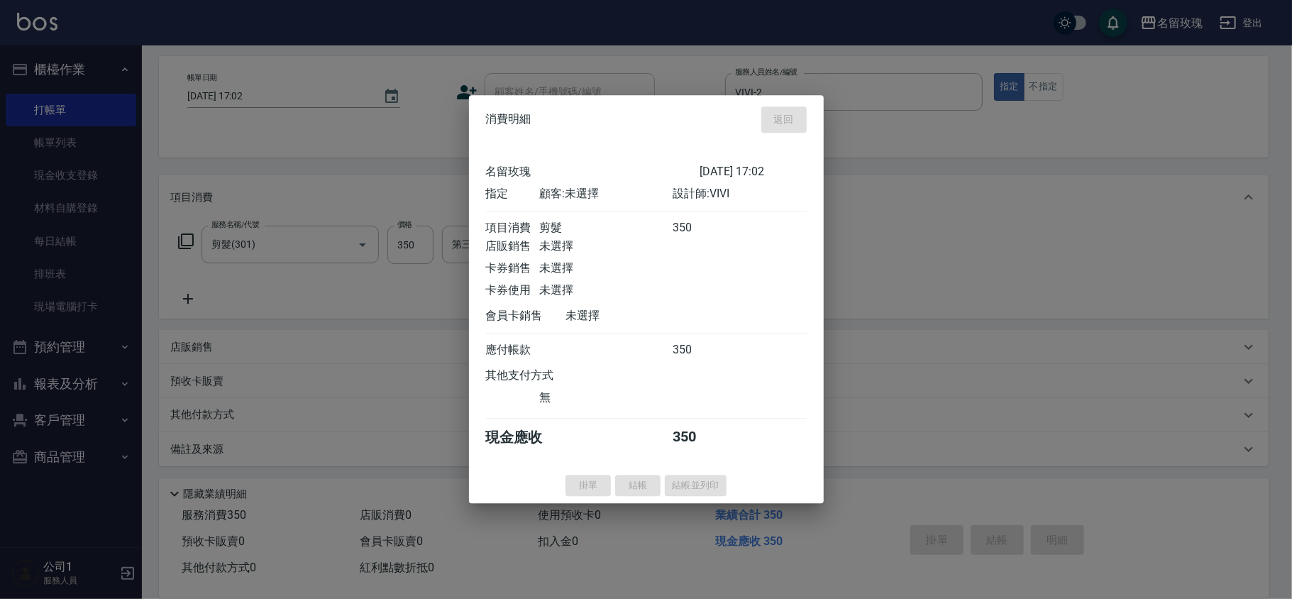
type input "[DATE] 17:03"
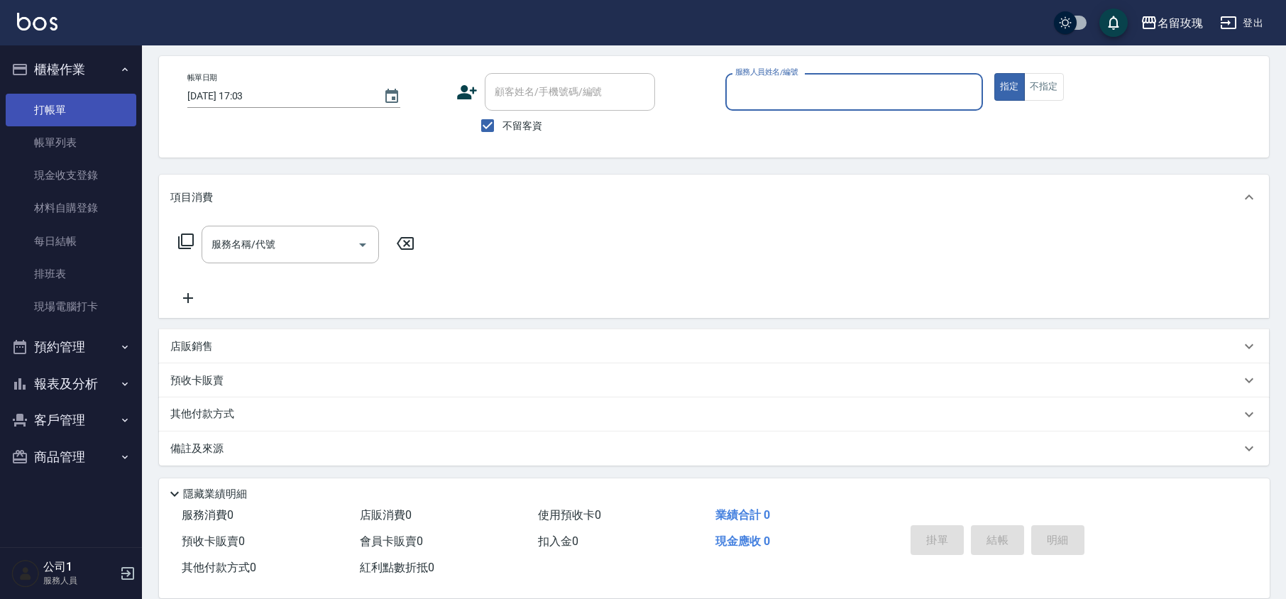
click at [74, 118] on link "打帳單" at bounding box center [71, 110] width 131 height 33
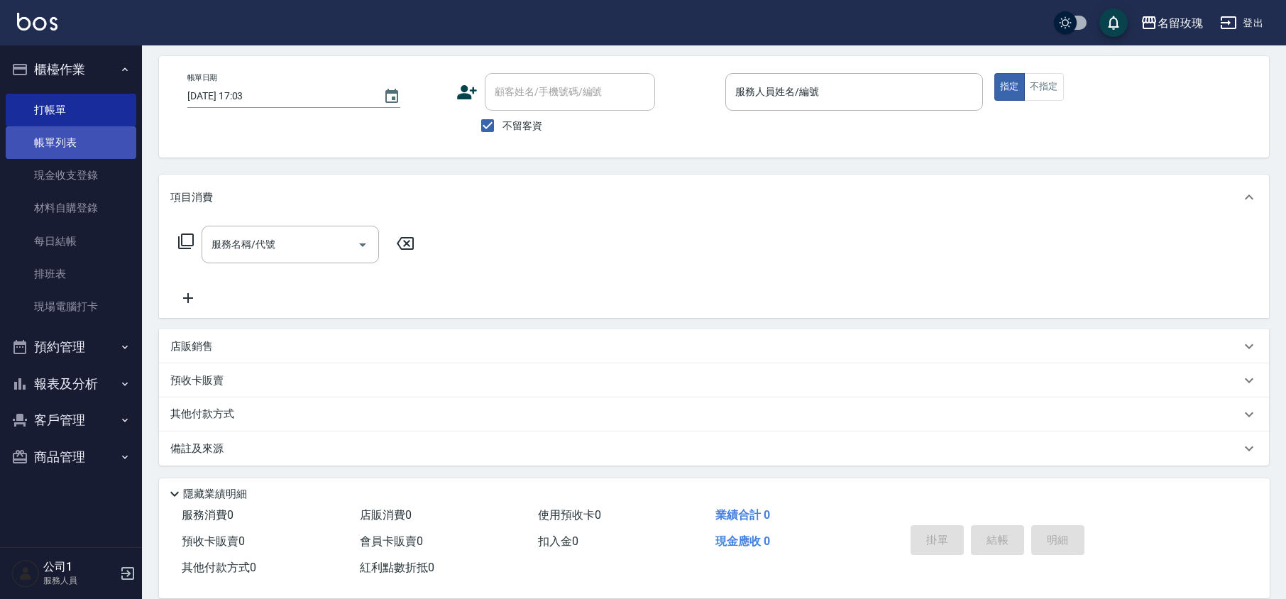
click at [68, 136] on link "帳單列表" at bounding box center [71, 142] width 131 height 33
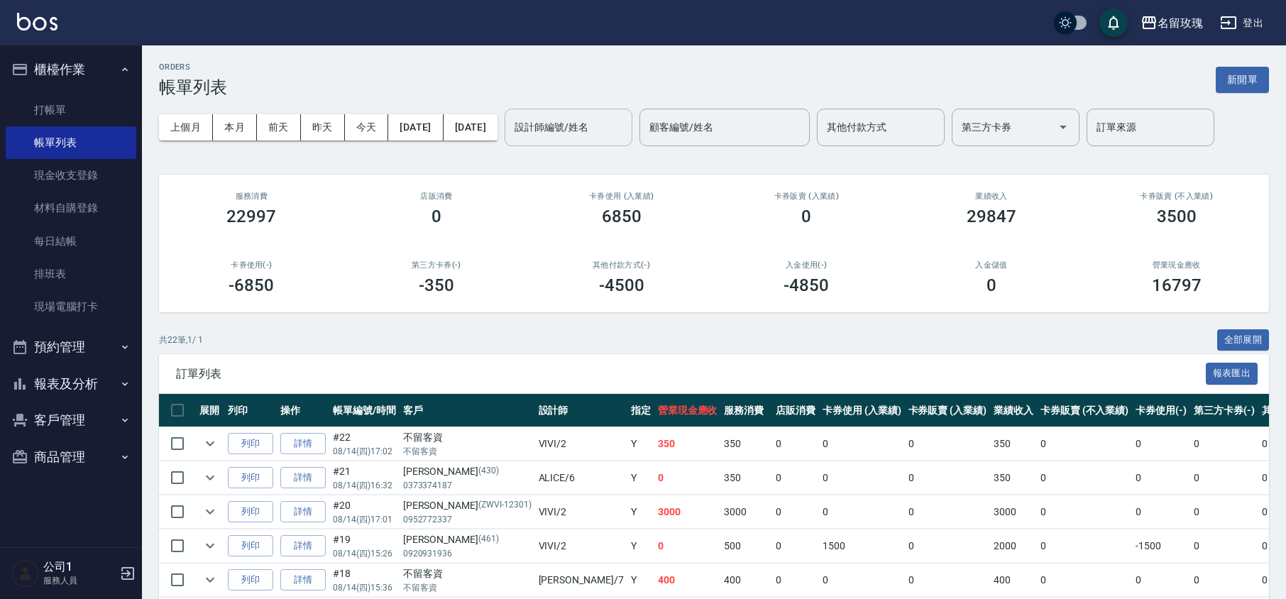
click at [562, 119] on input "設計師編號/姓名" at bounding box center [568, 127] width 115 height 25
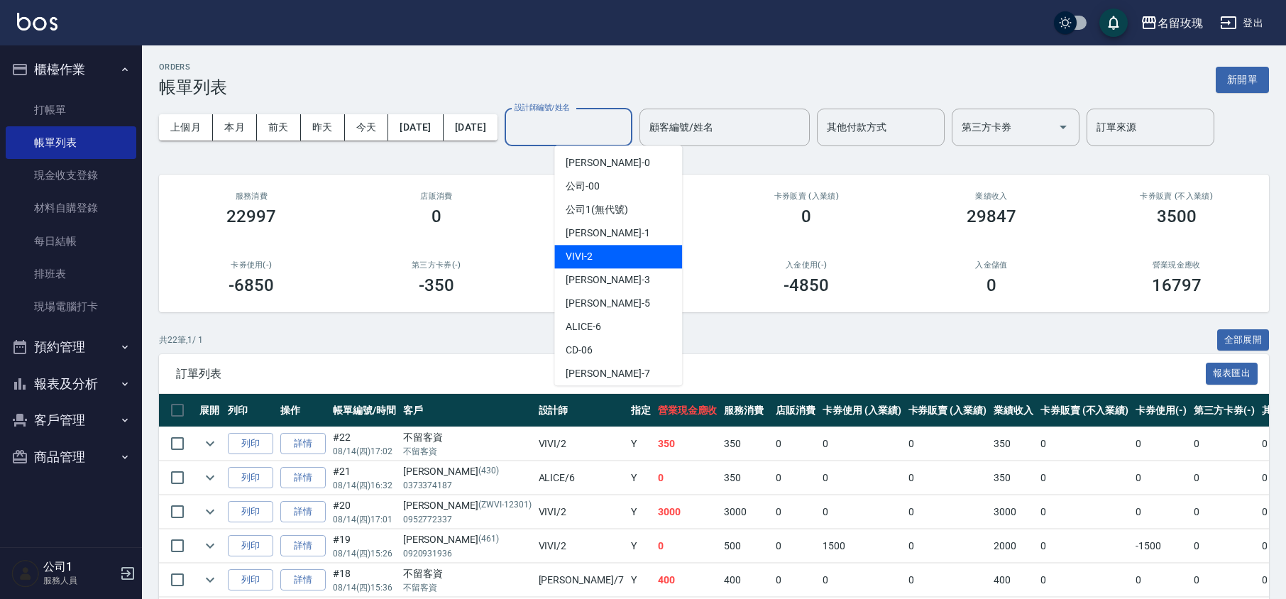
click at [619, 254] on div "VIVI -2" at bounding box center [618, 256] width 128 height 23
type input "VIVI-2"
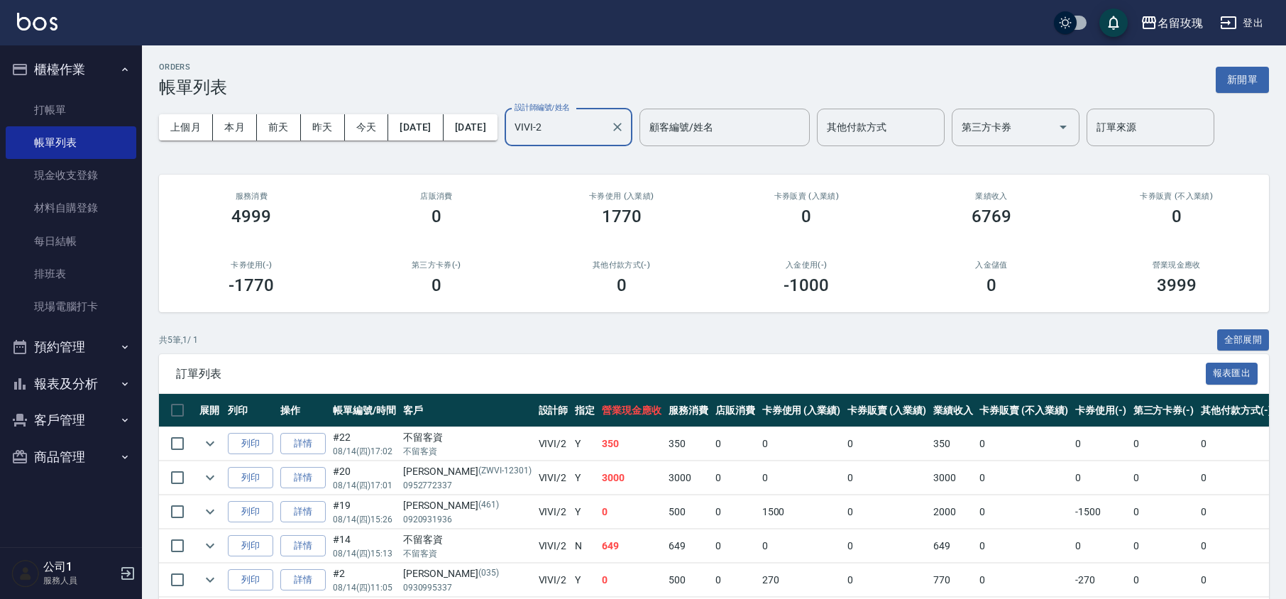
scroll to position [71, 0]
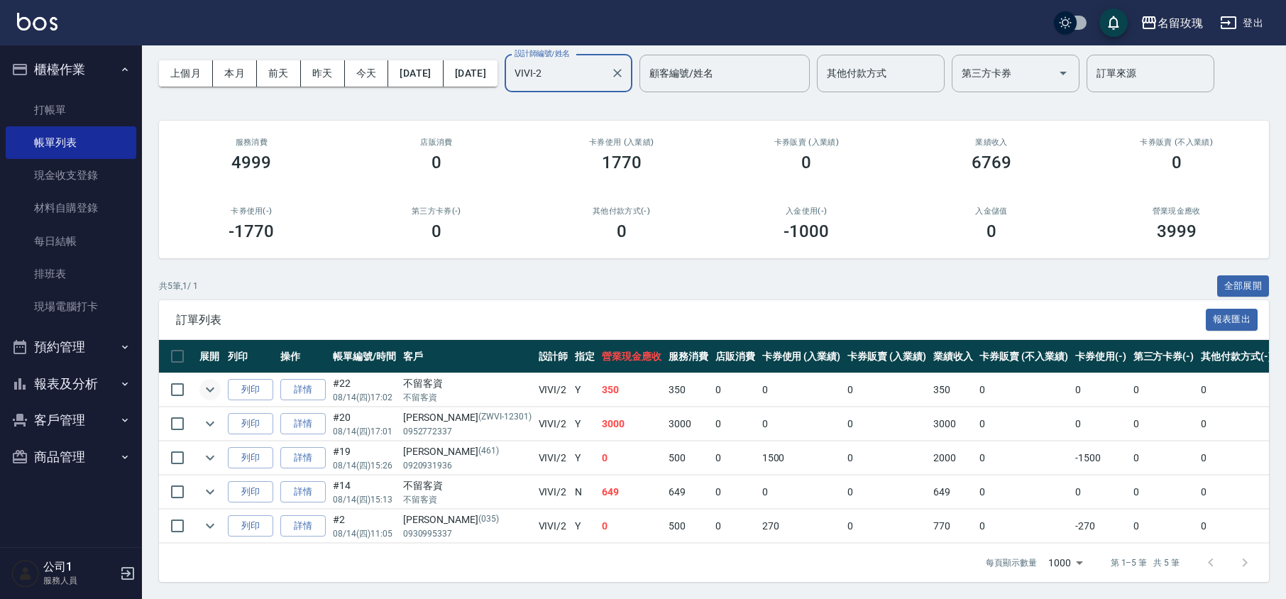
click at [204, 381] on icon "expand row" at bounding box center [209, 389] width 17 height 17
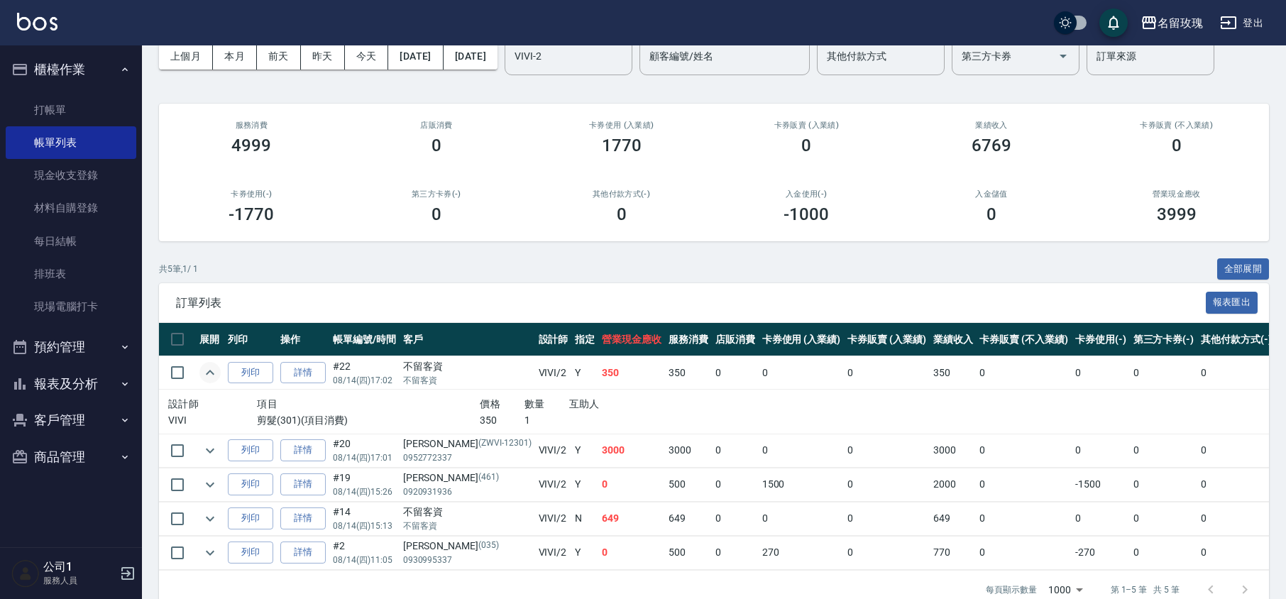
click at [204, 379] on icon "expand row" at bounding box center [209, 372] width 17 height 17
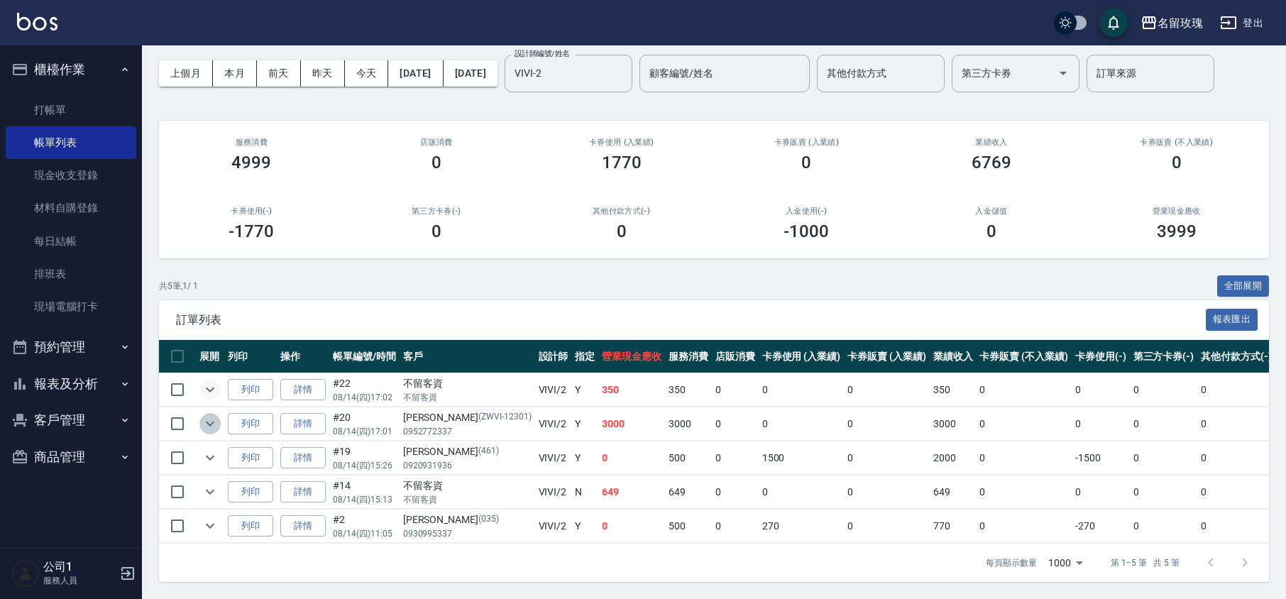
click at [211, 415] on icon "expand row" at bounding box center [209, 423] width 17 height 17
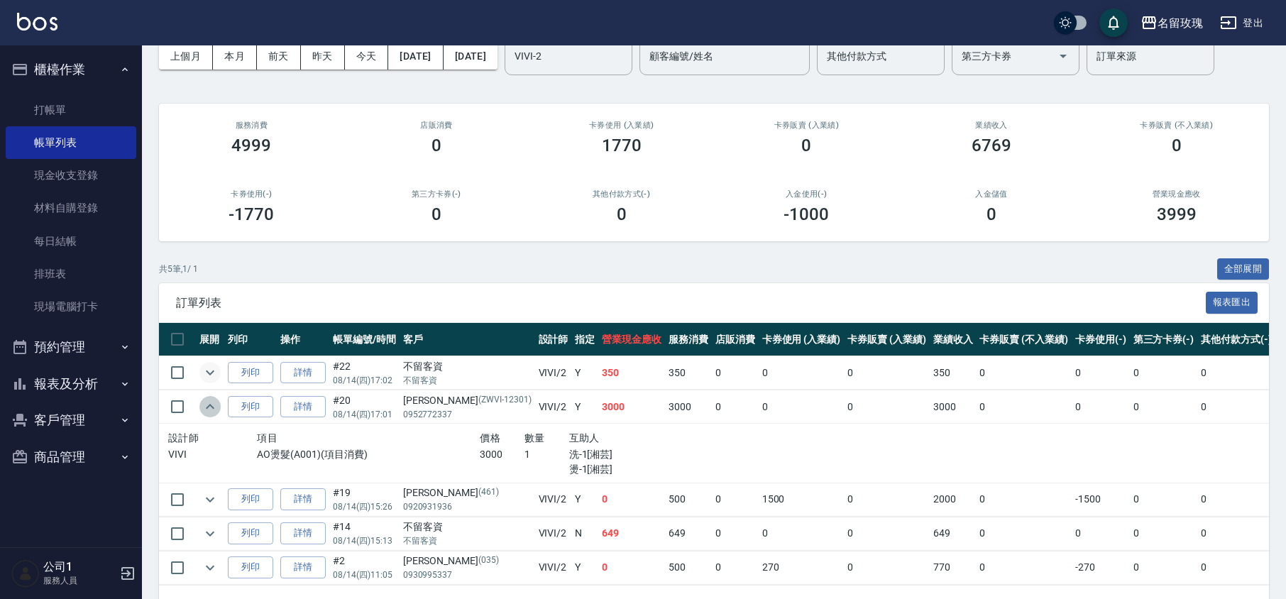
click at [206, 400] on icon "expand row" at bounding box center [209, 406] width 17 height 17
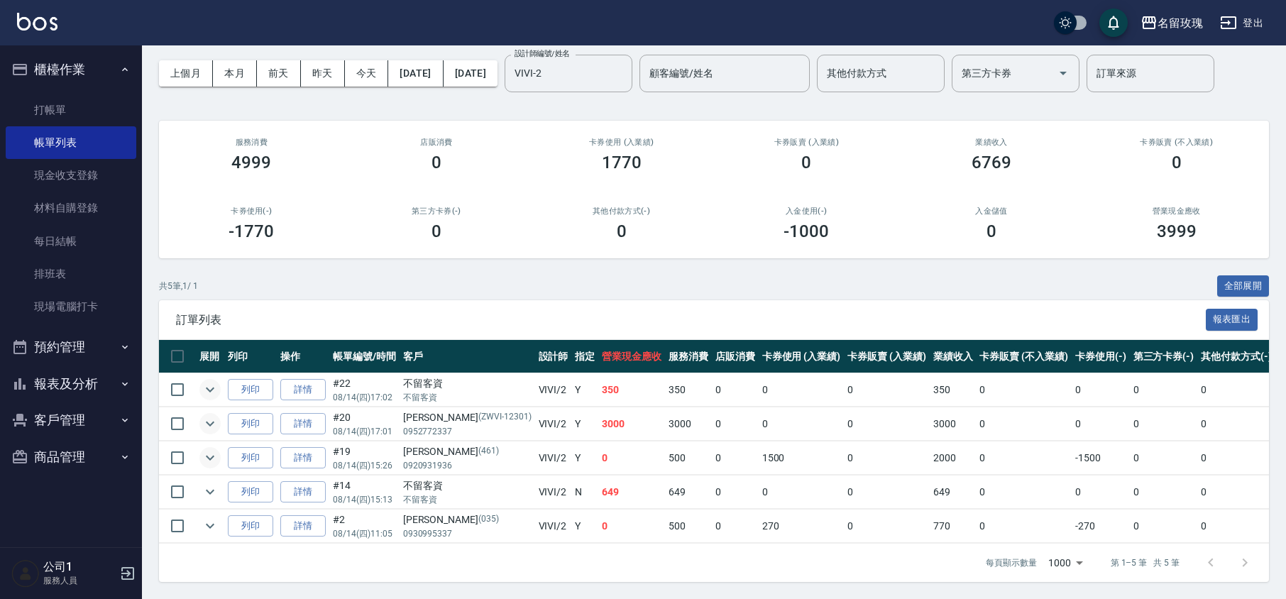
click at [205, 449] on icon "expand row" at bounding box center [209, 457] width 17 height 17
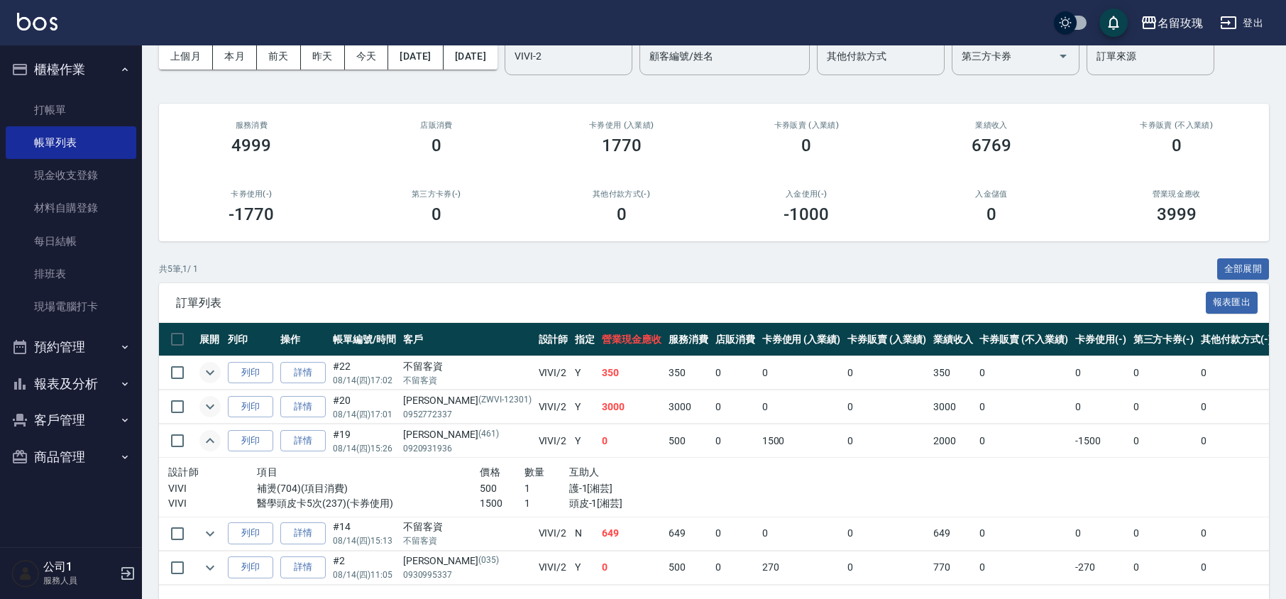
click at [205, 436] on icon "expand row" at bounding box center [209, 440] width 17 height 17
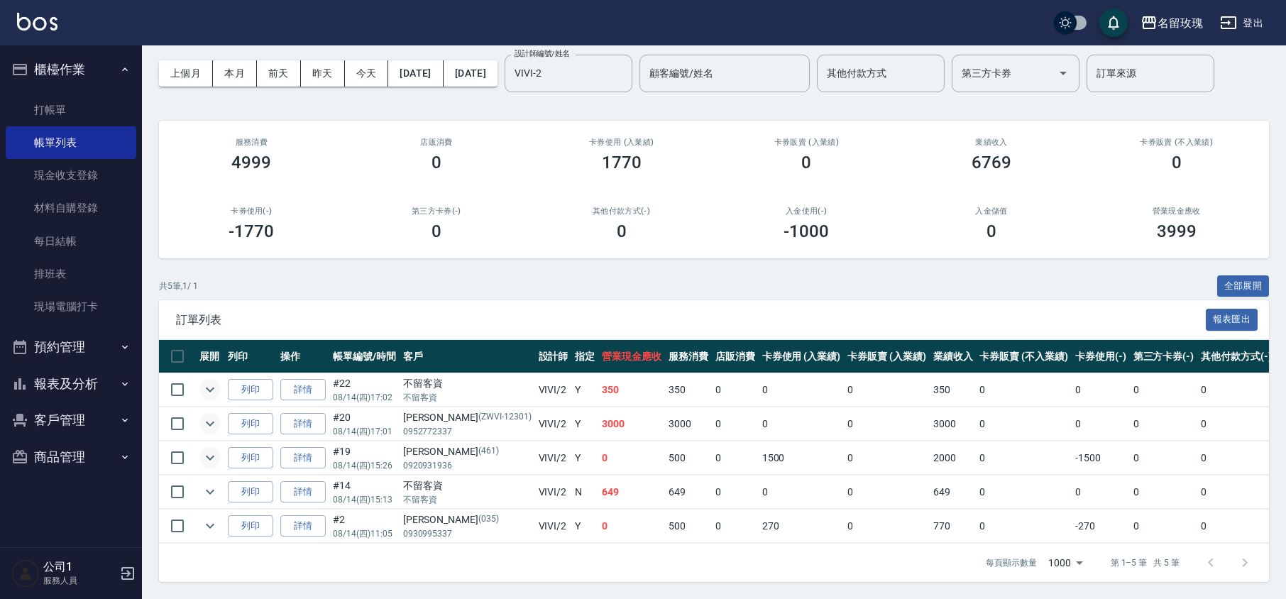
click at [207, 475] on td at bounding box center [210, 491] width 28 height 33
click at [210, 483] on icon "expand row" at bounding box center [209, 491] width 17 height 17
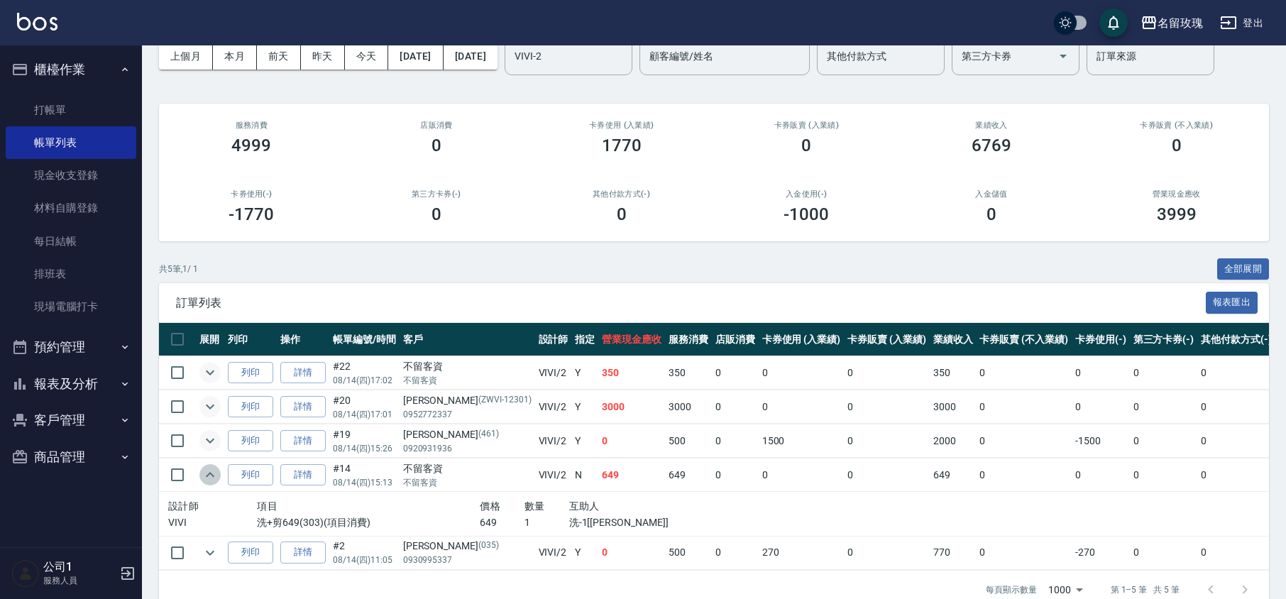
click at [209, 472] on icon "expand row" at bounding box center [209, 474] width 17 height 17
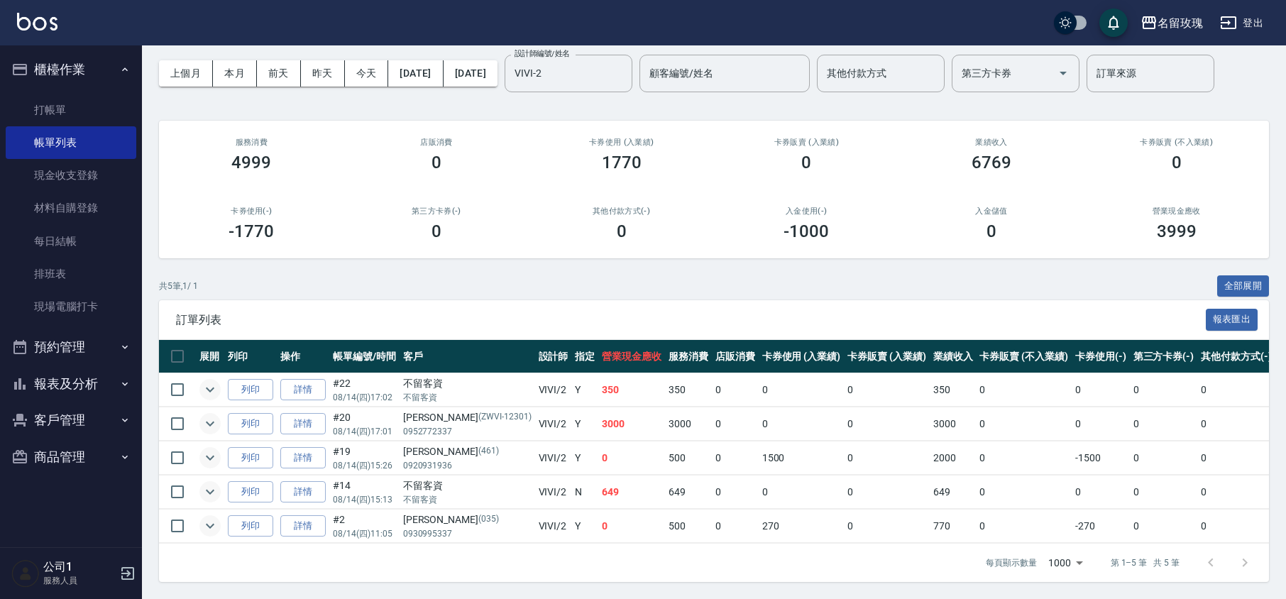
click at [207, 517] on icon "expand row" at bounding box center [209, 525] width 17 height 17
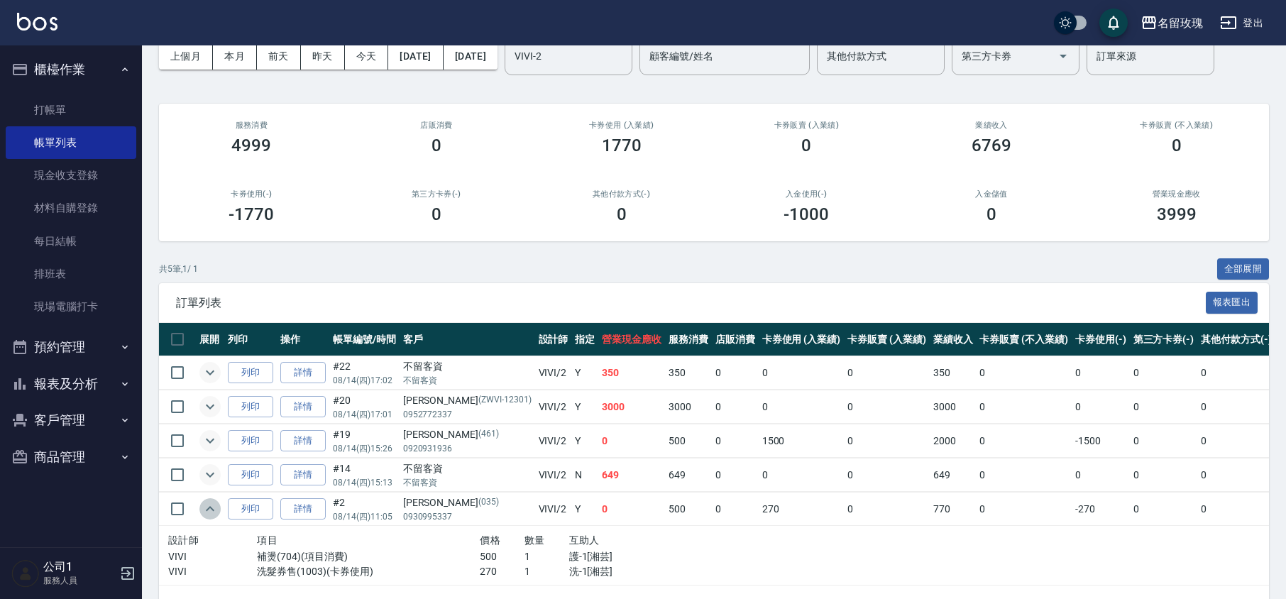
click at [206, 503] on icon "expand row" at bounding box center [209, 508] width 17 height 17
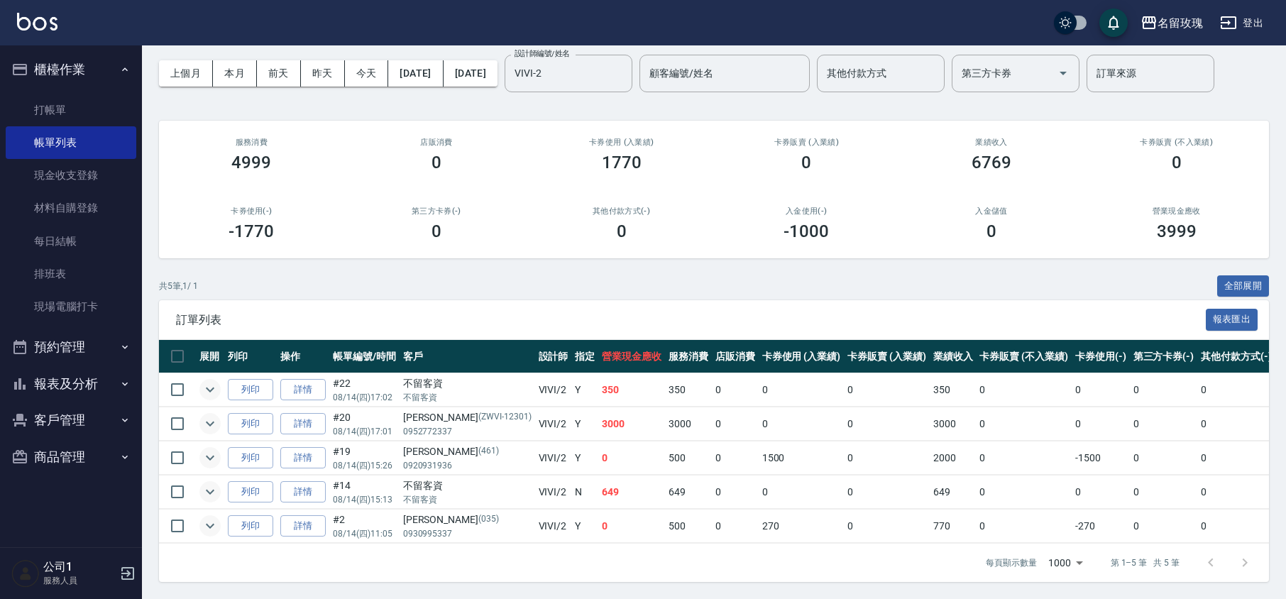
click at [72, 375] on button "報表及分析" at bounding box center [71, 383] width 131 height 37
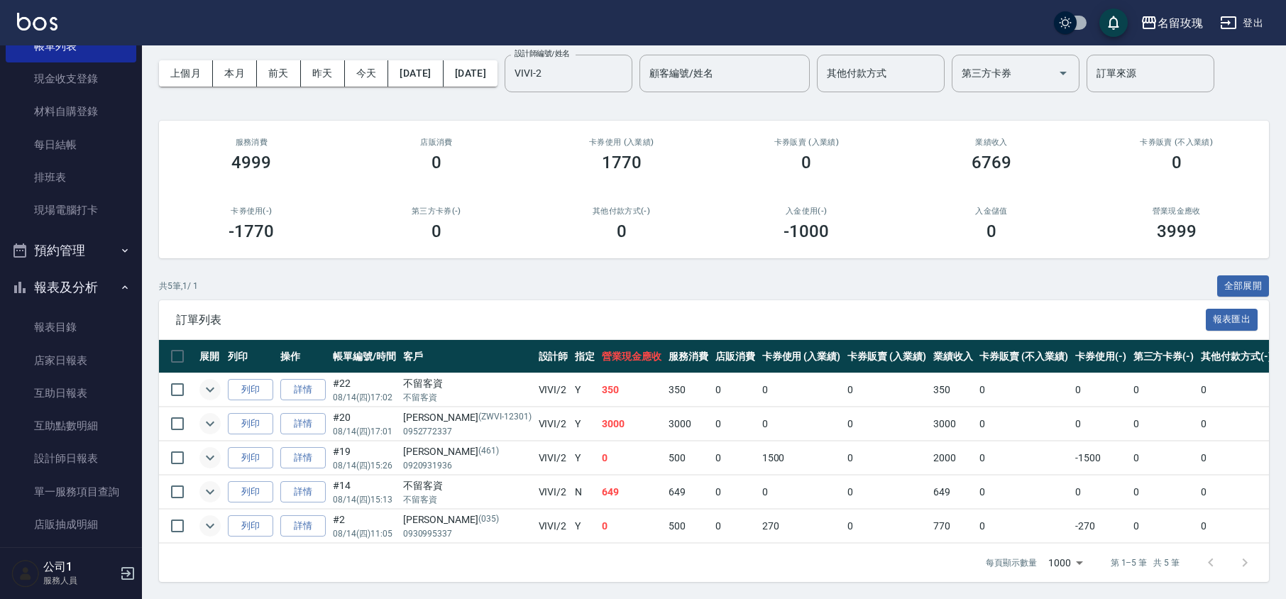
scroll to position [219, 0]
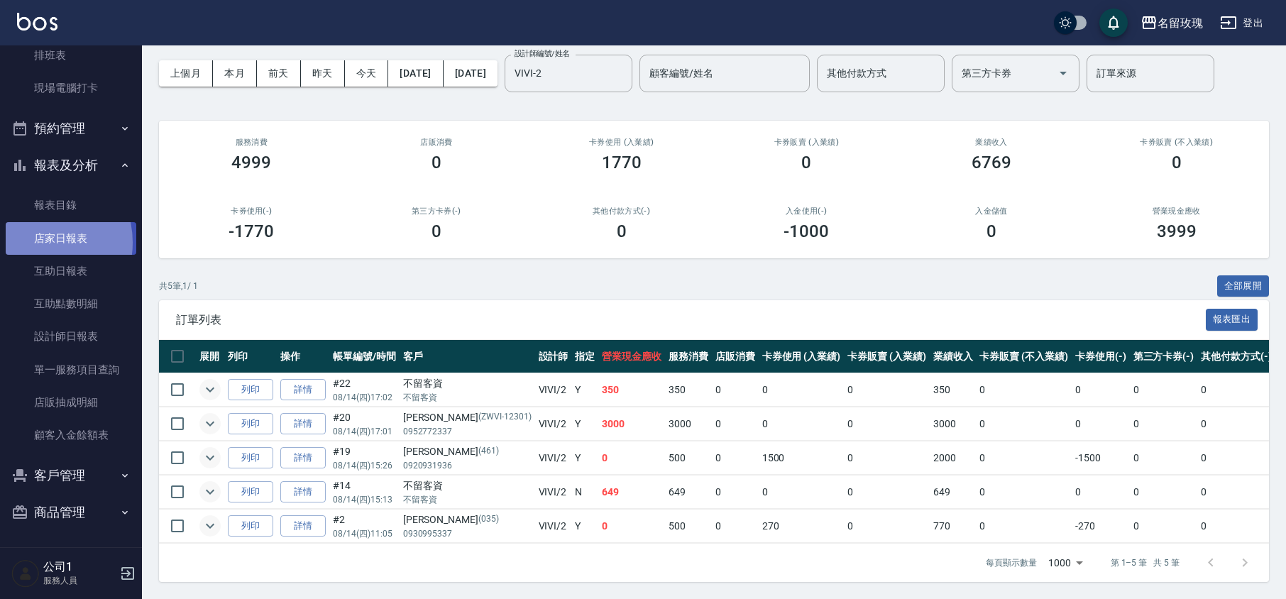
click at [40, 241] on link "店家日報表" at bounding box center [71, 238] width 131 height 33
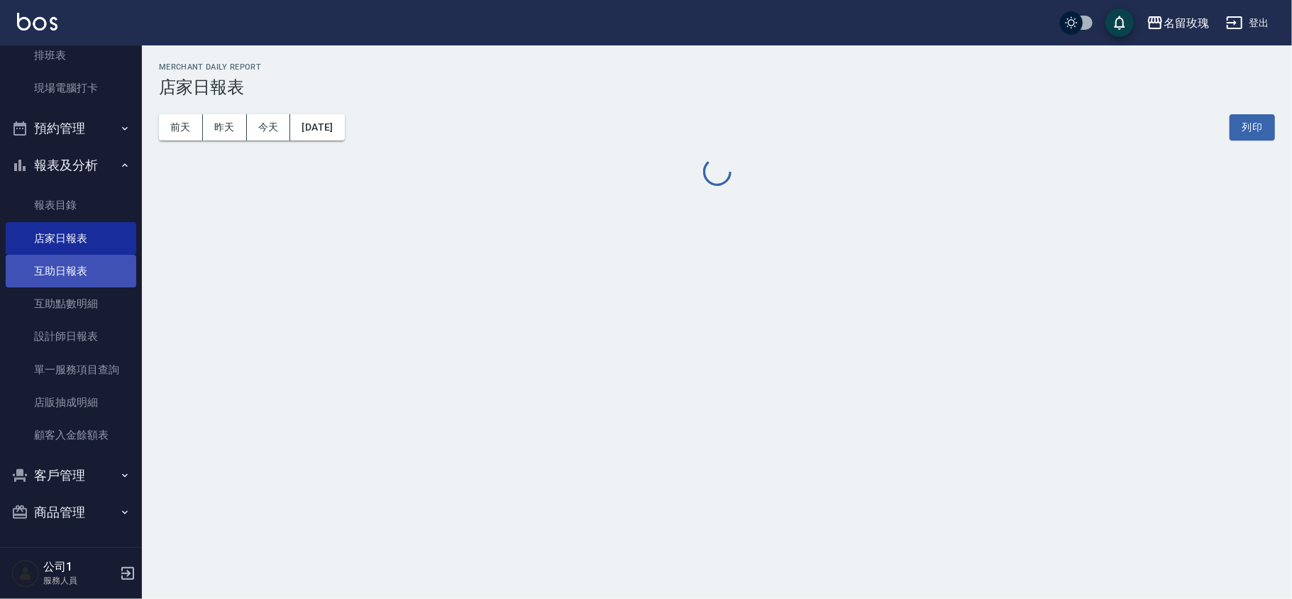
click at [60, 274] on link "互助日報表" at bounding box center [71, 271] width 131 height 33
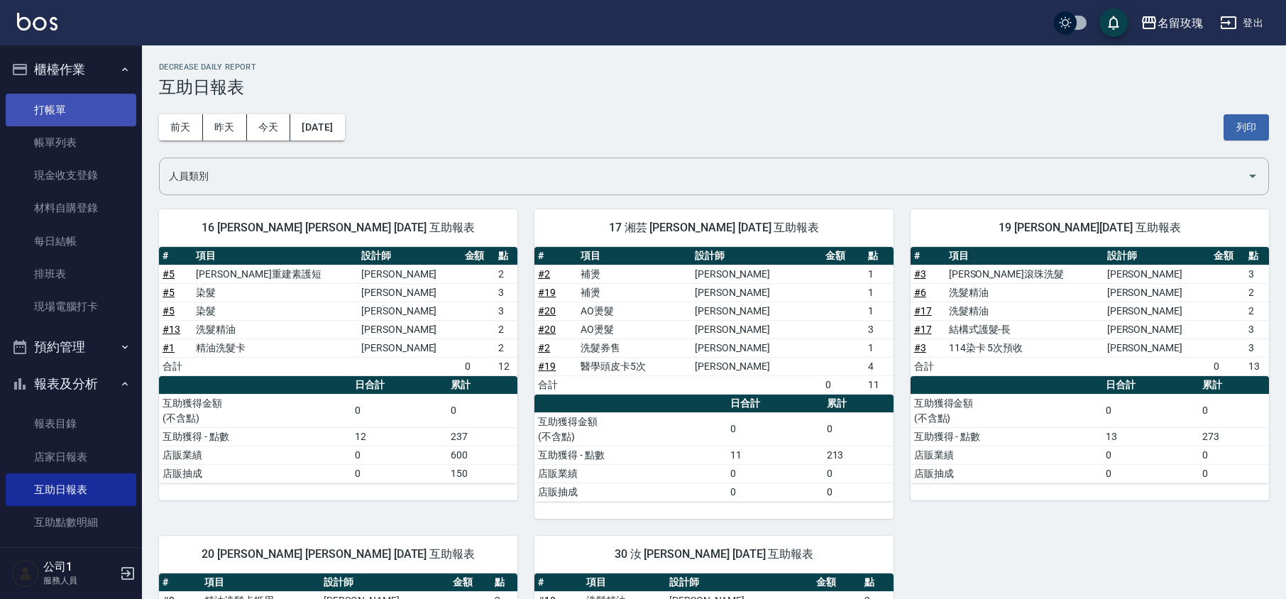
click at [43, 103] on link "打帳單" at bounding box center [71, 110] width 131 height 33
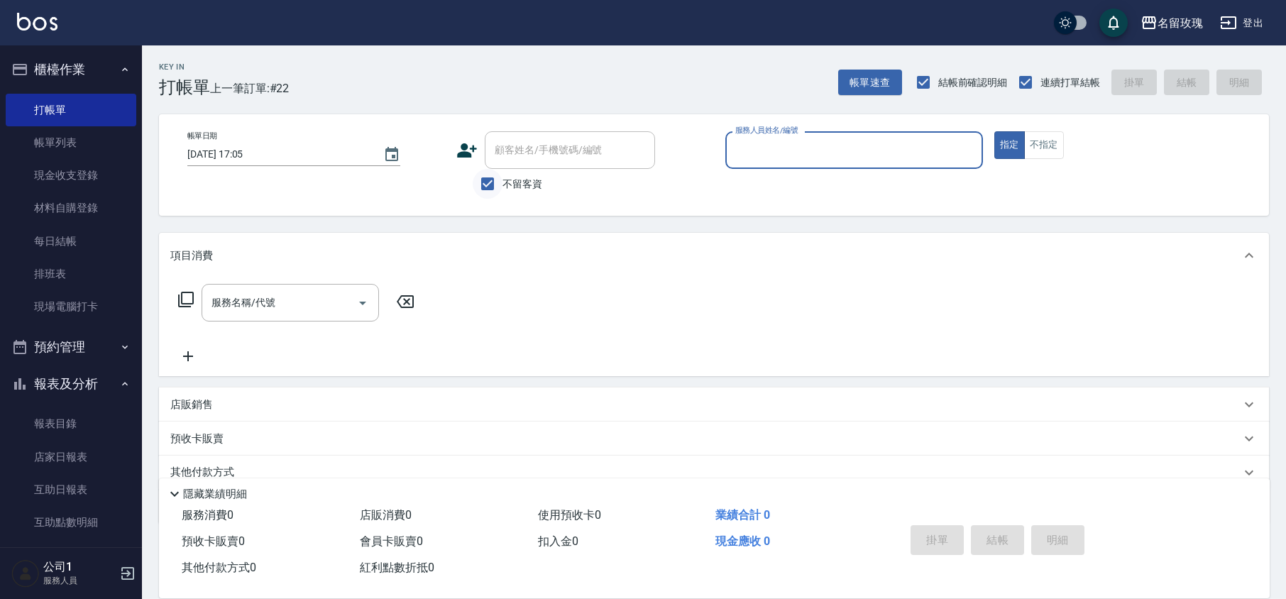
click at [498, 182] on input "不留客資" at bounding box center [487, 184] width 30 height 30
checkbox input "false"
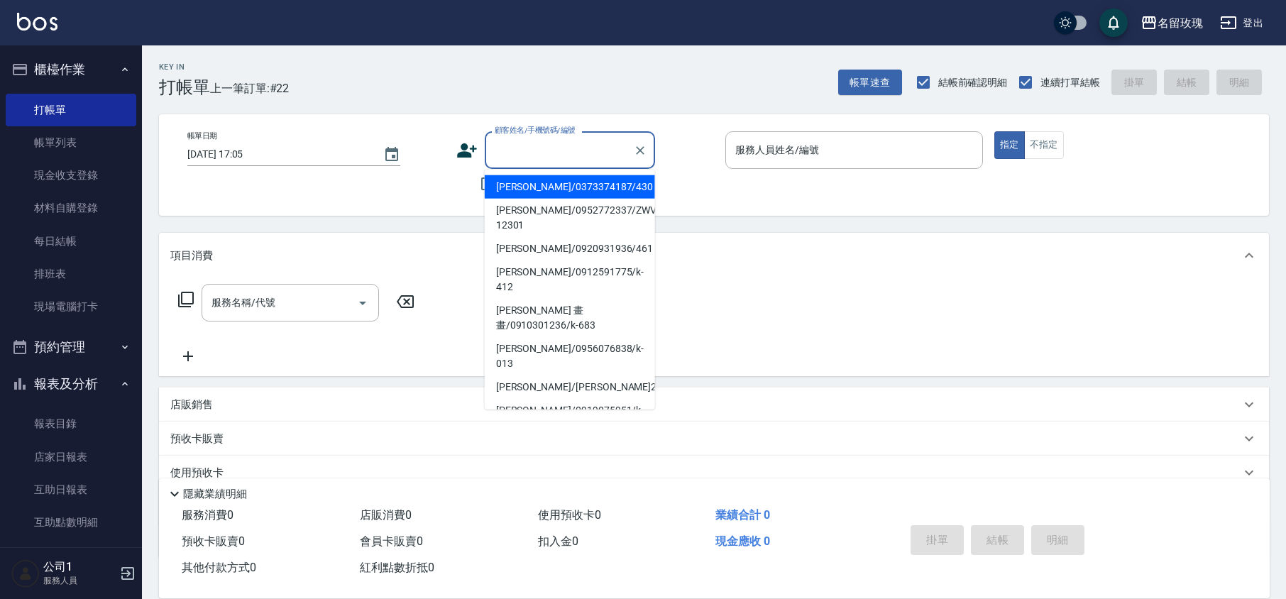
click at [549, 152] on input "顧客姓名/手機號碼/編號" at bounding box center [559, 150] width 136 height 25
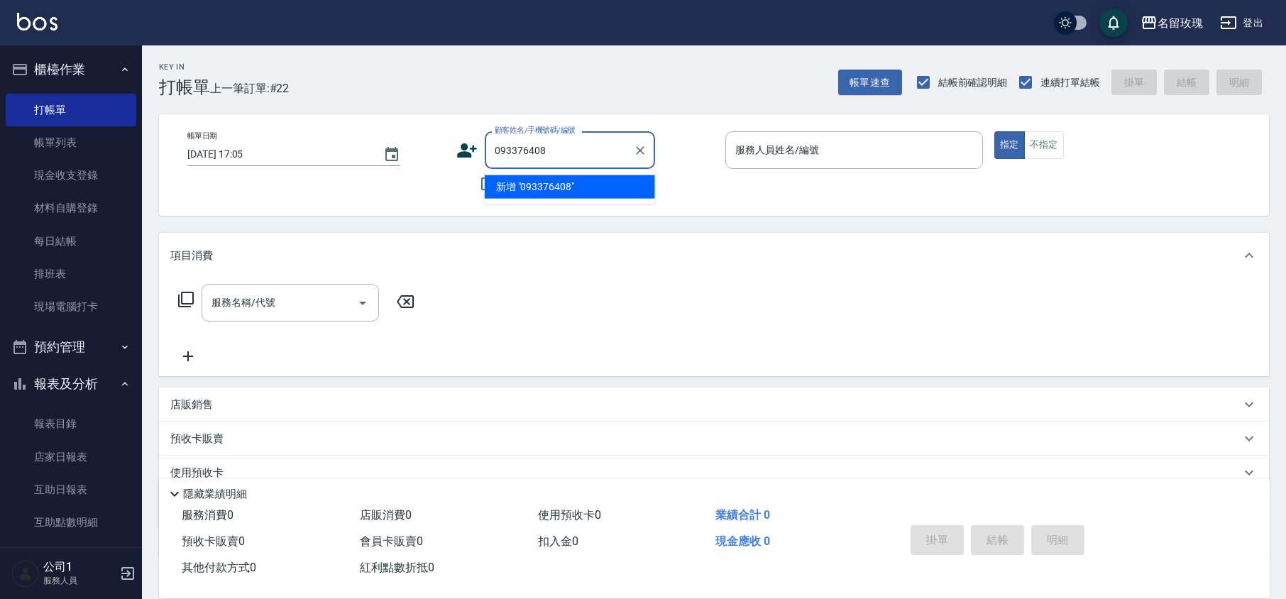
type input "0933764084"
click at [646, 148] on icon "Clear" at bounding box center [640, 150] width 14 height 14
click at [599, 74] on div "Key In 打帳單 上一筆訂單:#22 帳單速查 結帳前確認明細 連續打單結帳 掛單 結帳 明細" at bounding box center [705, 71] width 1127 height 52
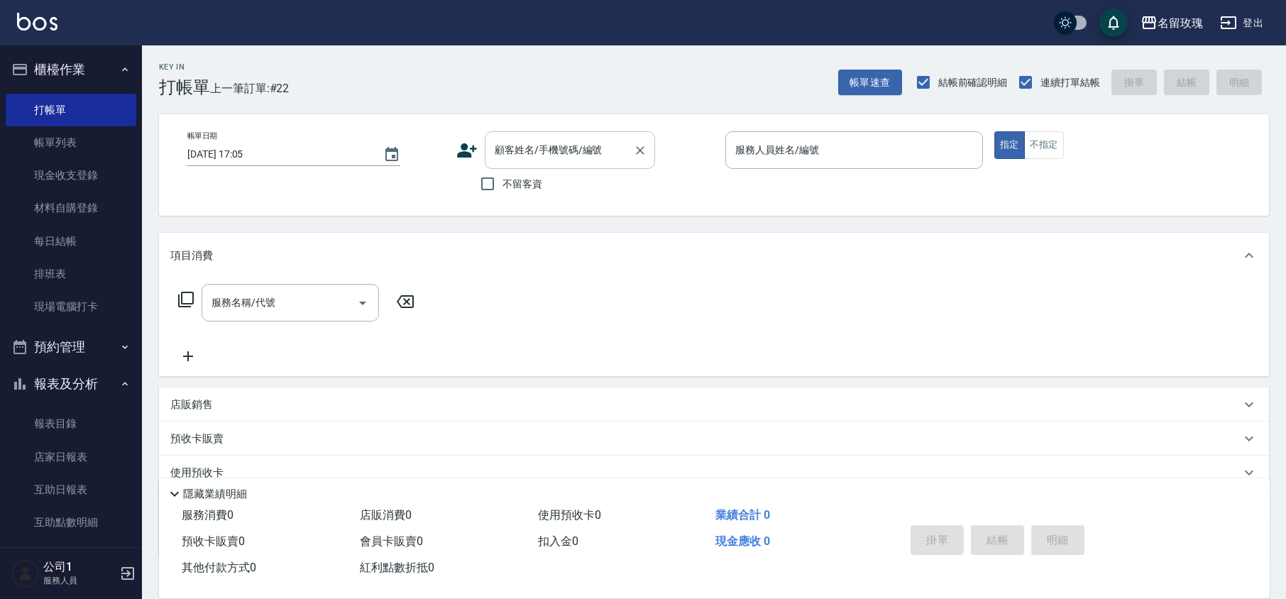
click at [539, 150] on input "顧客姓名/手機號碼/編號" at bounding box center [559, 150] width 136 height 25
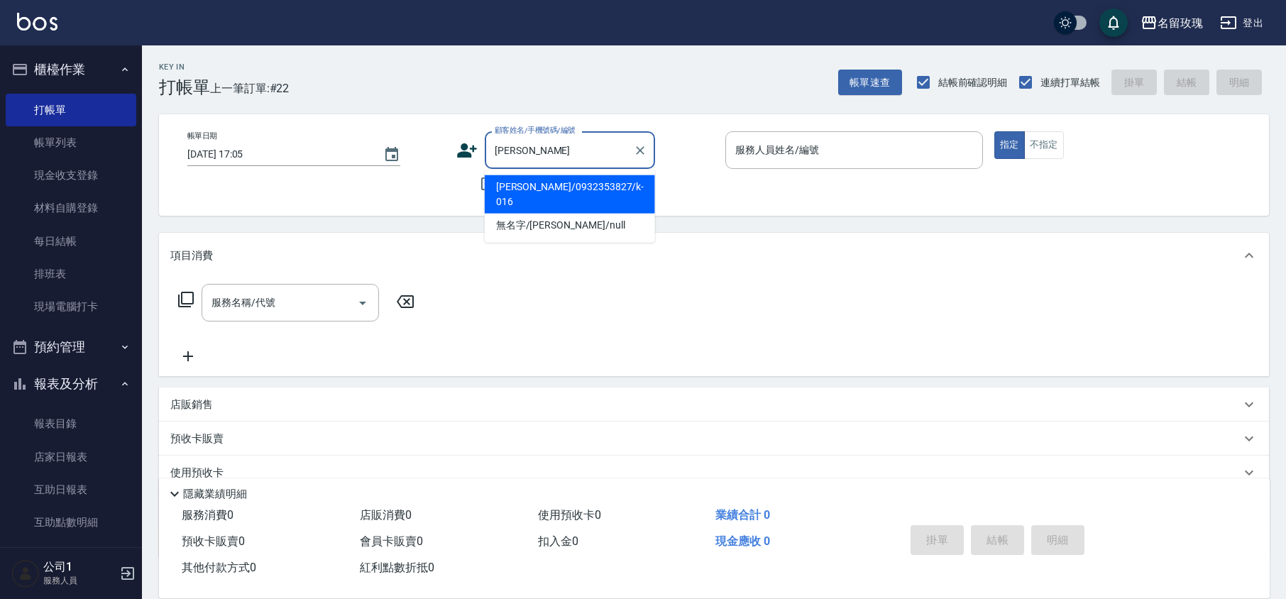
drag, startPoint x: 518, startPoint y: 185, endPoint x: 528, endPoint y: 179, distance: 11.4
click at [519, 185] on li "[PERSON_NAME]/0932353827/k-016" at bounding box center [570, 194] width 170 height 38
type input "[PERSON_NAME]/0932353827/k-016"
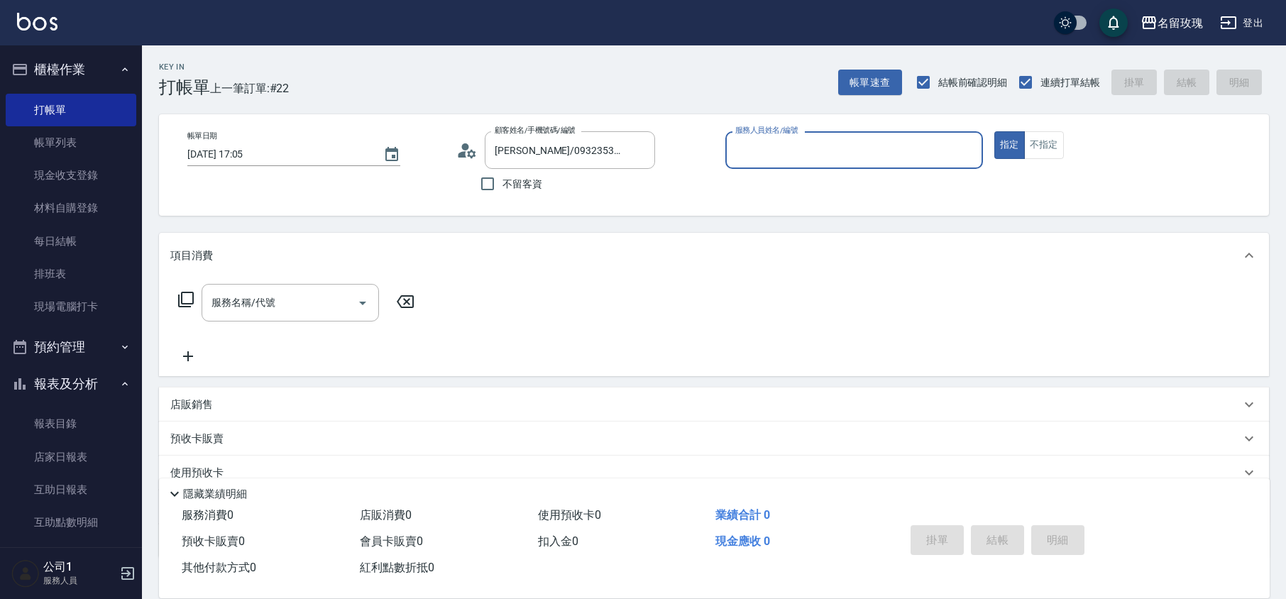
type input "[PERSON_NAME]-5"
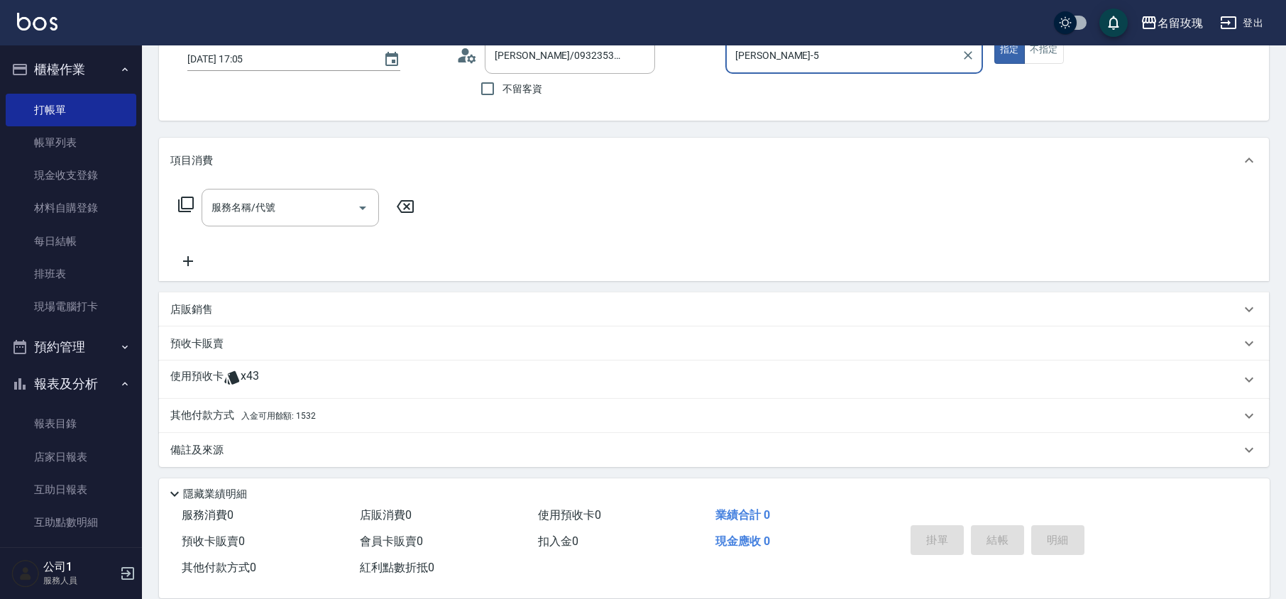
scroll to position [96, 0]
click at [236, 378] on icon at bounding box center [231, 376] width 15 height 13
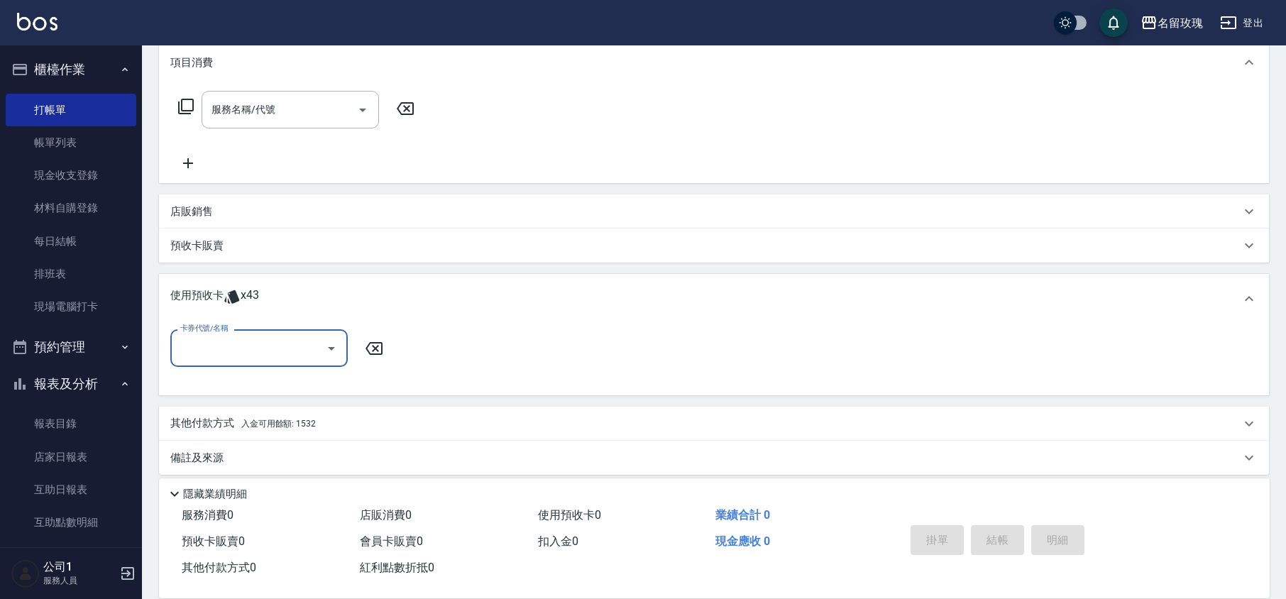
scroll to position [200, 0]
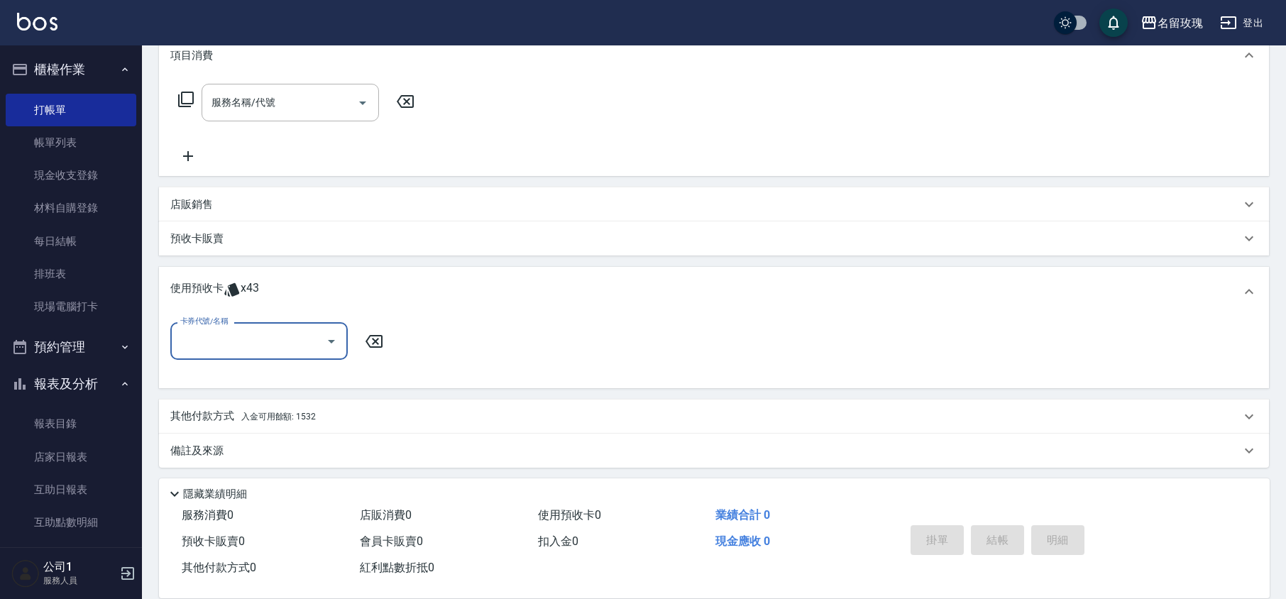
click at [341, 335] on button "Open" at bounding box center [331, 341] width 23 height 23
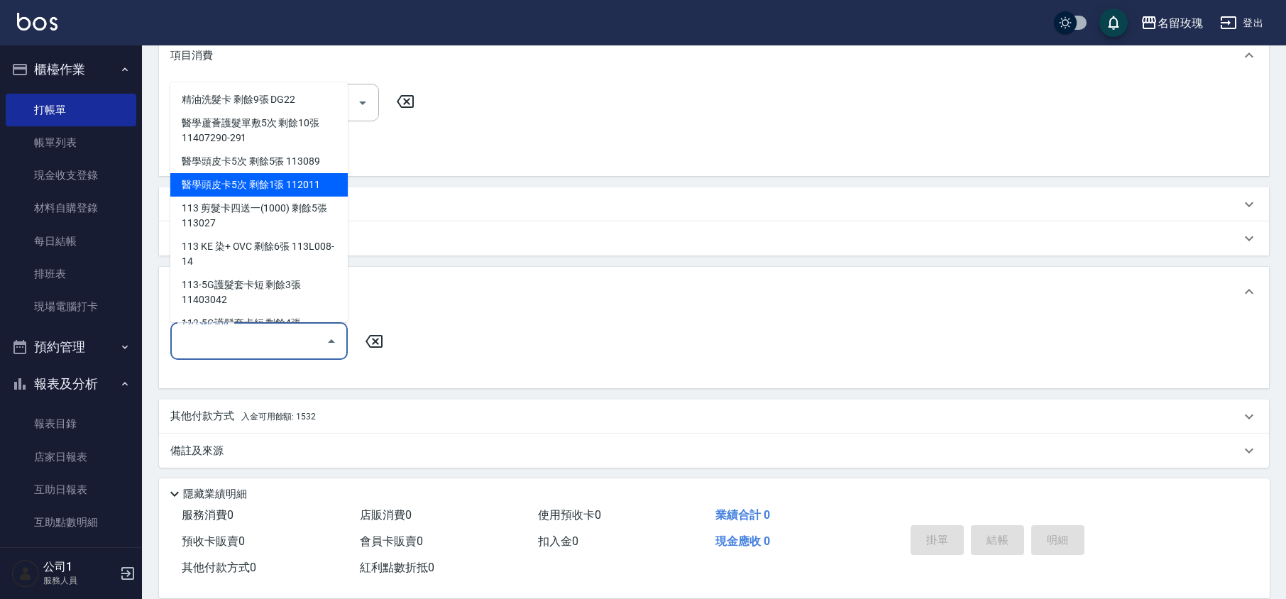
click at [312, 182] on div "醫學頭皮卡5次 剩餘1張 112011" at bounding box center [258, 184] width 177 height 23
type input "醫學頭皮卡5次 112011"
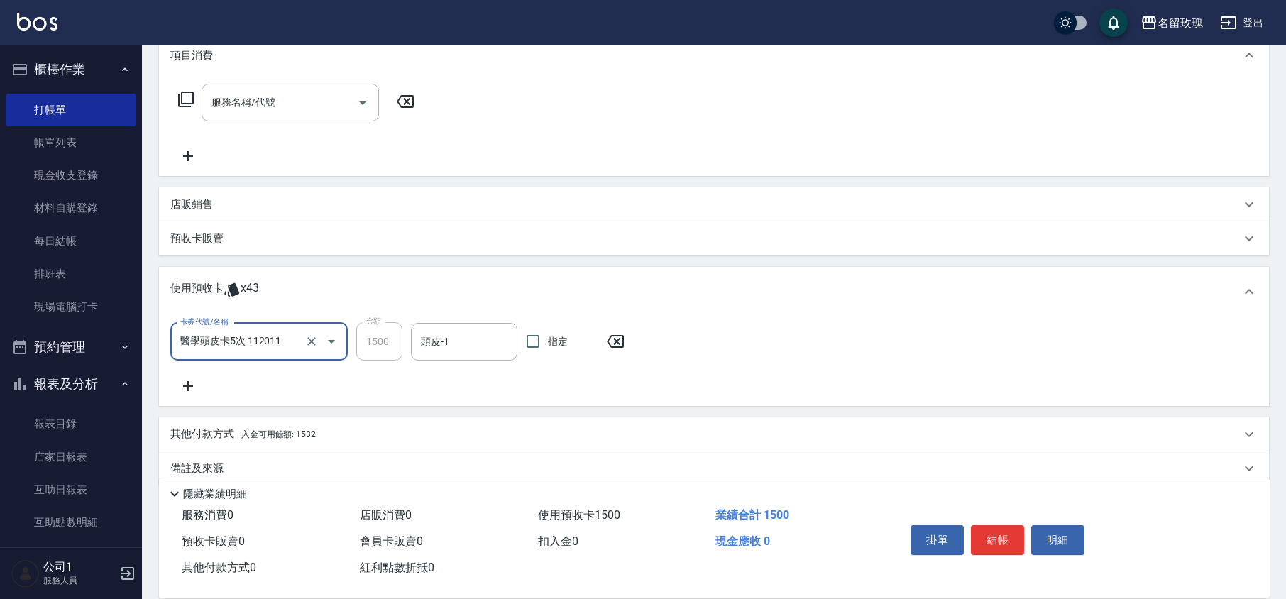
click at [481, 361] on div "卡券代號/名稱 醫學頭皮卡5次 112011 卡券代號/名稱 金額 1500 金額 頭皮-1 頭皮-1 指定" at bounding box center [713, 358] width 1087 height 72
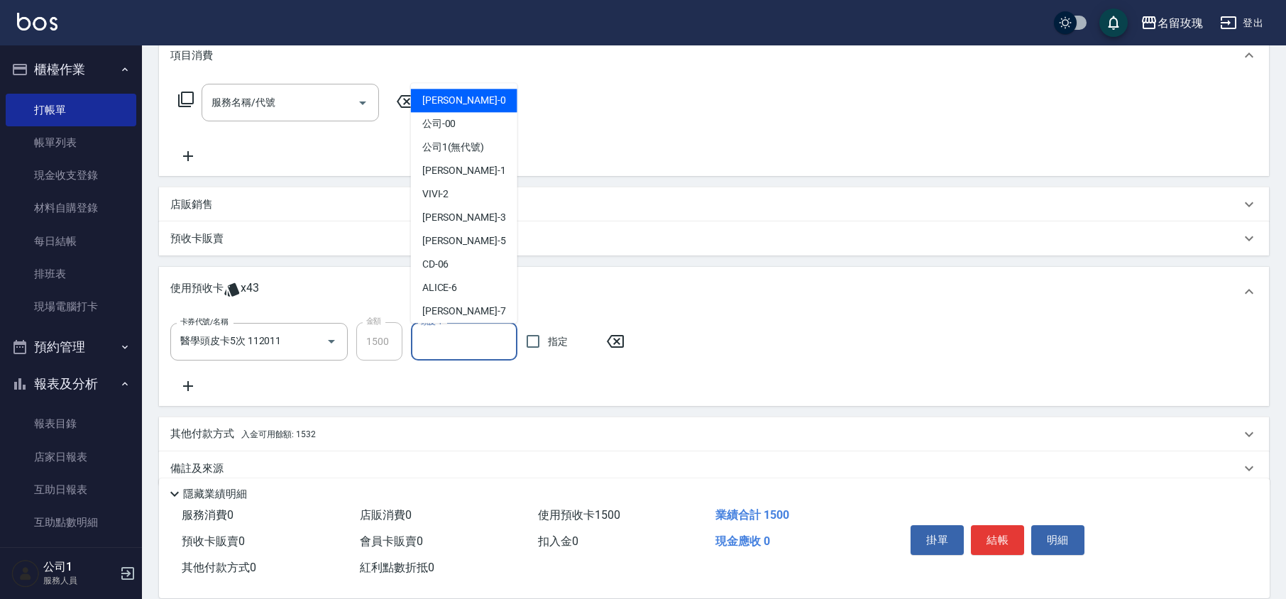
click at [465, 336] on input "頭皮-1" at bounding box center [464, 341] width 94 height 25
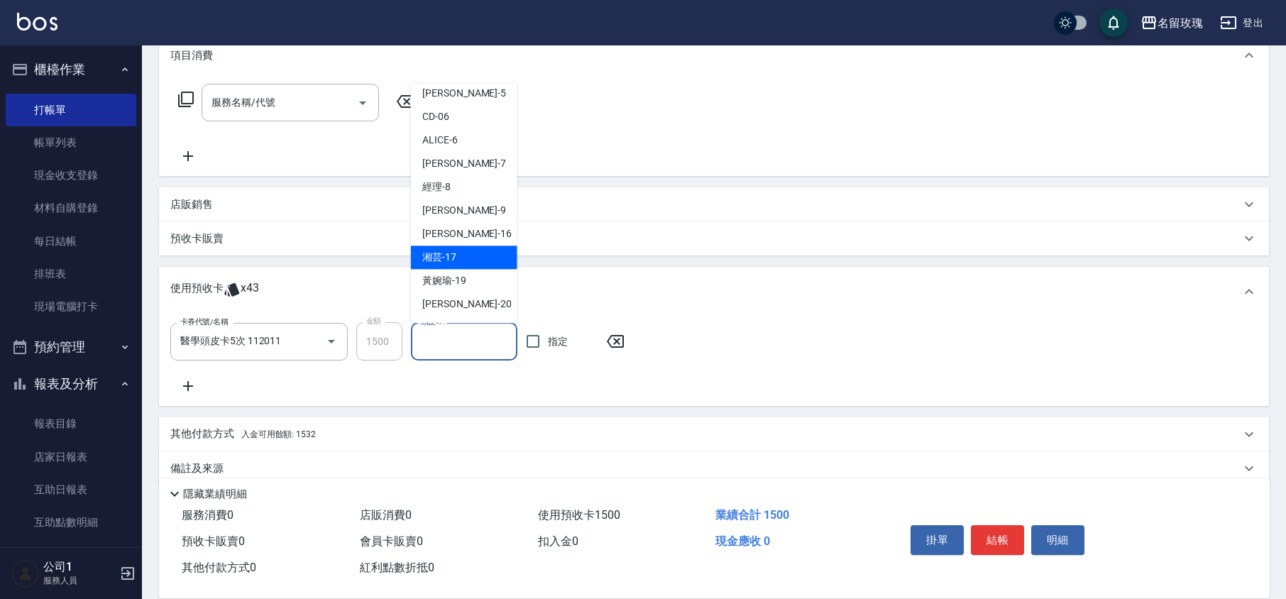
scroll to position [264, 0]
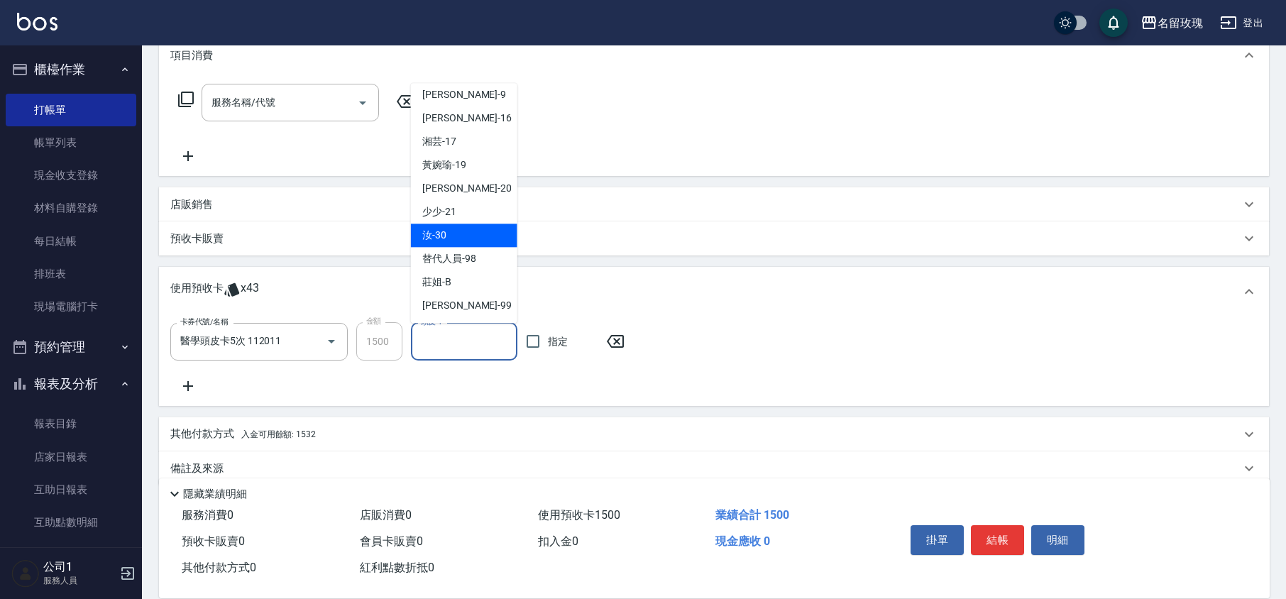
click at [449, 239] on div "汝 -30" at bounding box center [464, 235] width 106 height 23
type input "汝-30"
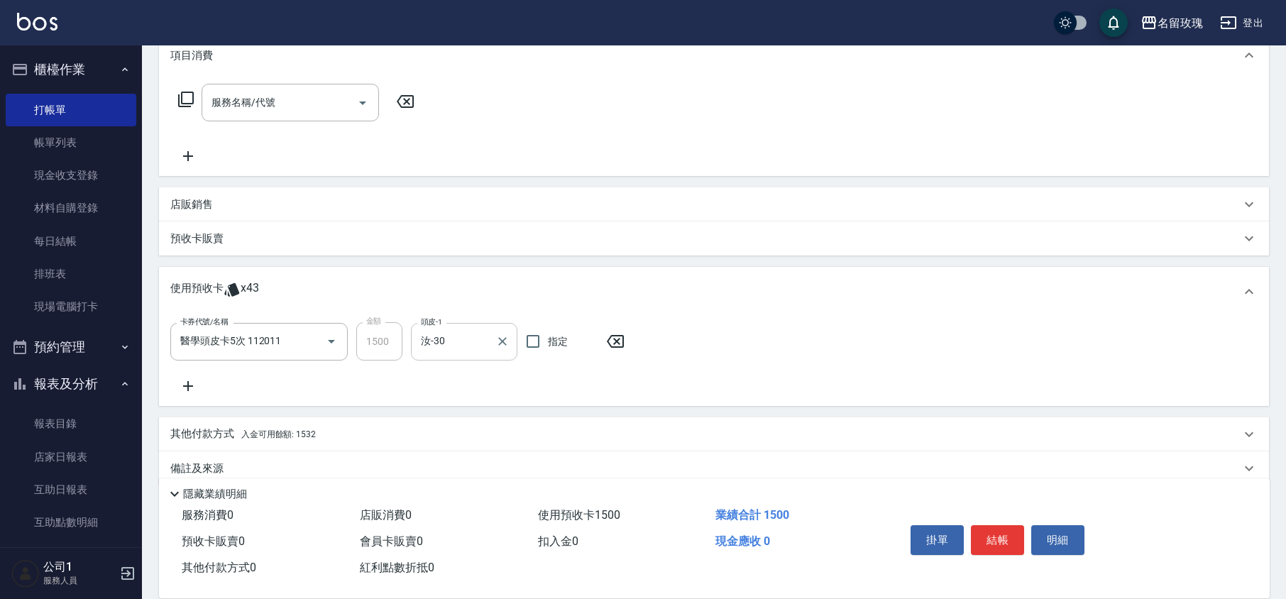
scroll to position [220, 0]
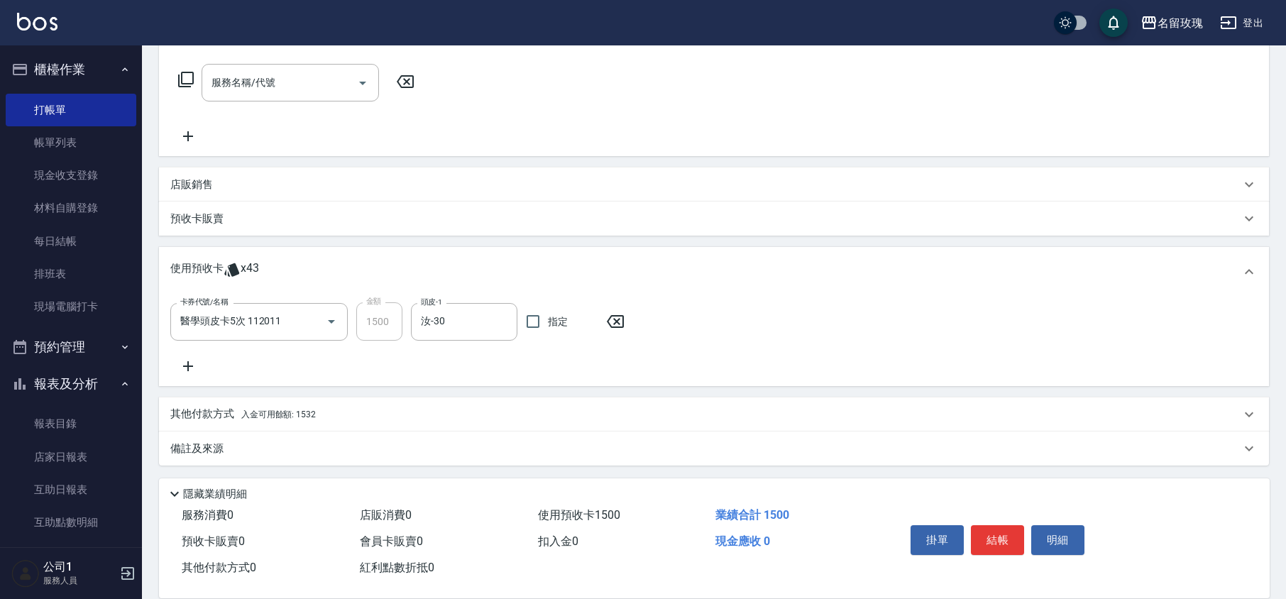
click at [497, 370] on div "卡券代號/名稱 醫學頭皮卡5次 112011 卡券代號/名稱 金額 1500 金額 頭皮-1 汝-30 頭皮-1 指定" at bounding box center [713, 338] width 1087 height 72
type input "[DATE] 17:24"
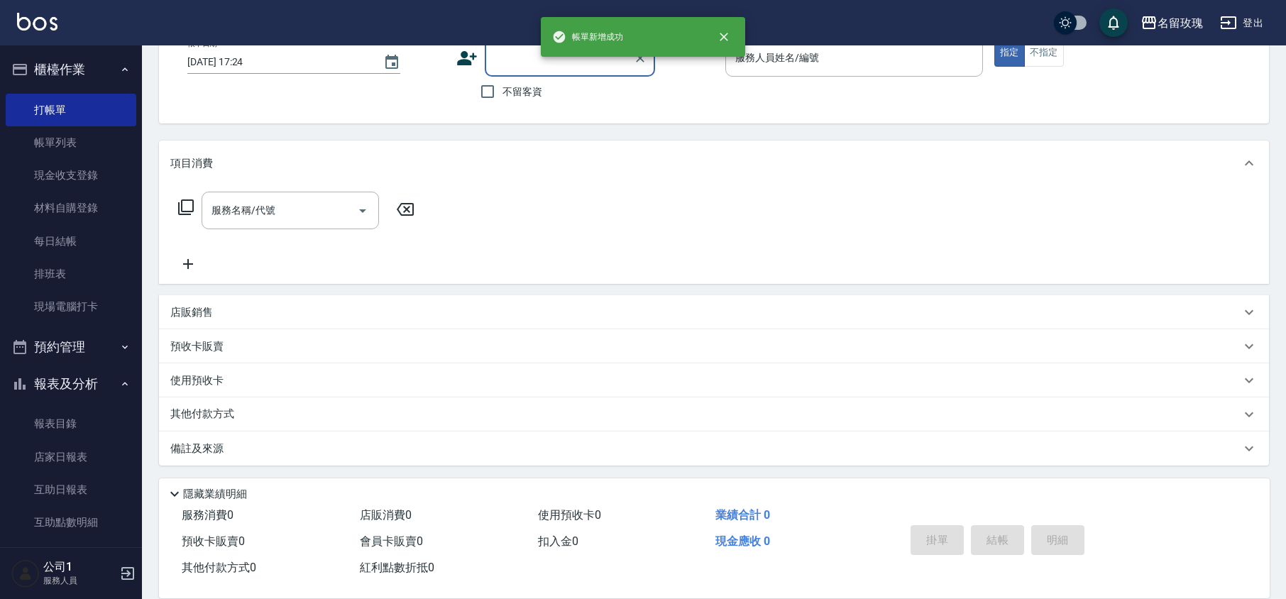
scroll to position [0, 0]
